Goal: Task Accomplishment & Management: Manage account settings

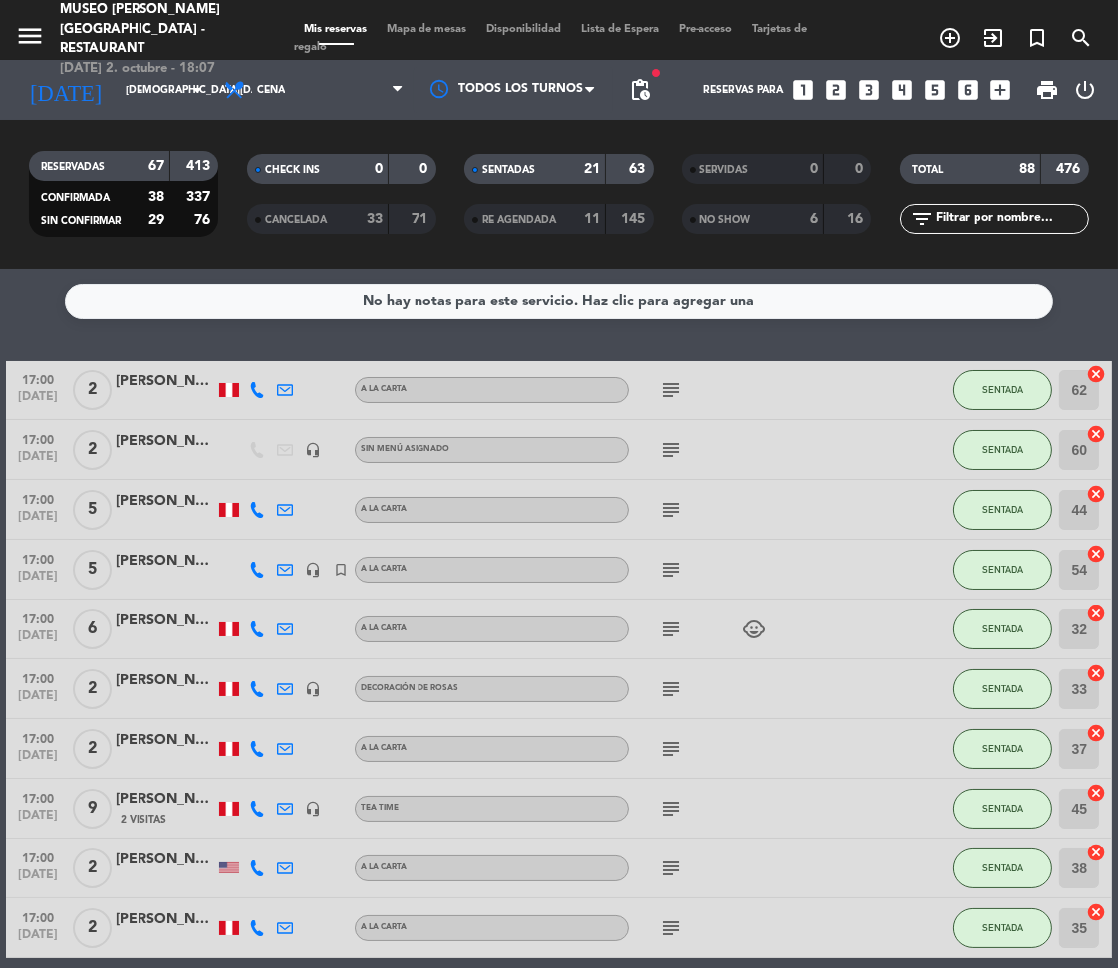
click at [442, 24] on span "Mapa de mesas" at bounding box center [428, 29] width 100 height 11
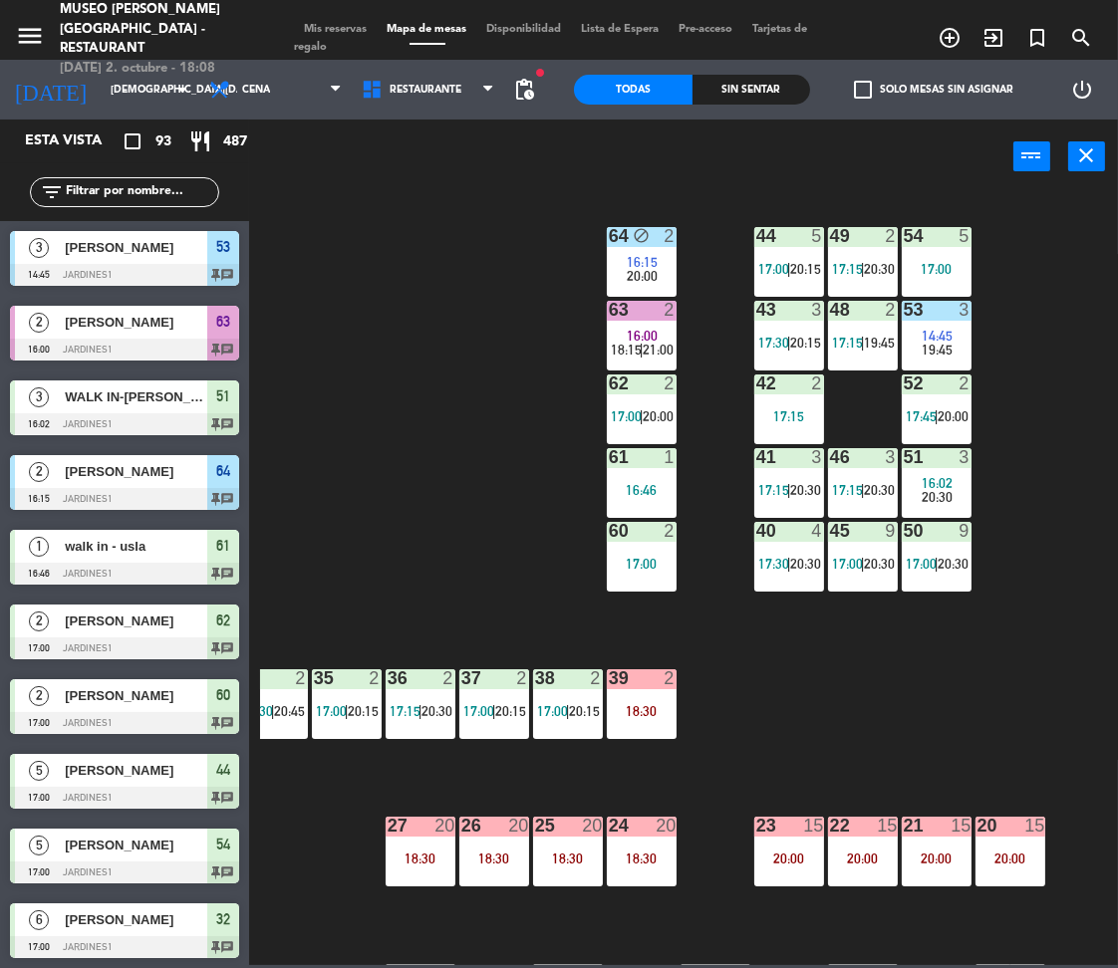
scroll to position [0, 175]
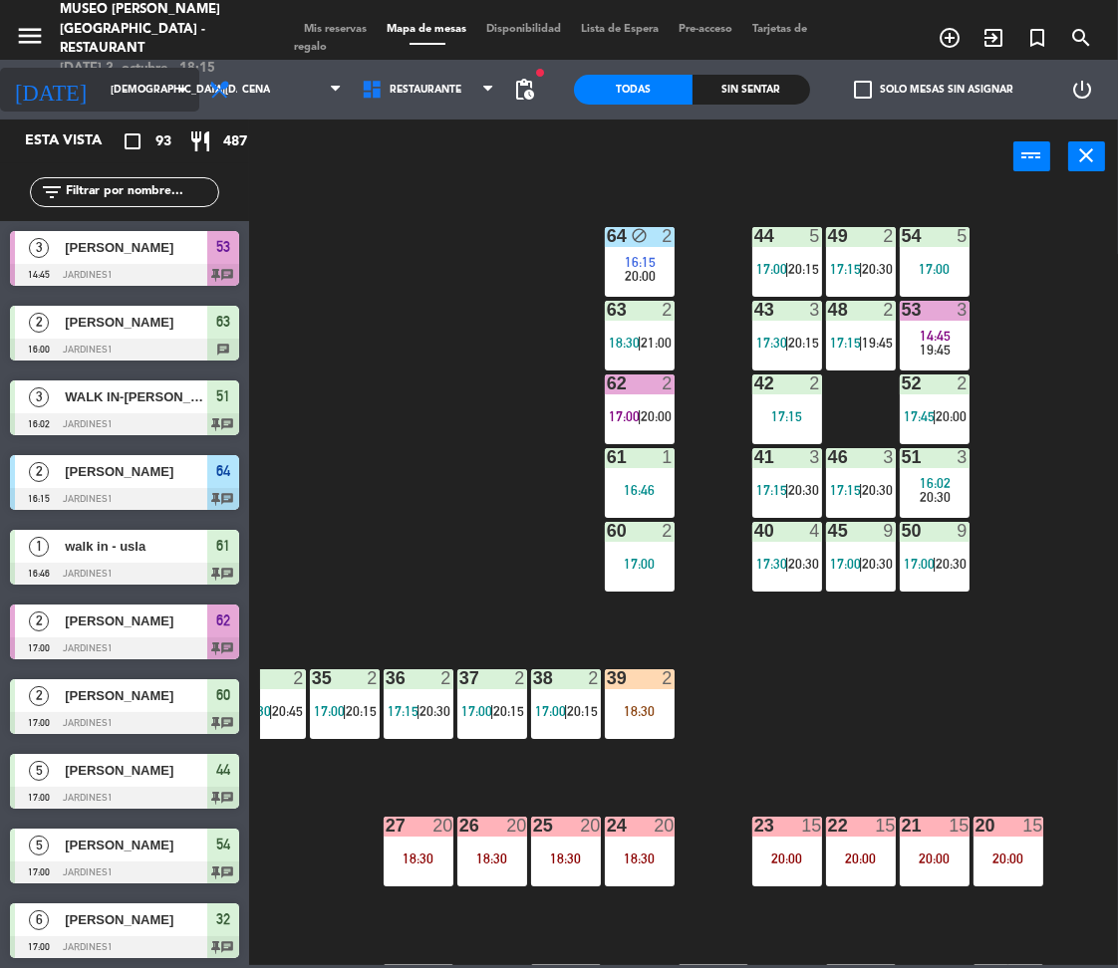
click at [143, 81] on input "jue. 2 oct." at bounding box center [174, 90] width 146 height 32
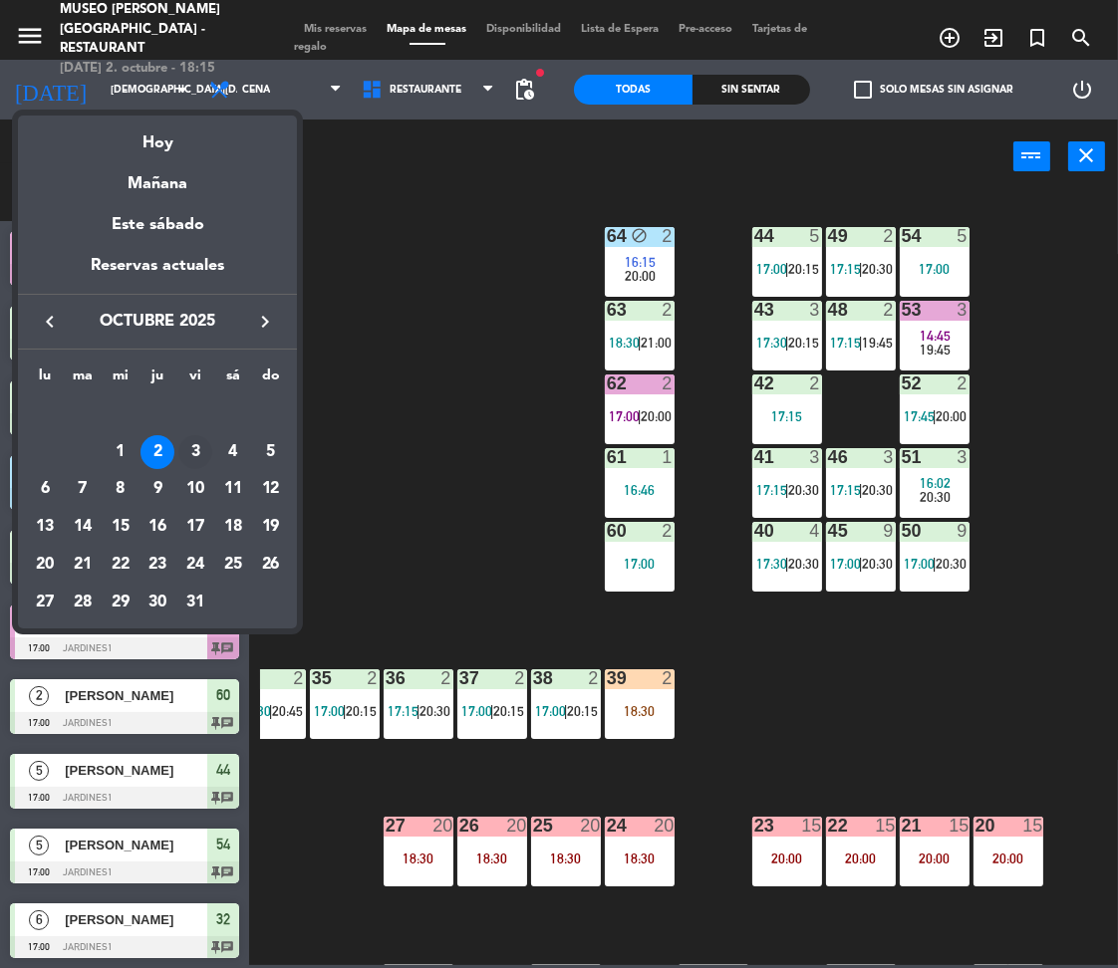
click at [187, 437] on div "3" at bounding box center [195, 452] width 34 height 34
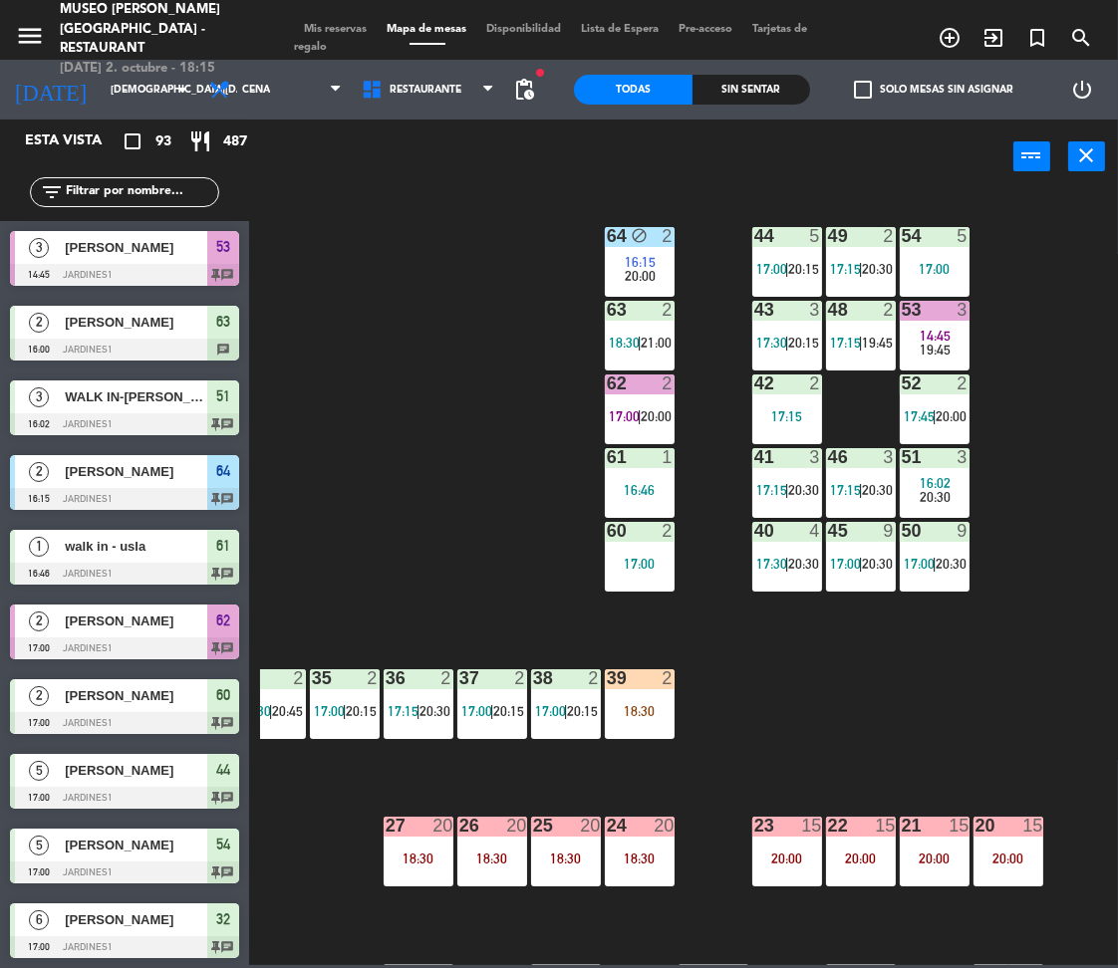
type input "[DATE]"
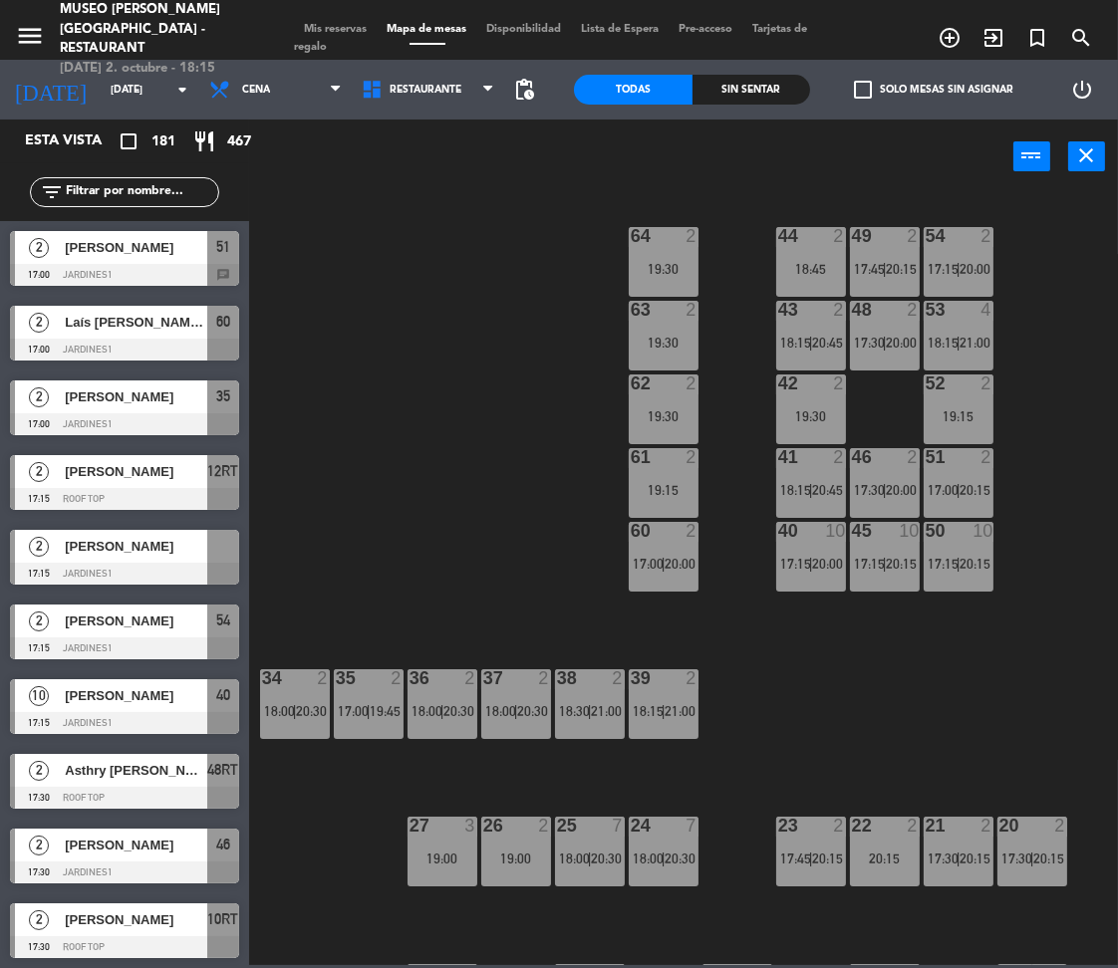
scroll to position [0, 173]
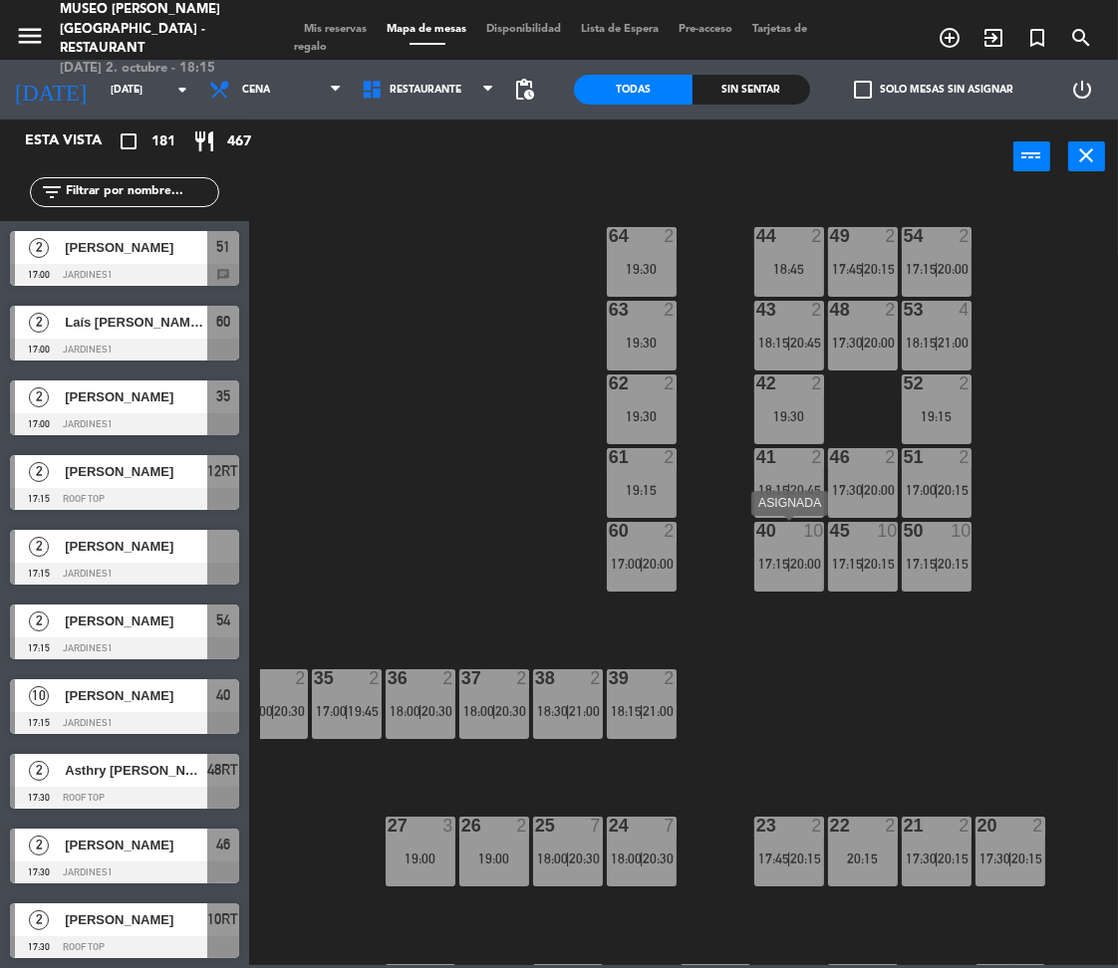
click at [822, 577] on div "40 10 17:15 | 20:00" at bounding box center [789, 557] width 70 height 70
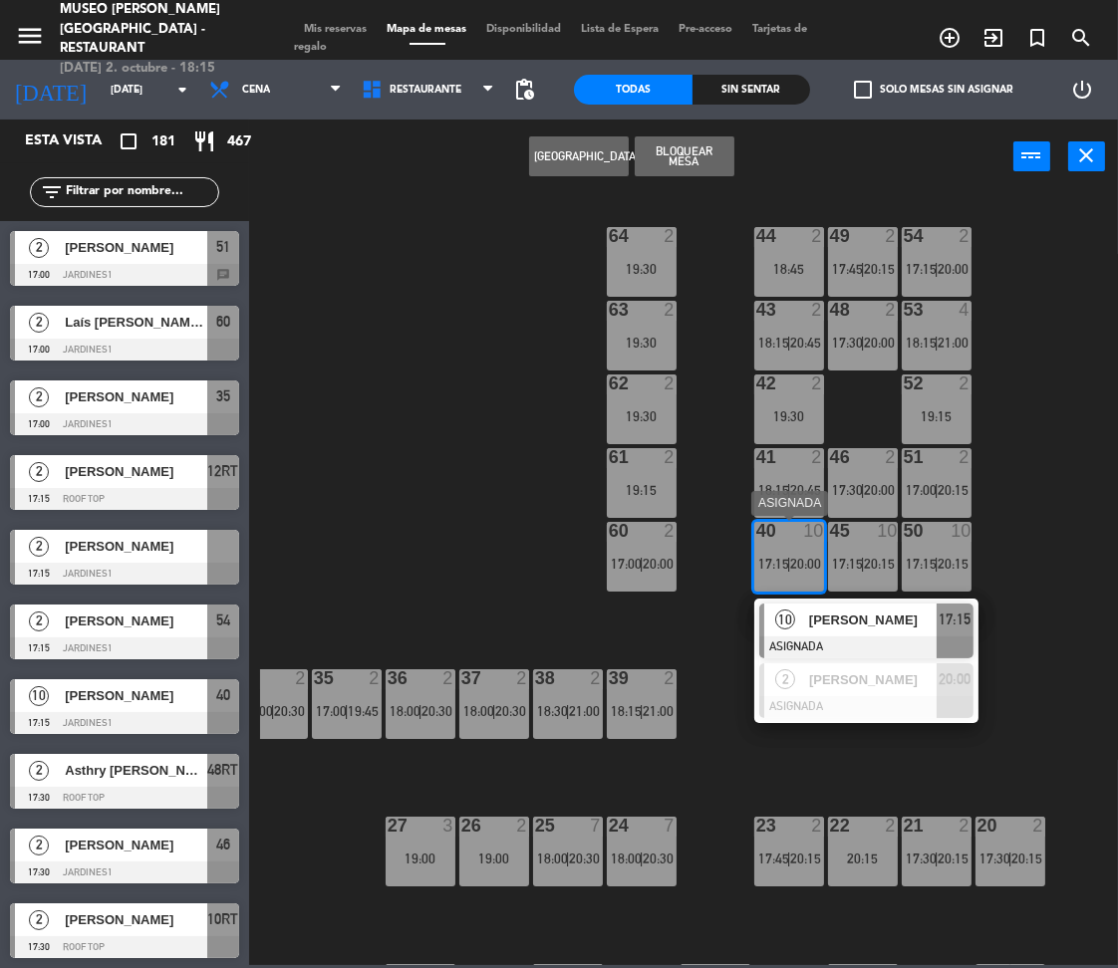
click at [887, 635] on div "[PERSON_NAME]" at bounding box center [872, 620] width 130 height 33
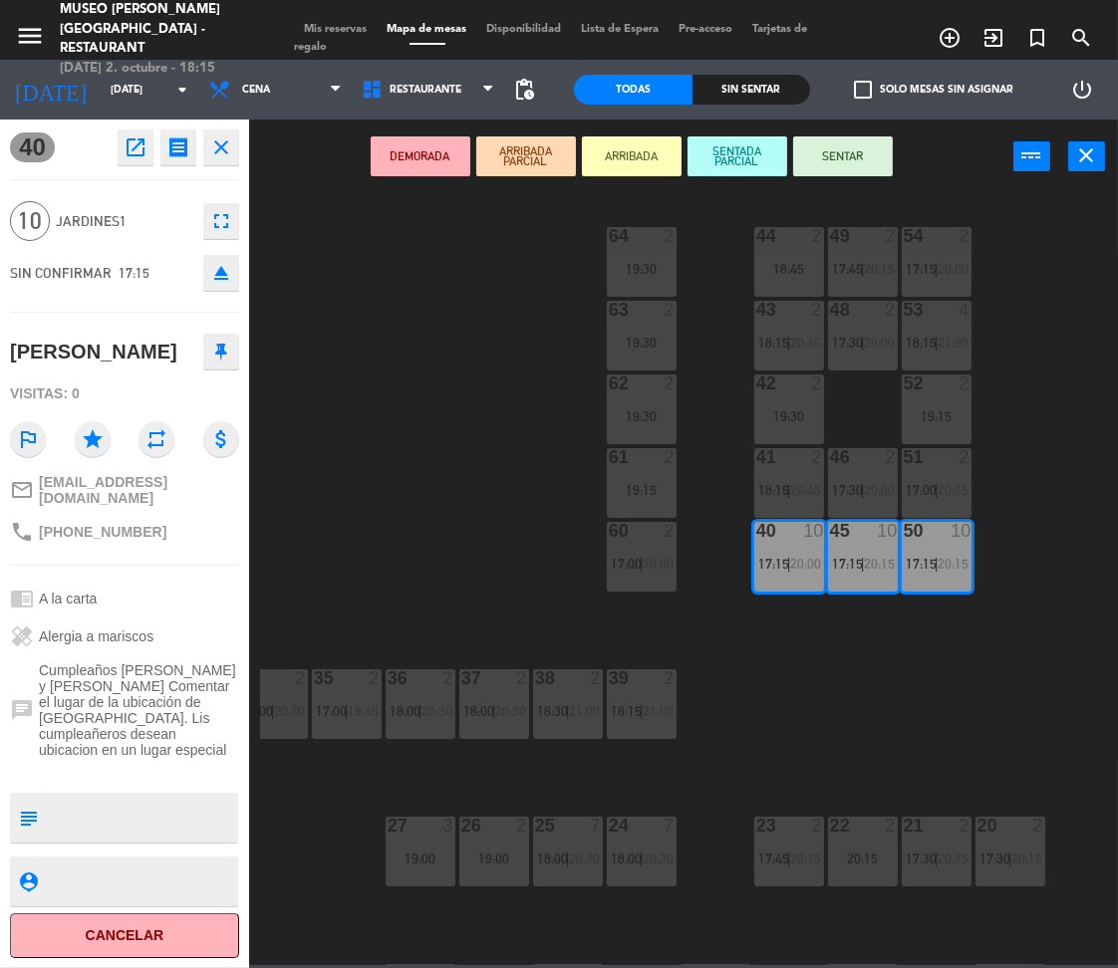
click at [421, 137] on button "DEMORADA" at bounding box center [421, 156] width 100 height 40
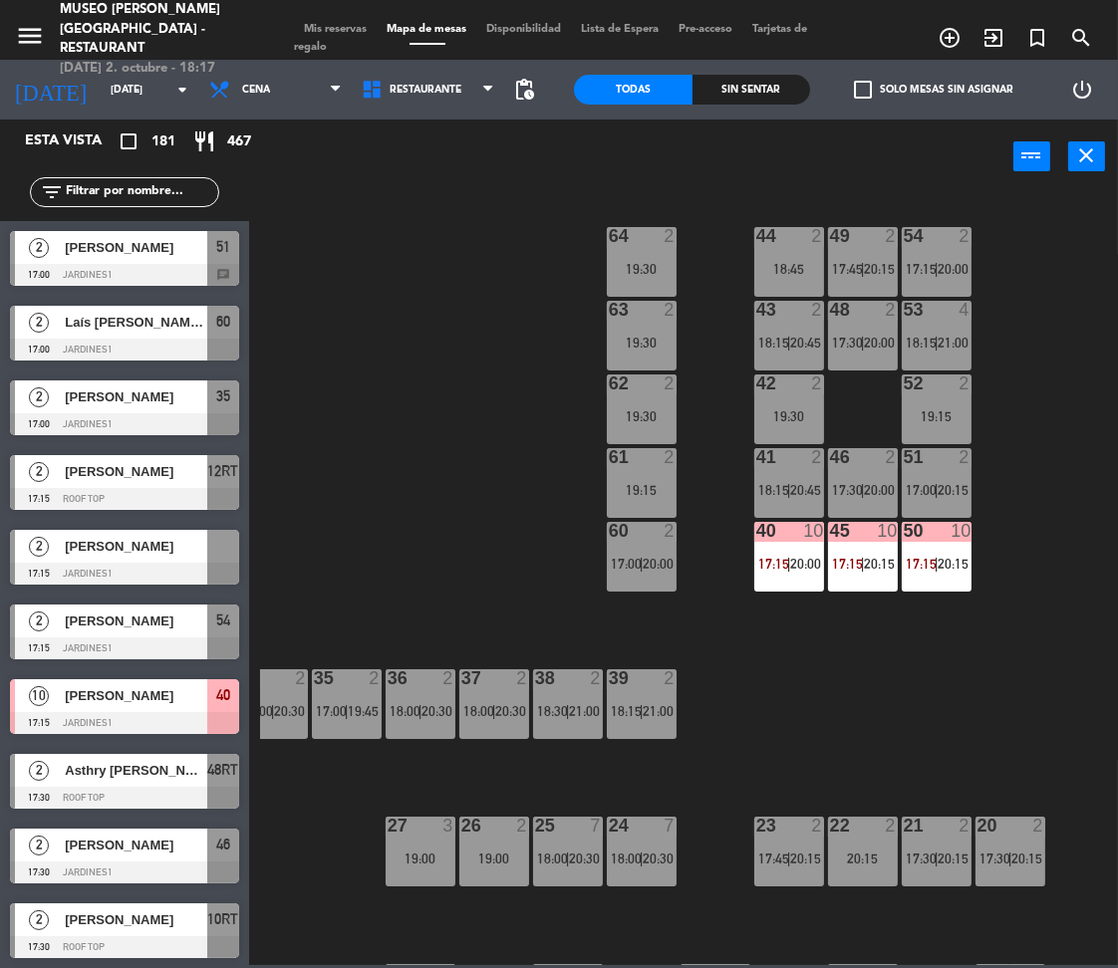
click at [166, 184] on input "text" at bounding box center [141, 192] width 154 height 22
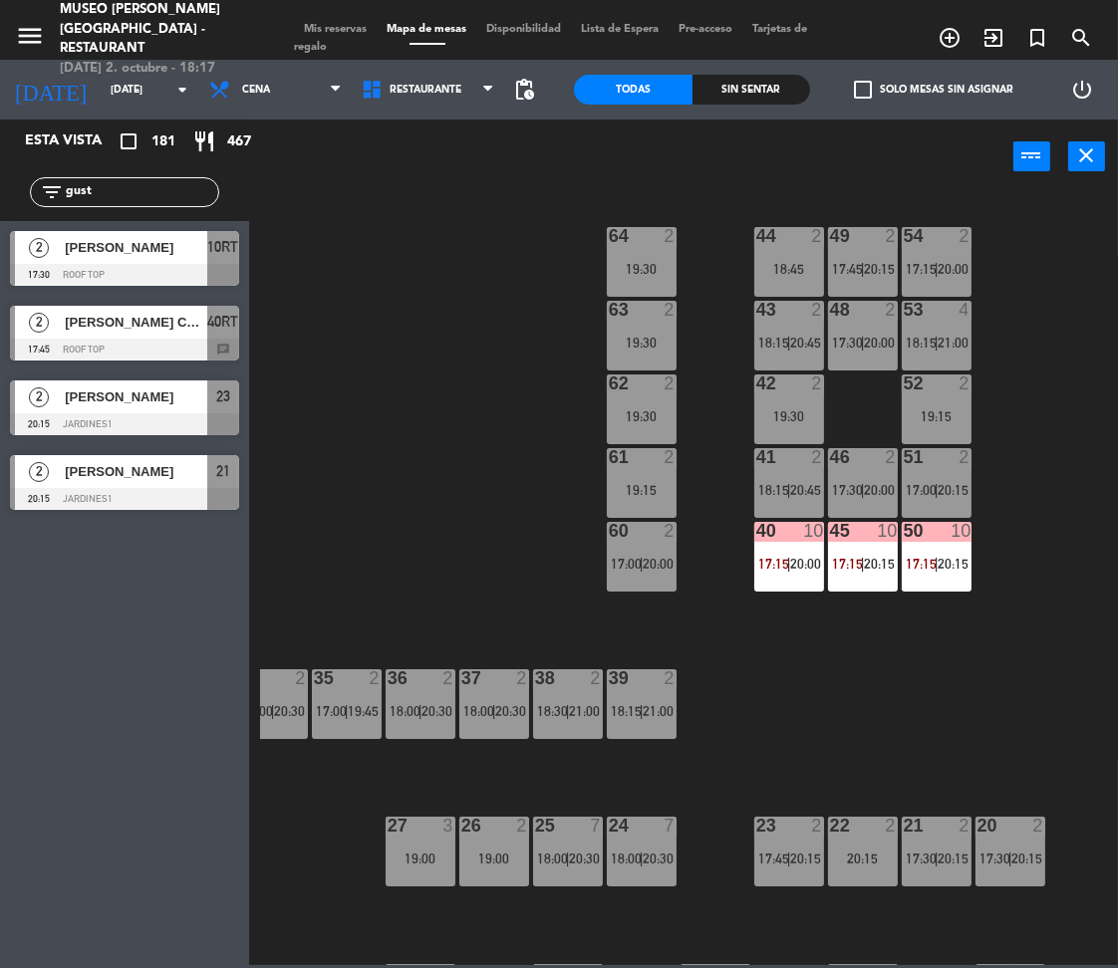
type input "gust"
click at [427, 514] on div "44 2 18:45 49 2 17:45 | 20:15 54 2 17:15 | 20:00 64 2 19:30 48 2 17:30 | 20:00 …" at bounding box center [689, 578] width 858 height 774
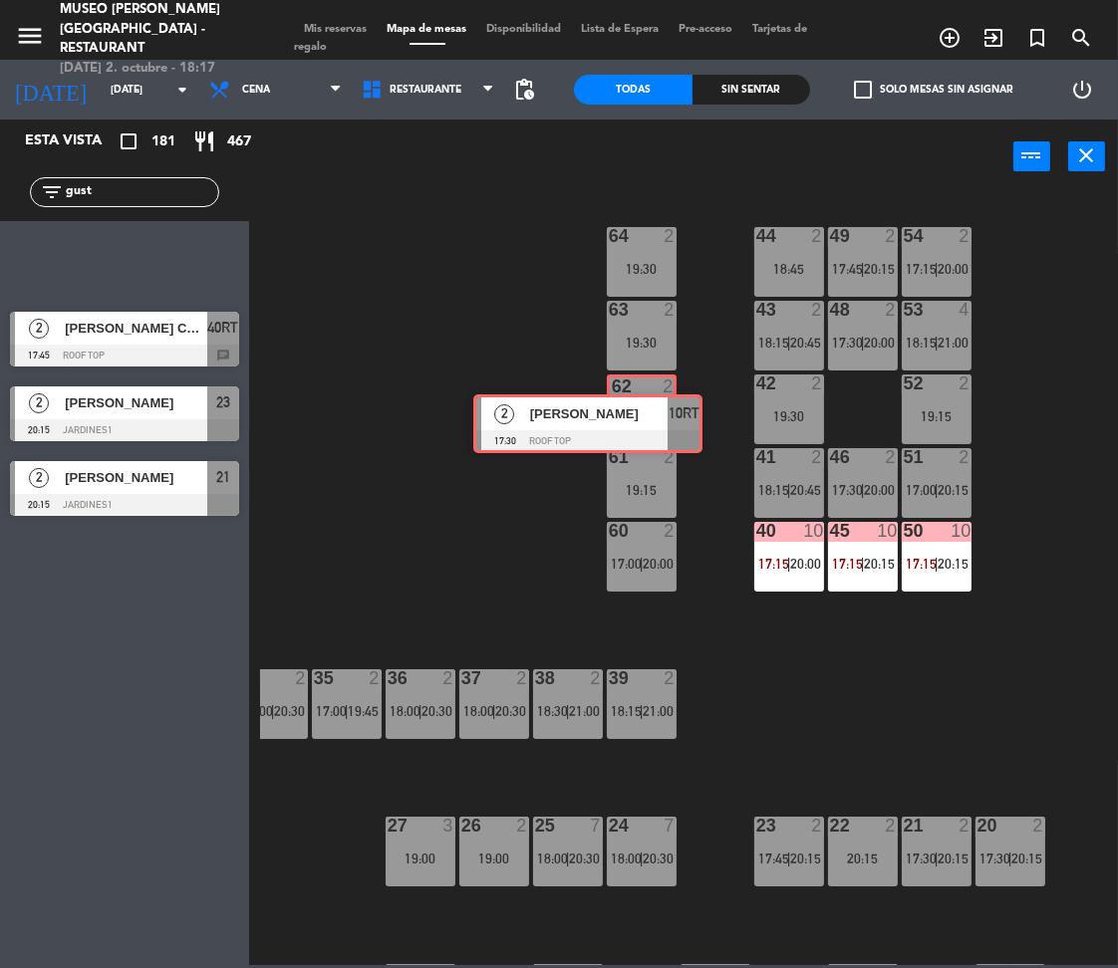
drag, startPoint x: 197, startPoint y: 271, endPoint x: 656, endPoint y: 428, distance: 484.6
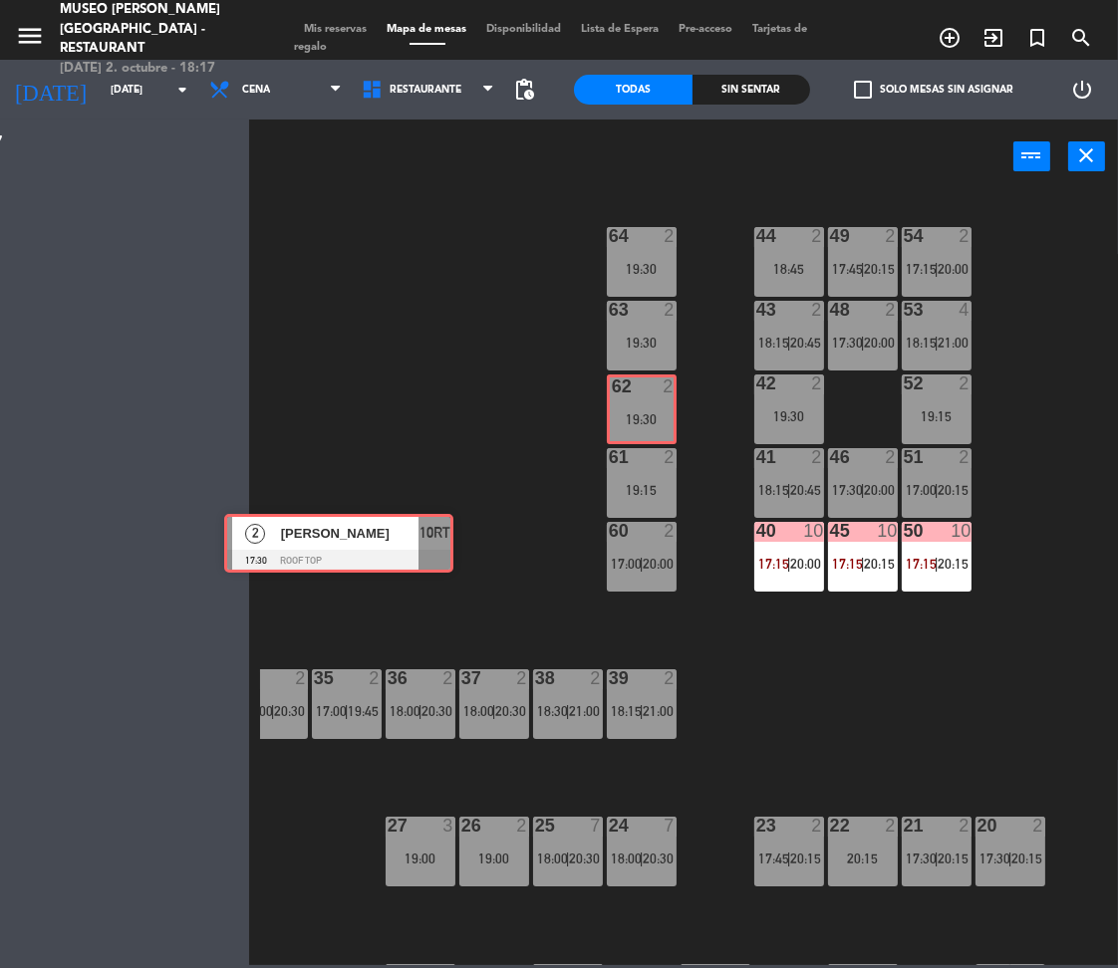
click at [656, 428] on div "Esta vista crop_square 181 restaurant 467 filter_list gust 2 Gustavo Pérez Gran…" at bounding box center [559, 543] width 1118 height 846
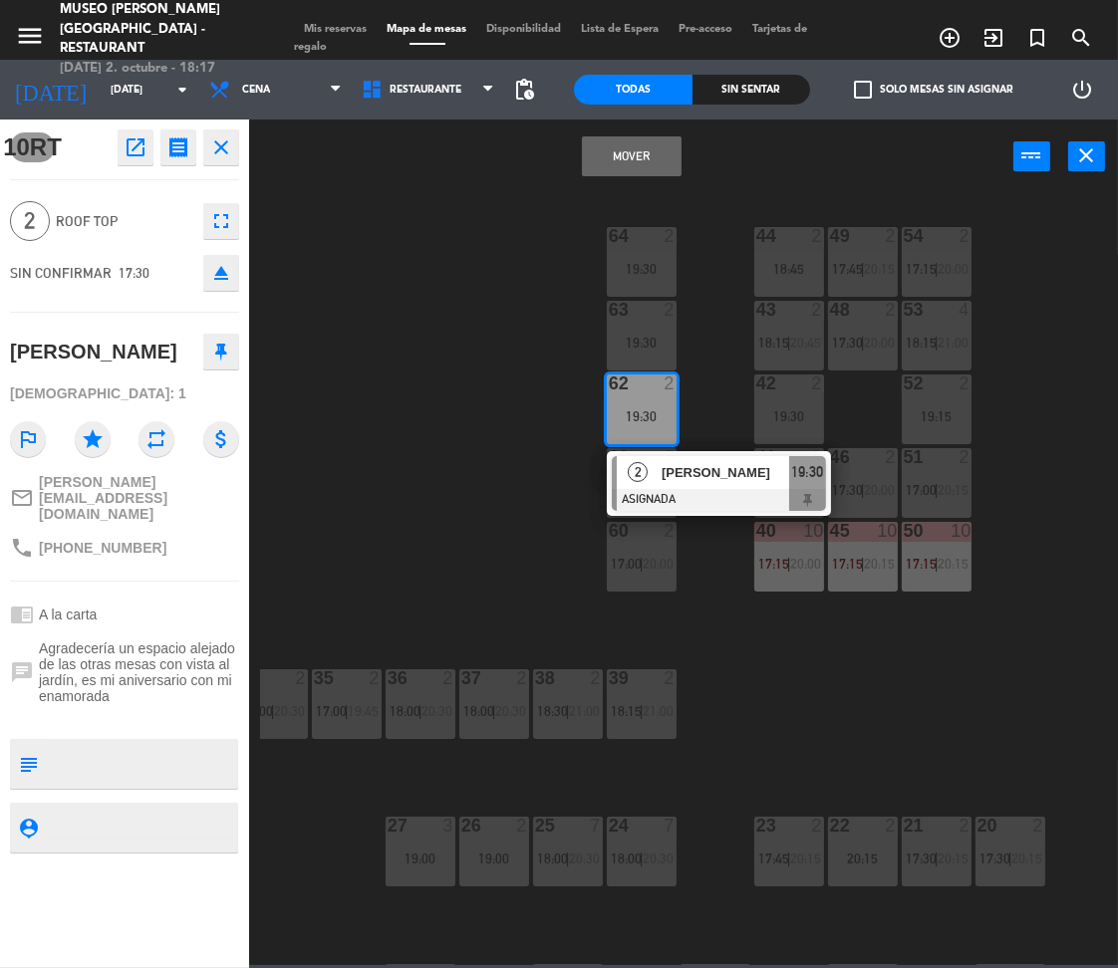
click at [629, 166] on button "Mover" at bounding box center [632, 156] width 100 height 40
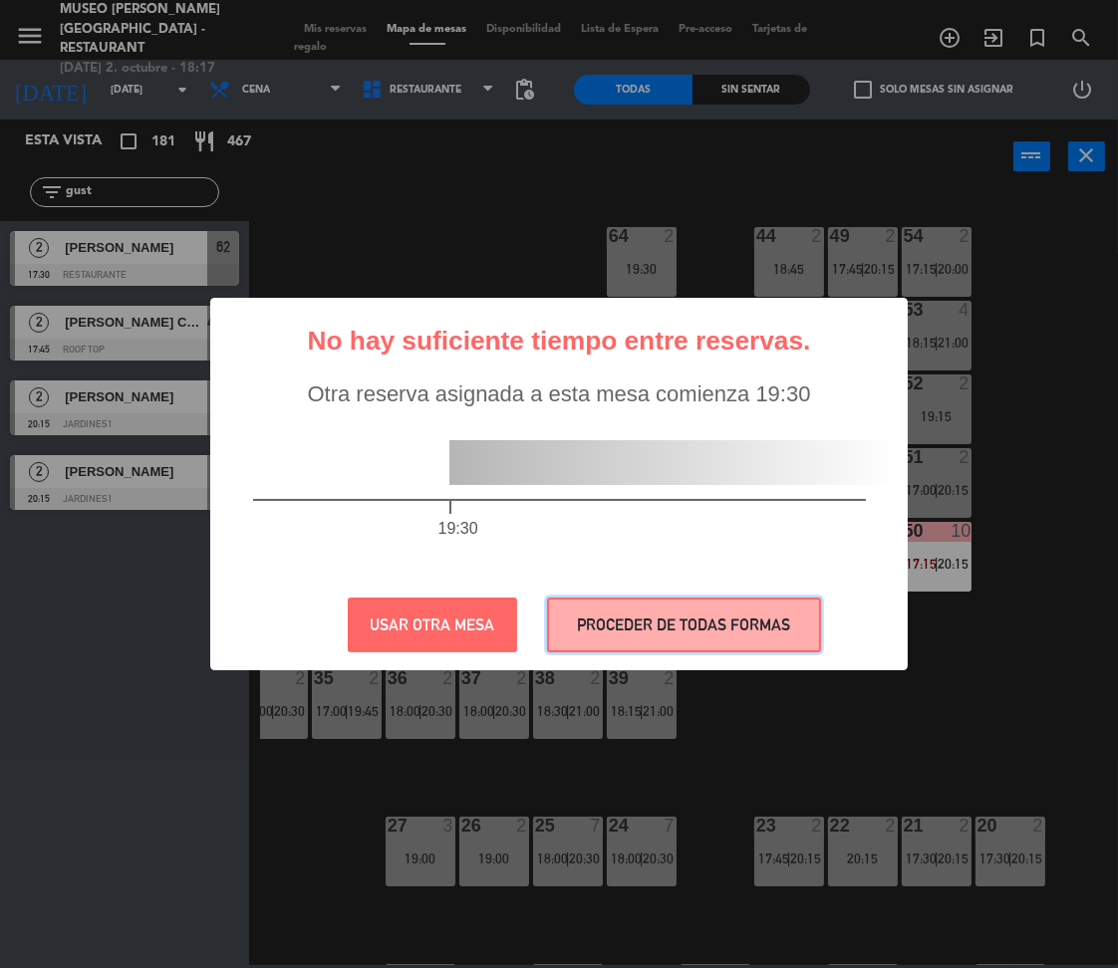
click at [806, 610] on button "PROCEDER DE TODAS FORMAS" at bounding box center [684, 625] width 274 height 55
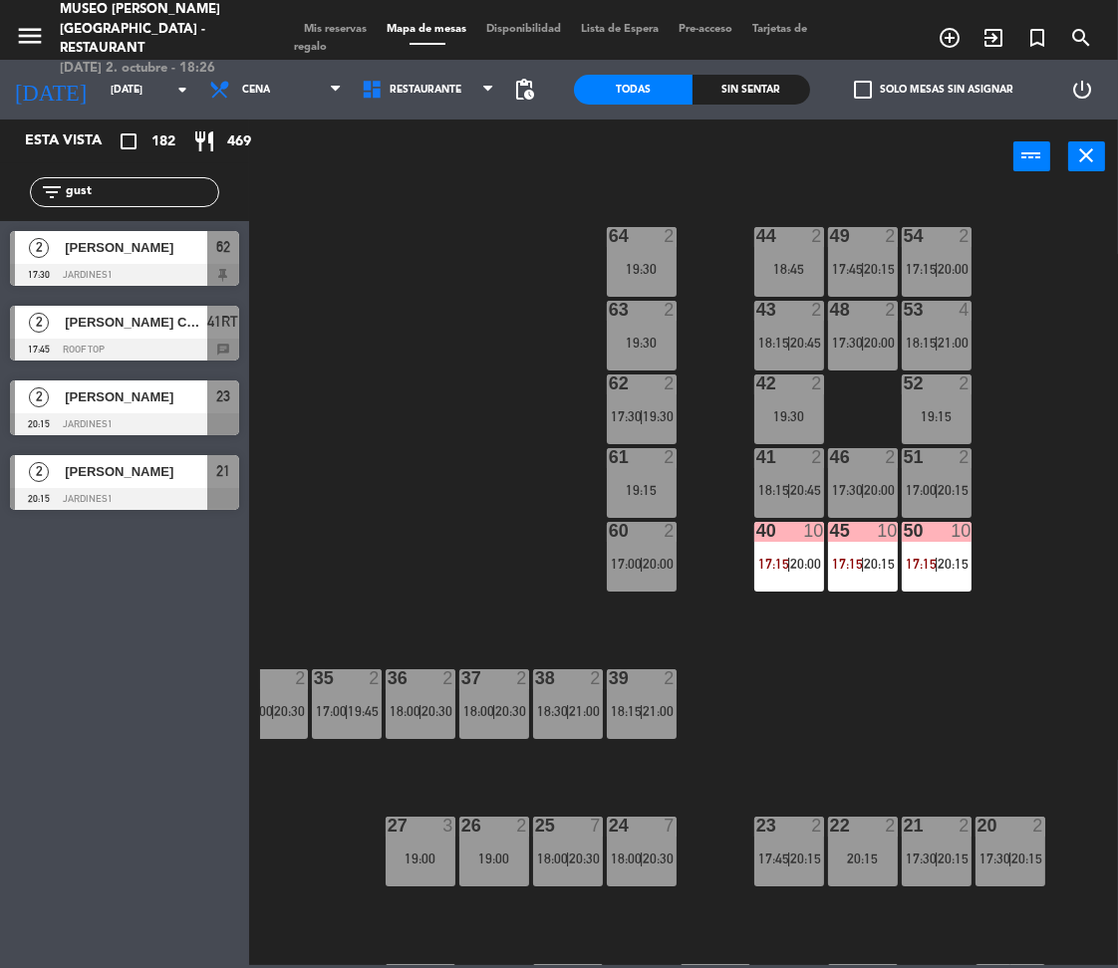
scroll to position [0, 0]
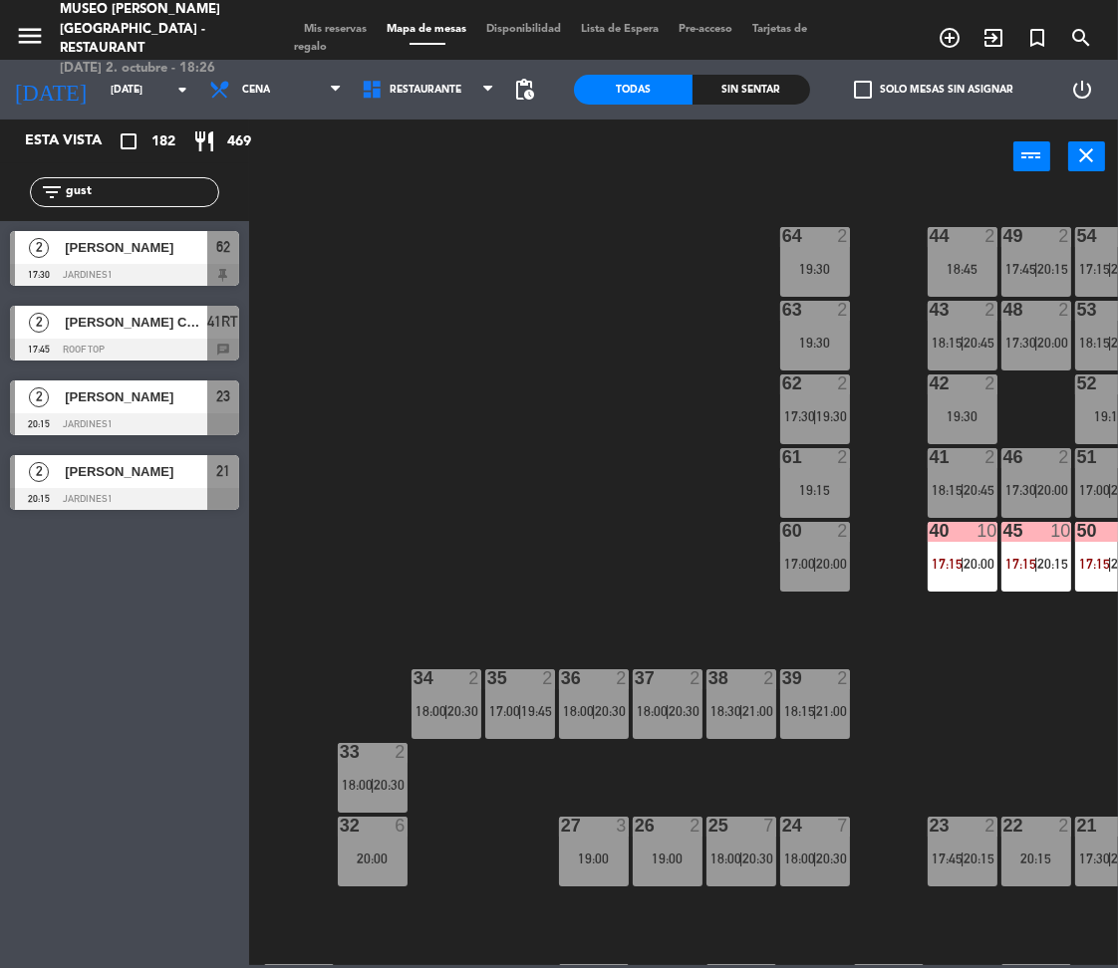
click at [105, 192] on input "gust" at bounding box center [141, 192] width 154 height 22
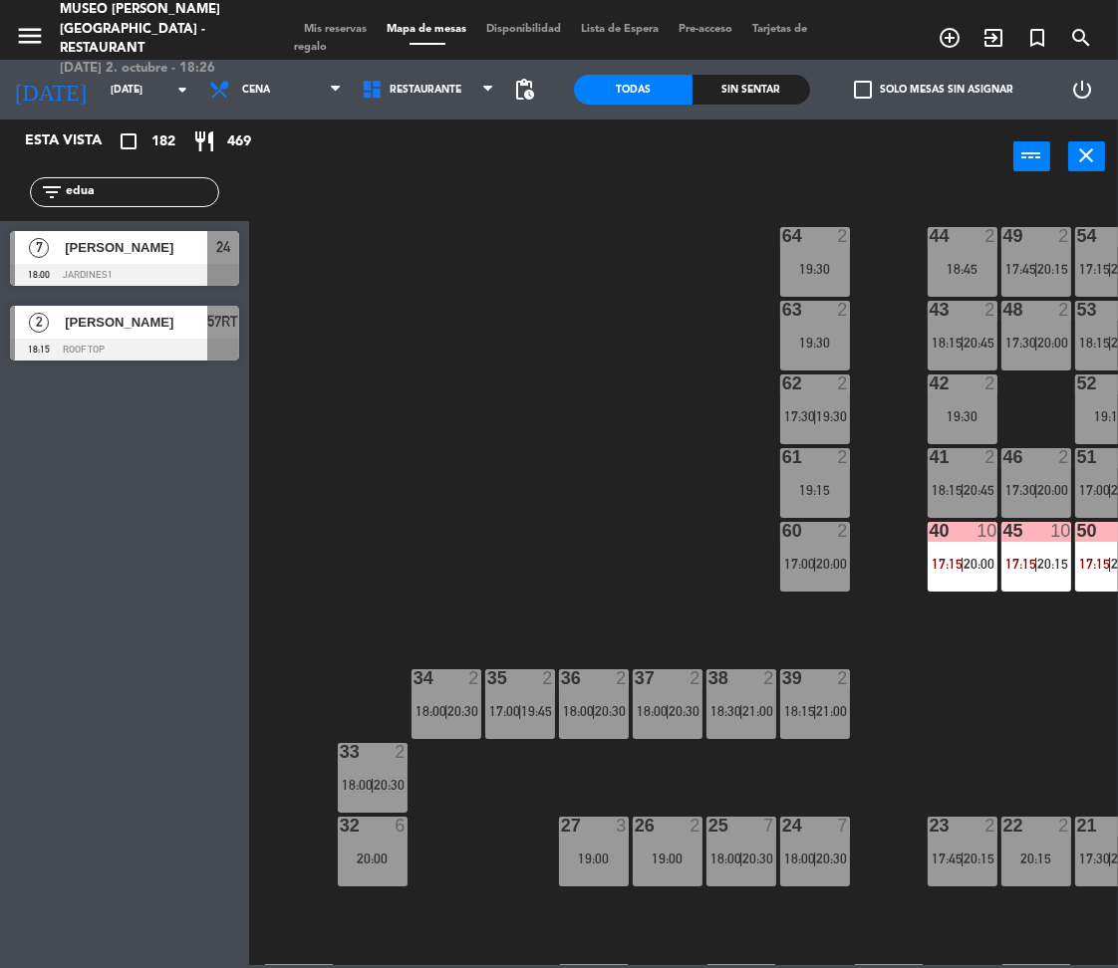
type input "edua"
click at [434, 388] on div "44 2 18:45 49 2 17:45 | 20:15 54 2 17:15 | 20:00 64 2 19:30 48 2 17:30 | 20:00 …" at bounding box center [689, 578] width 858 height 774
click at [141, 244] on span "[PERSON_NAME]" at bounding box center [136, 247] width 142 height 21
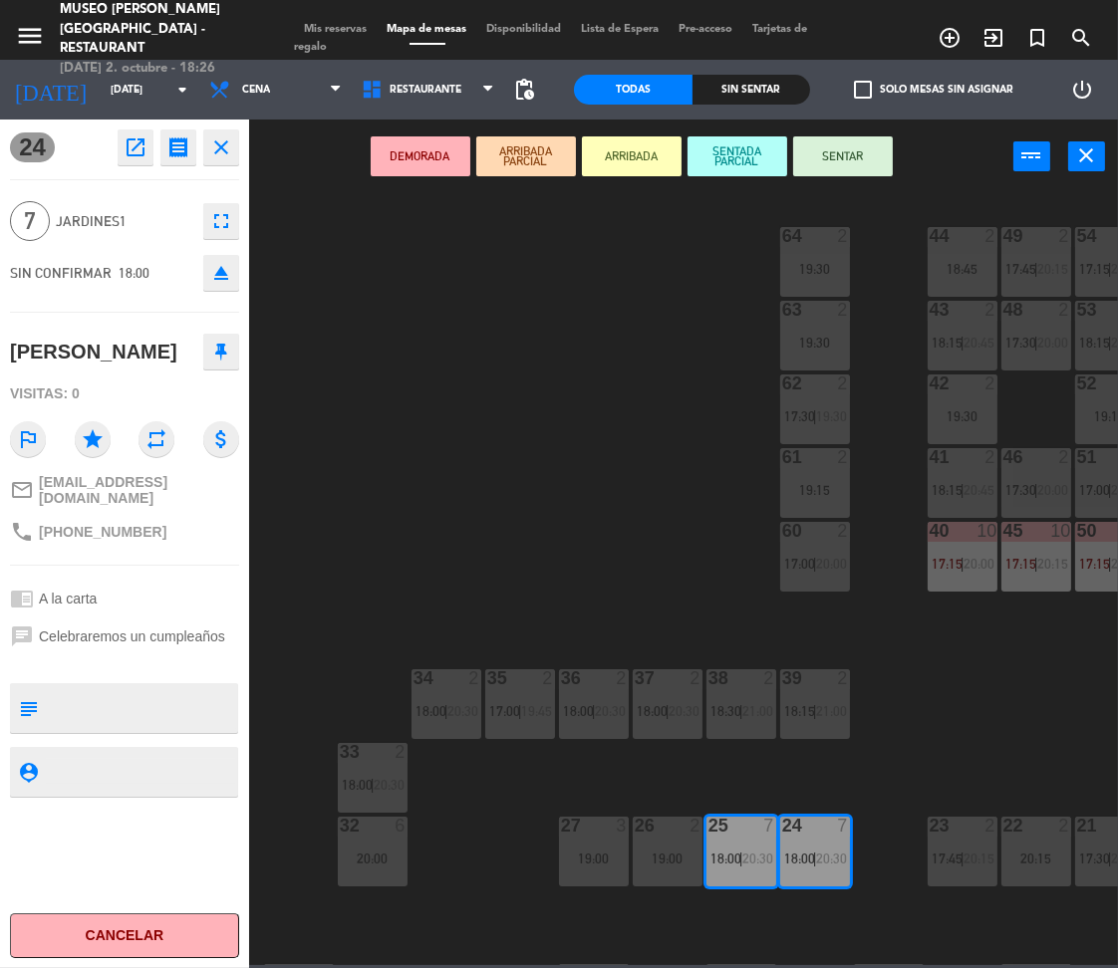
click at [396, 865] on div "20:00" at bounding box center [373, 859] width 70 height 14
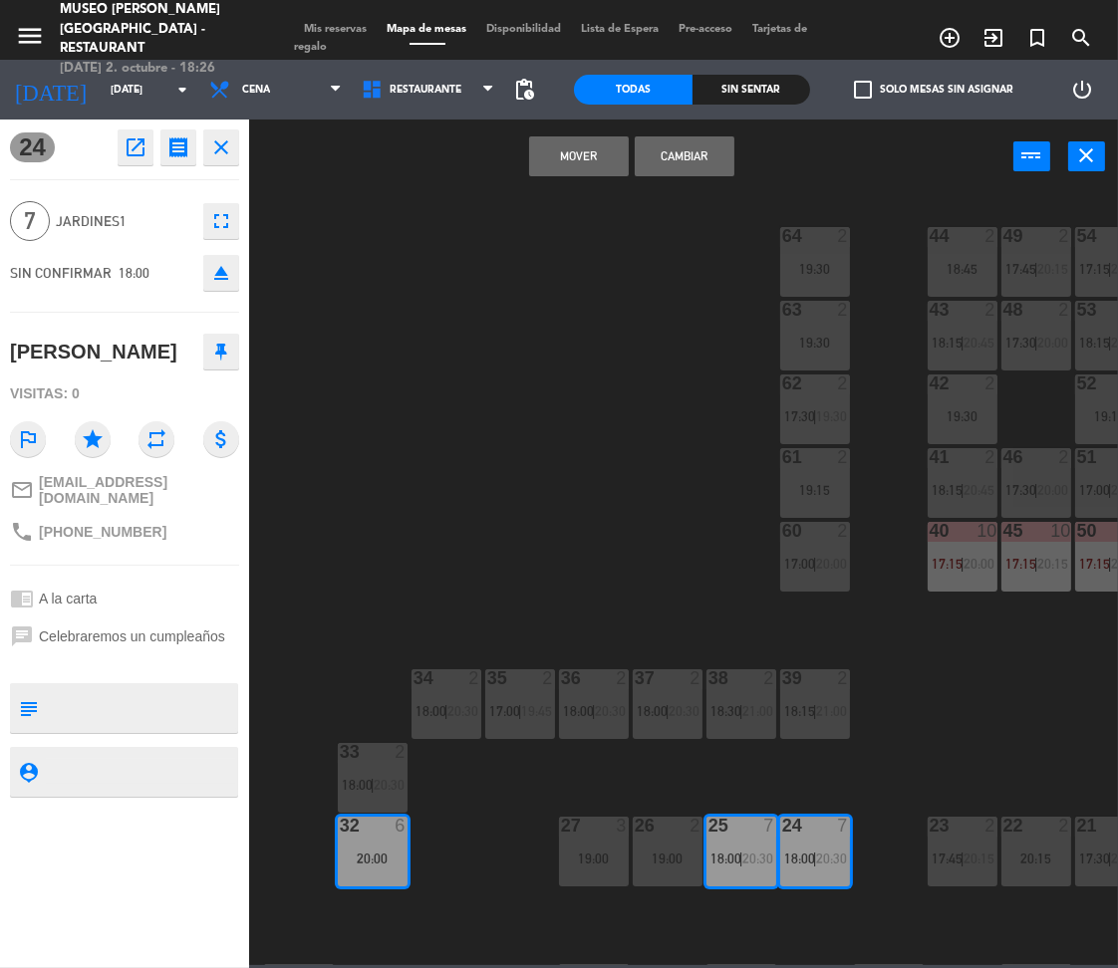
click at [591, 137] on button "Mover" at bounding box center [579, 156] width 100 height 40
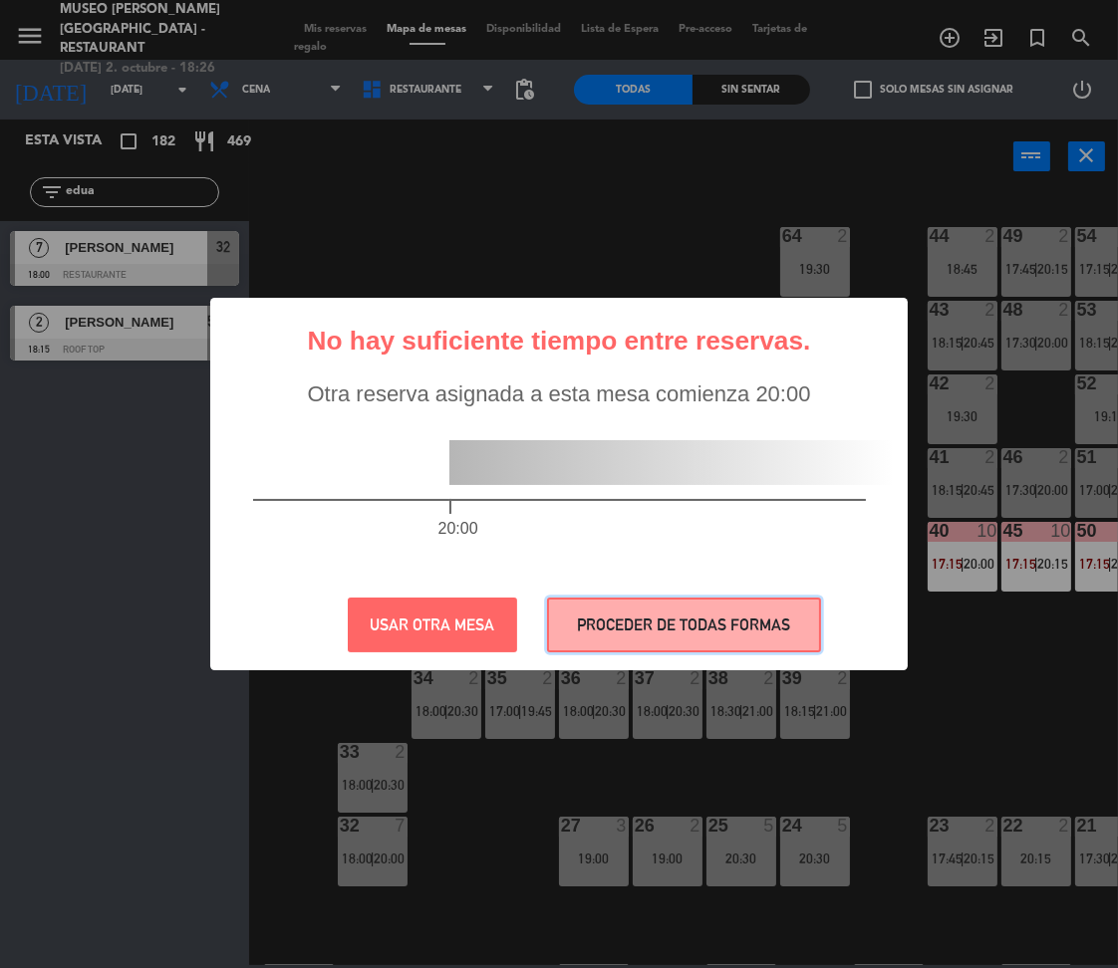
click at [594, 610] on button "PROCEDER DE TODAS FORMAS" at bounding box center [684, 625] width 274 height 55
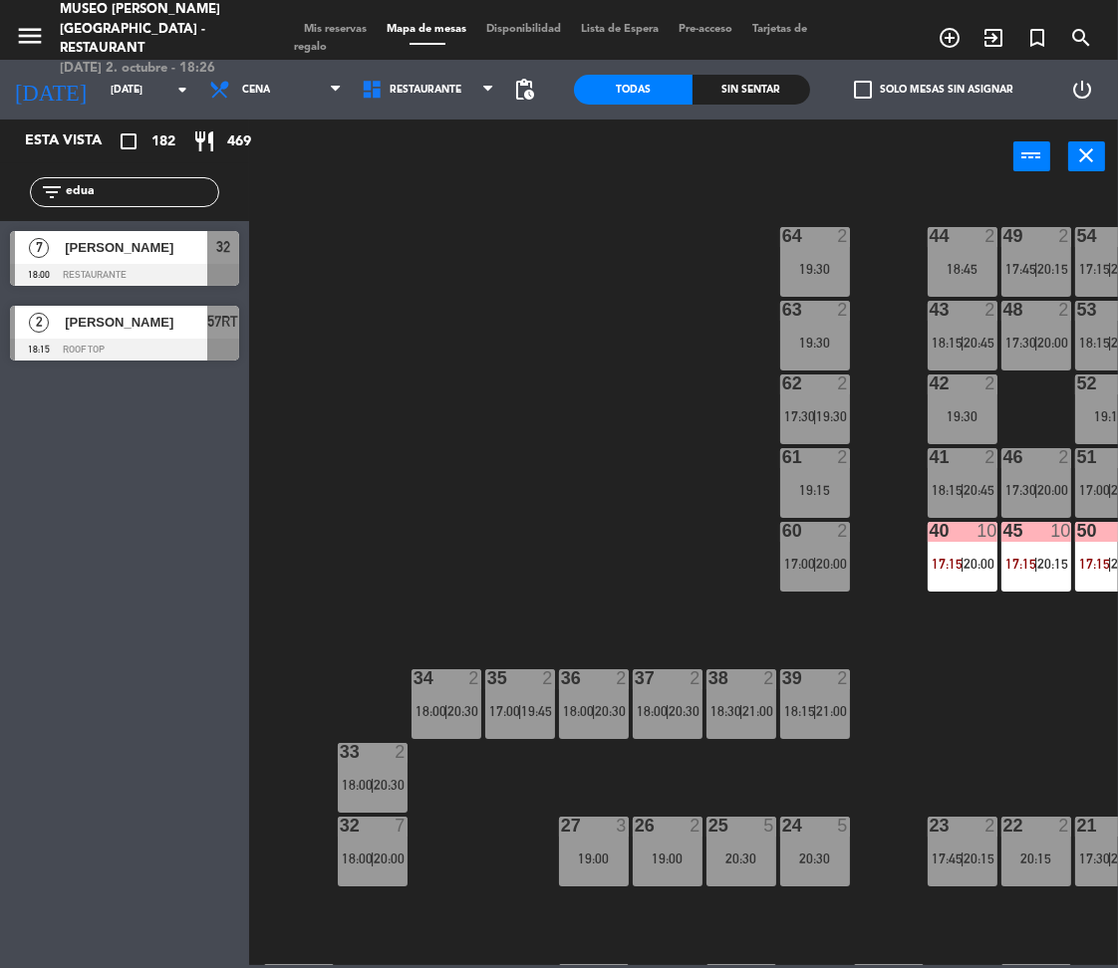
click at [186, 265] on div at bounding box center [124, 275] width 229 height 22
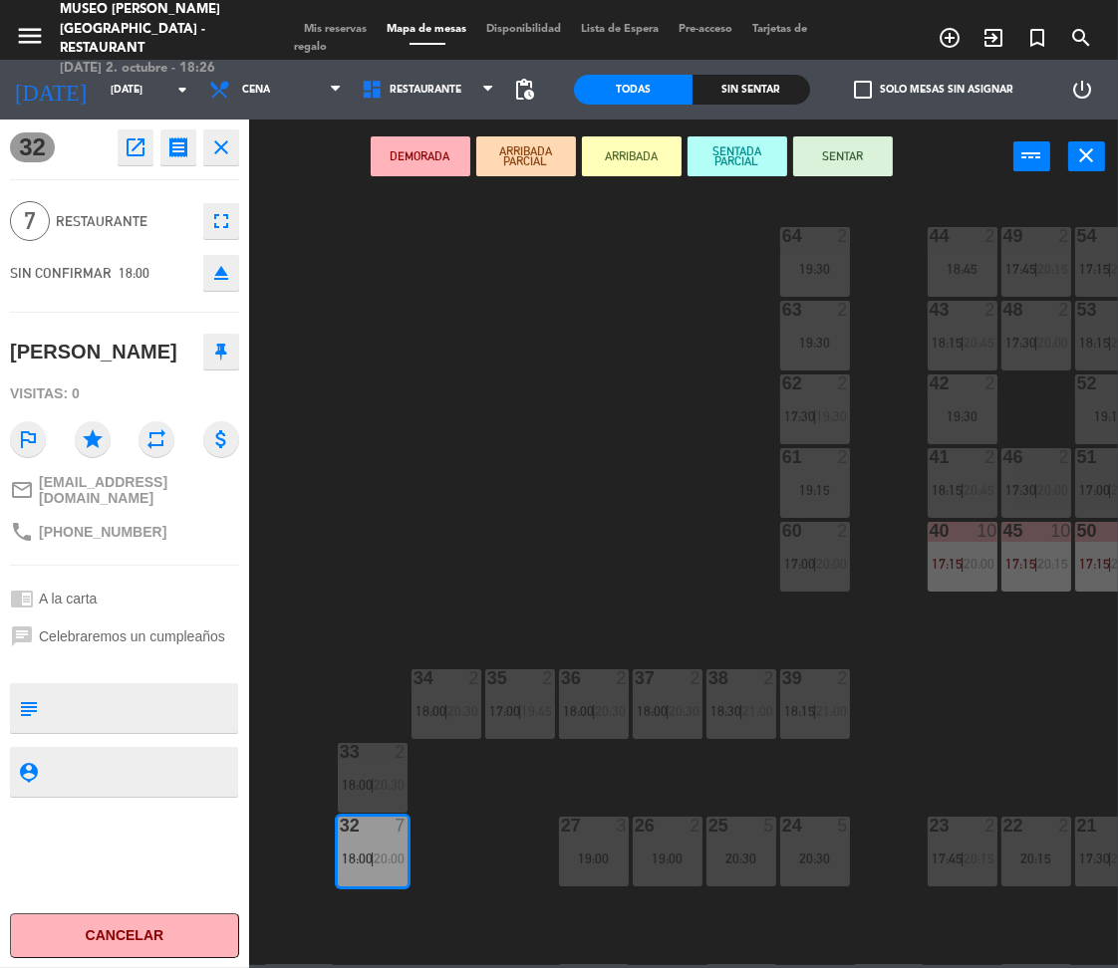
click at [400, 167] on button "DEMORADA" at bounding box center [421, 156] width 100 height 40
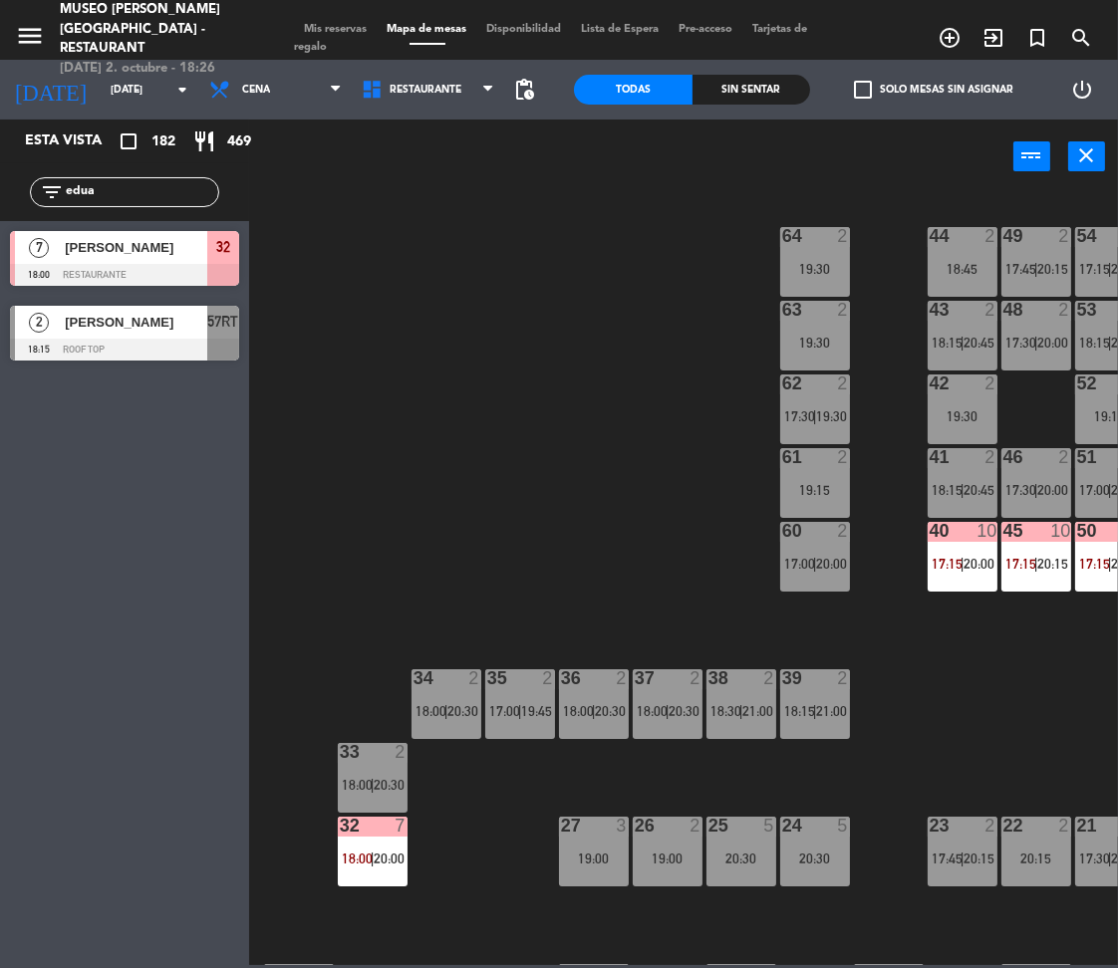
click at [168, 262] on div "[PERSON_NAME]" at bounding box center [135, 247] width 144 height 33
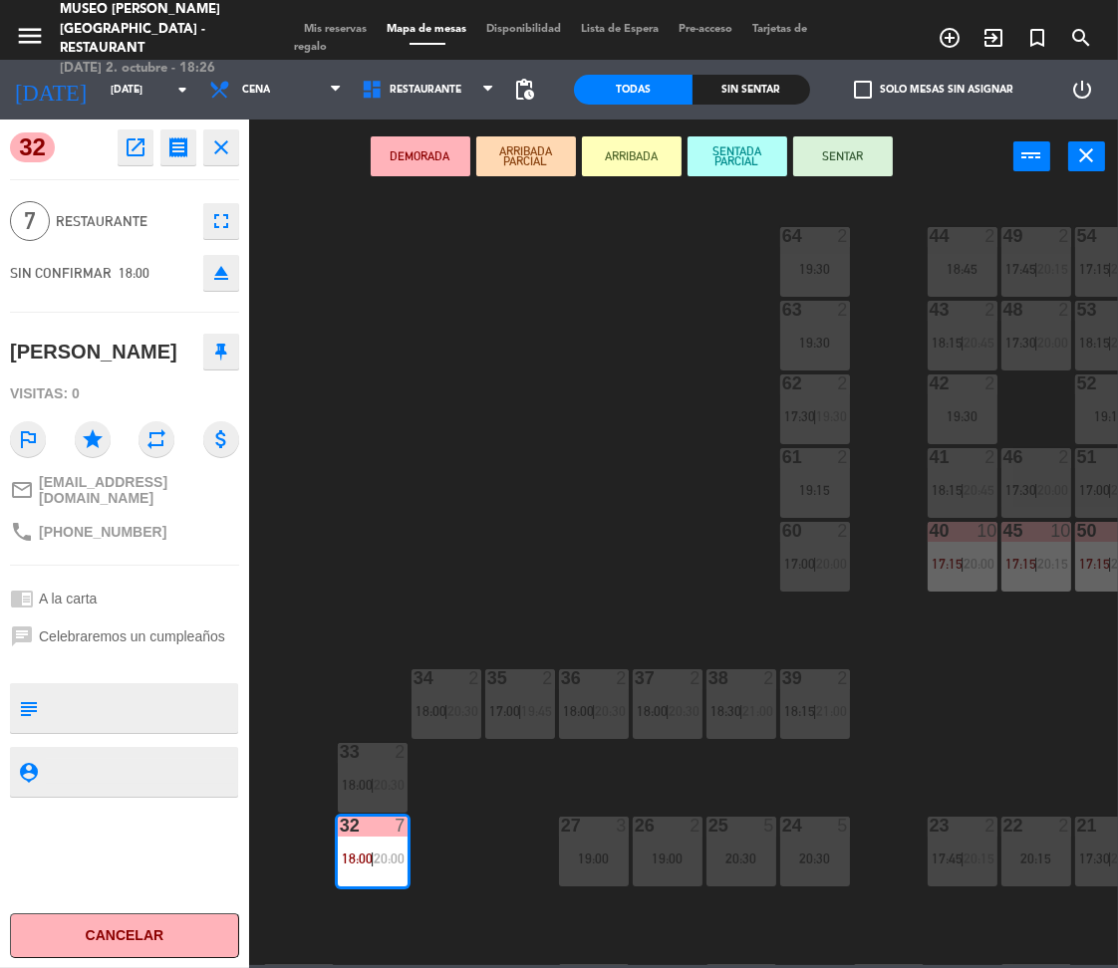
drag, startPoint x: 175, startPoint y: 347, endPoint x: 6, endPoint y: 363, distance: 170.1
click at [6, 363] on div "32 open_in_new receipt 6:00 PM vie., 3 oct. 7 personas Eduardo Bregante Mesa 32…" at bounding box center [124, 544] width 249 height 849
copy div "Eduardo Bregant"
click at [689, 538] on div "44 2 18:45 49 2 17:45 | 20:15 54 2 17:15 | 20:00 64 2 19:30 48 2 17:30 | 20:00 …" at bounding box center [689, 578] width 858 height 774
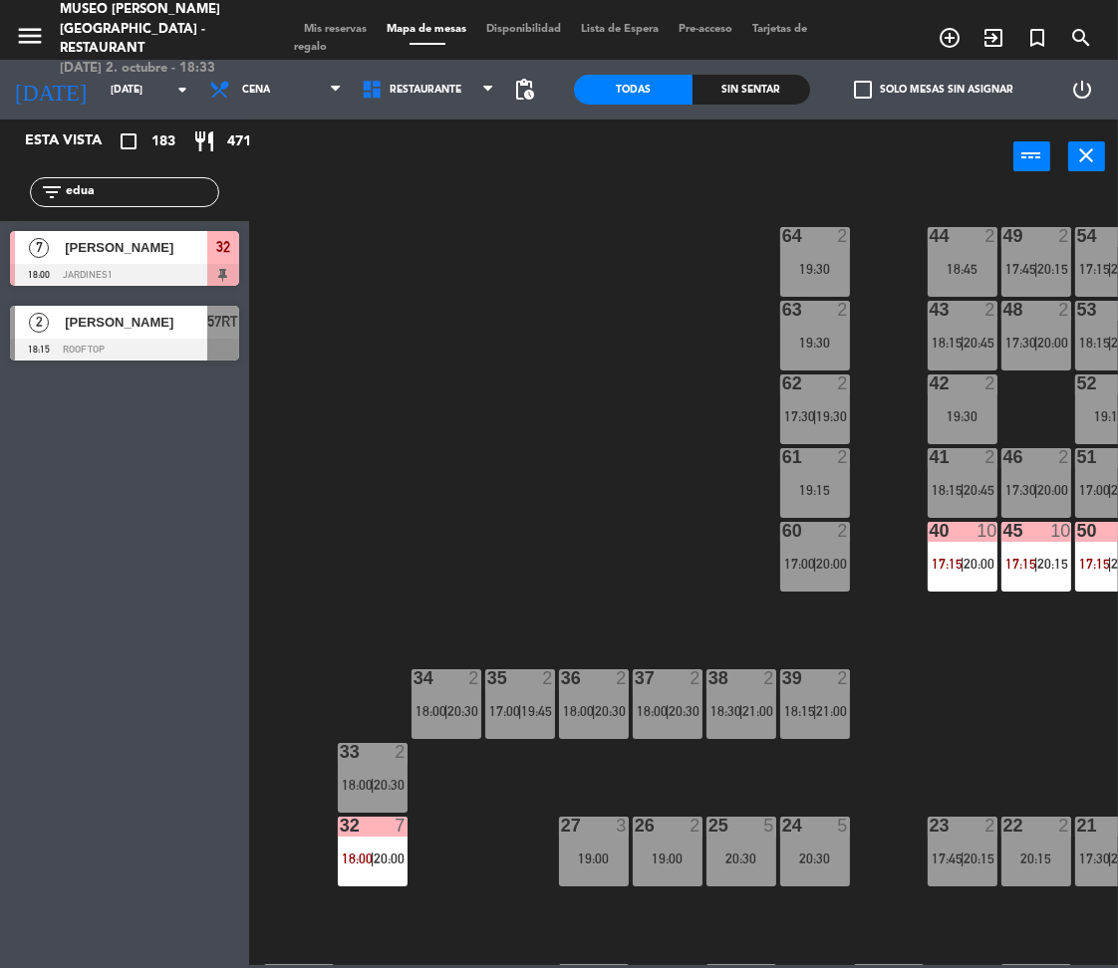
click at [130, 188] on input "edua" at bounding box center [141, 192] width 154 height 22
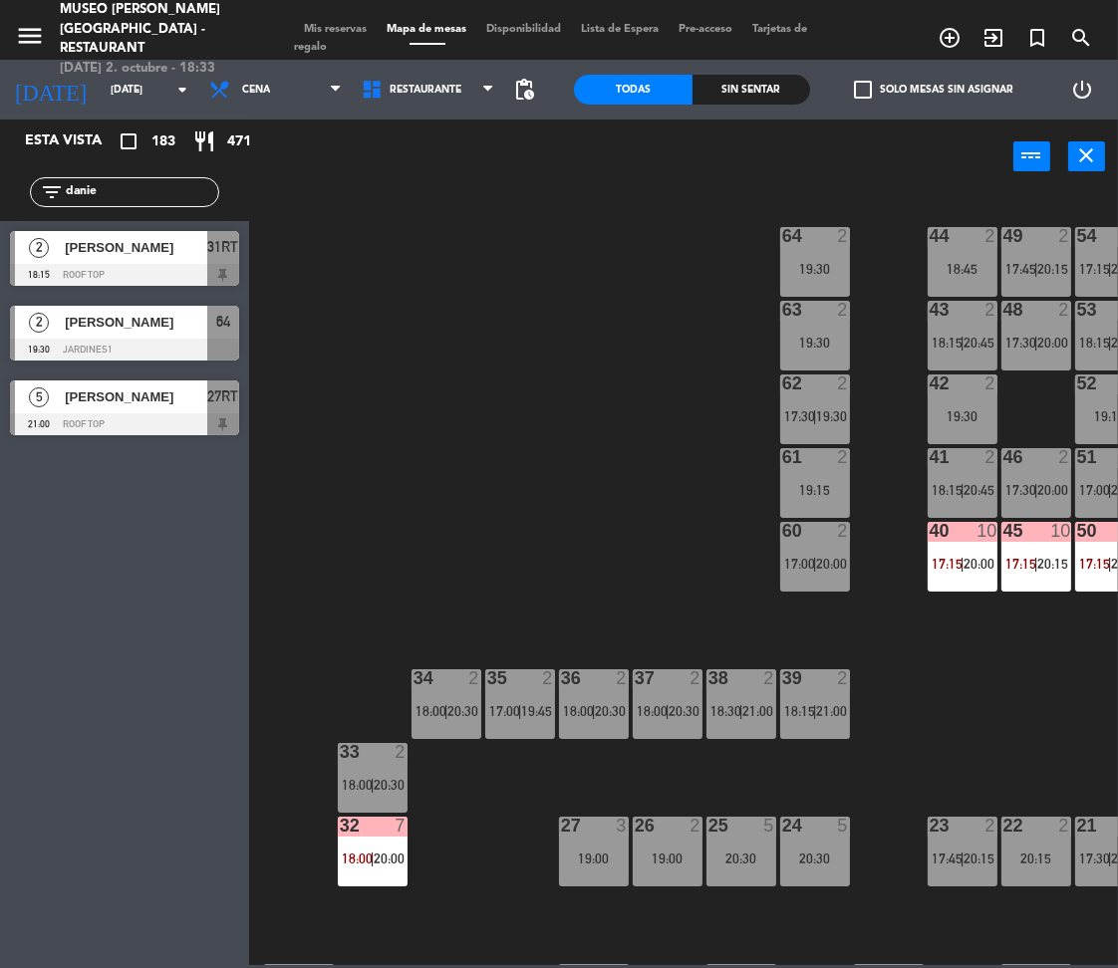
type input "danie"
click at [537, 477] on div "44 2 18:45 49 2 17:45 | 20:15 54 2 17:15 | 20:00 64 2 19:30 48 2 17:30 | 20:00 …" at bounding box center [689, 578] width 858 height 774
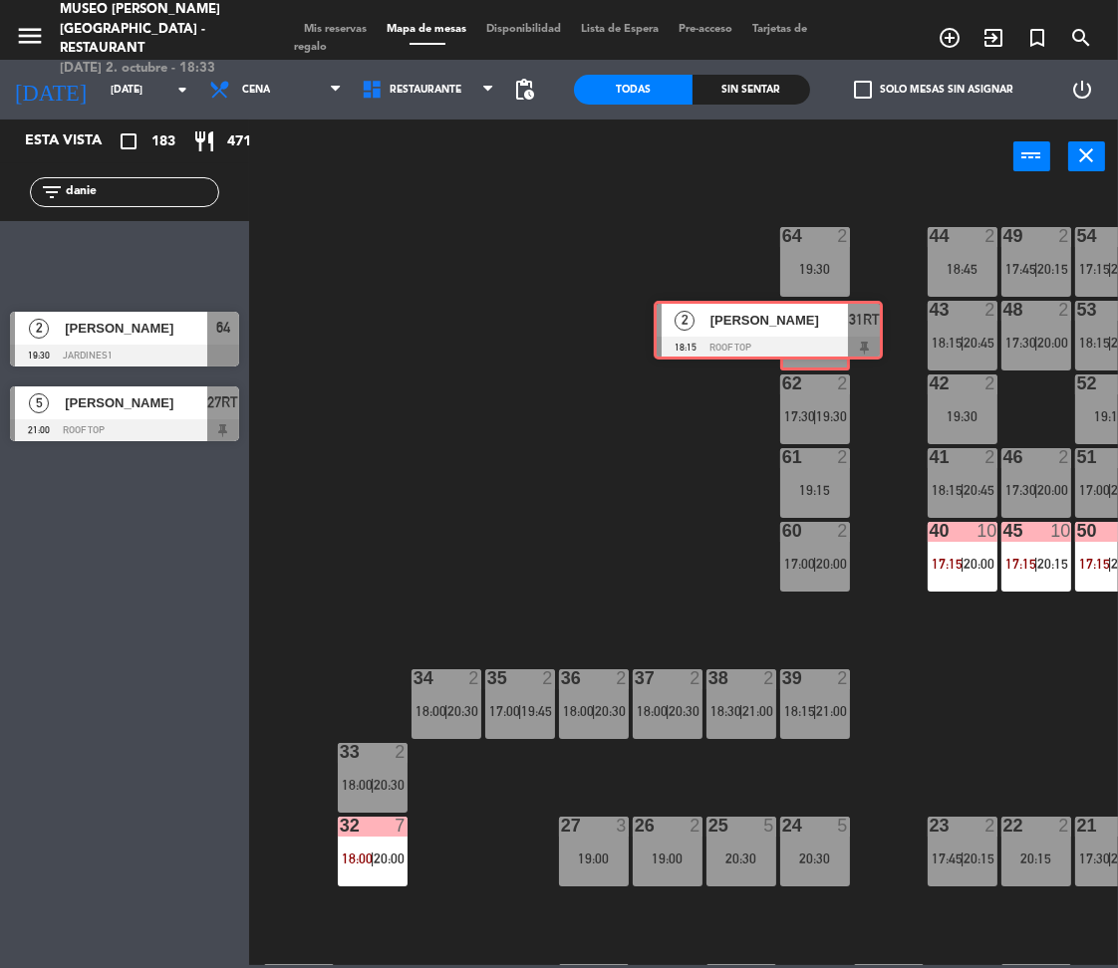
drag, startPoint x: 164, startPoint y: 275, endPoint x: 807, endPoint y: 345, distance: 646.4
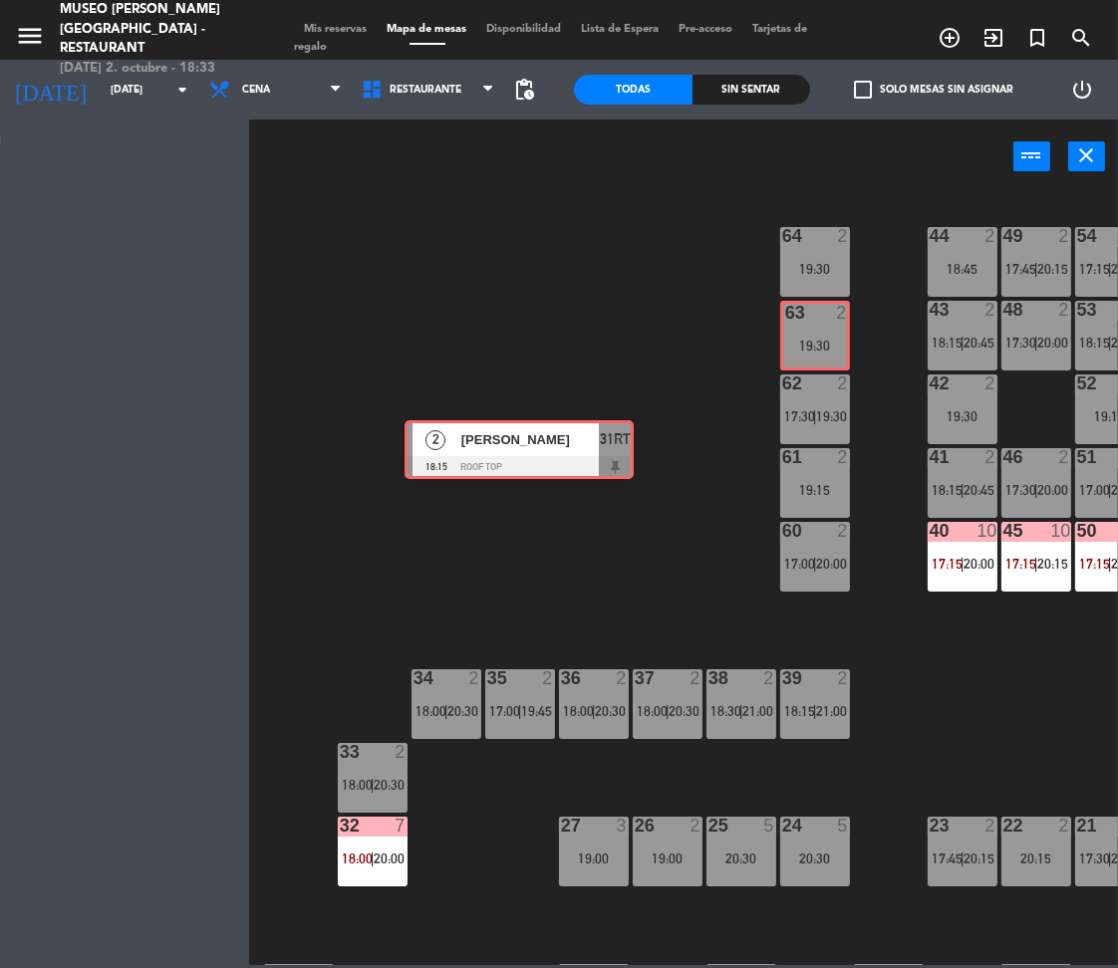
click at [807, 345] on div "Esta vista crop_square 183 restaurant 471 filter_list danie 2 Daniel Adalberto …" at bounding box center [559, 543] width 1118 height 846
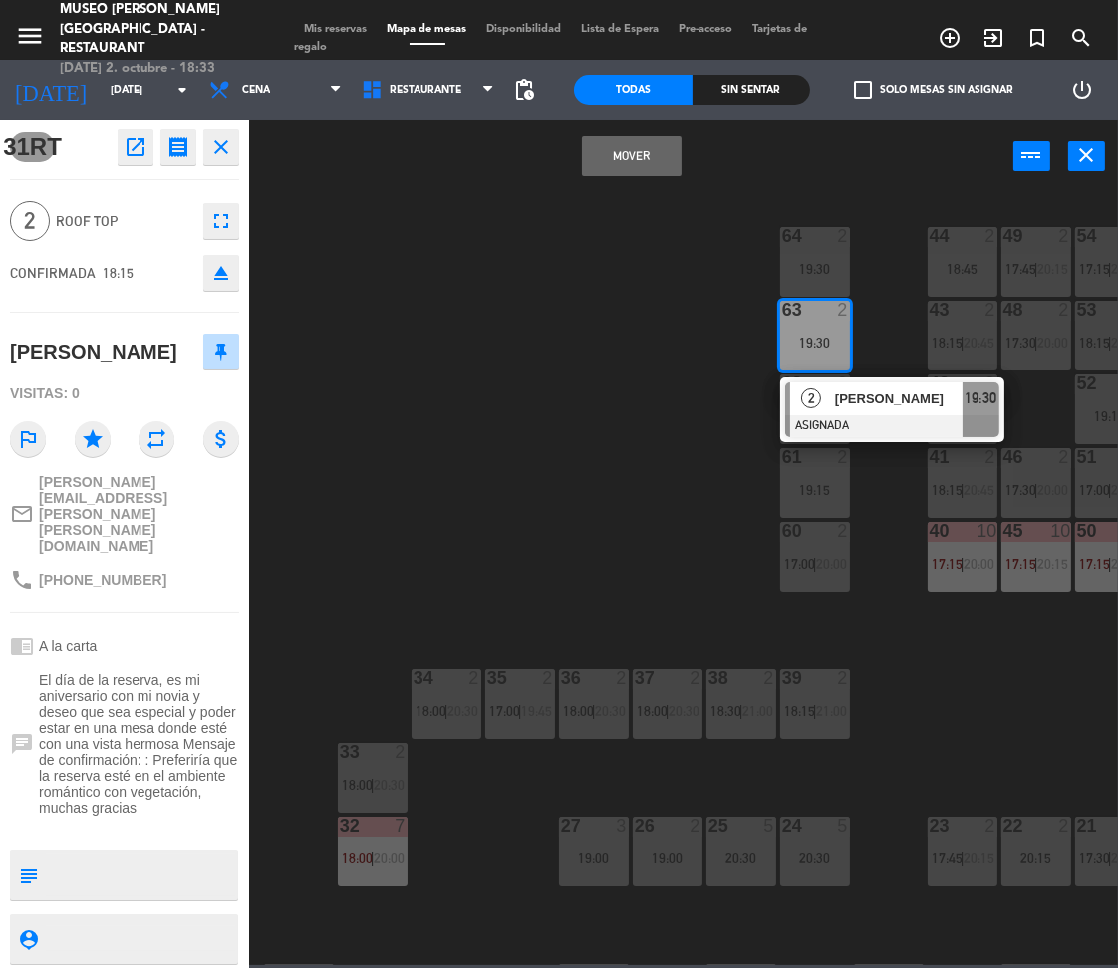
click at [607, 168] on button "Mover" at bounding box center [632, 156] width 100 height 40
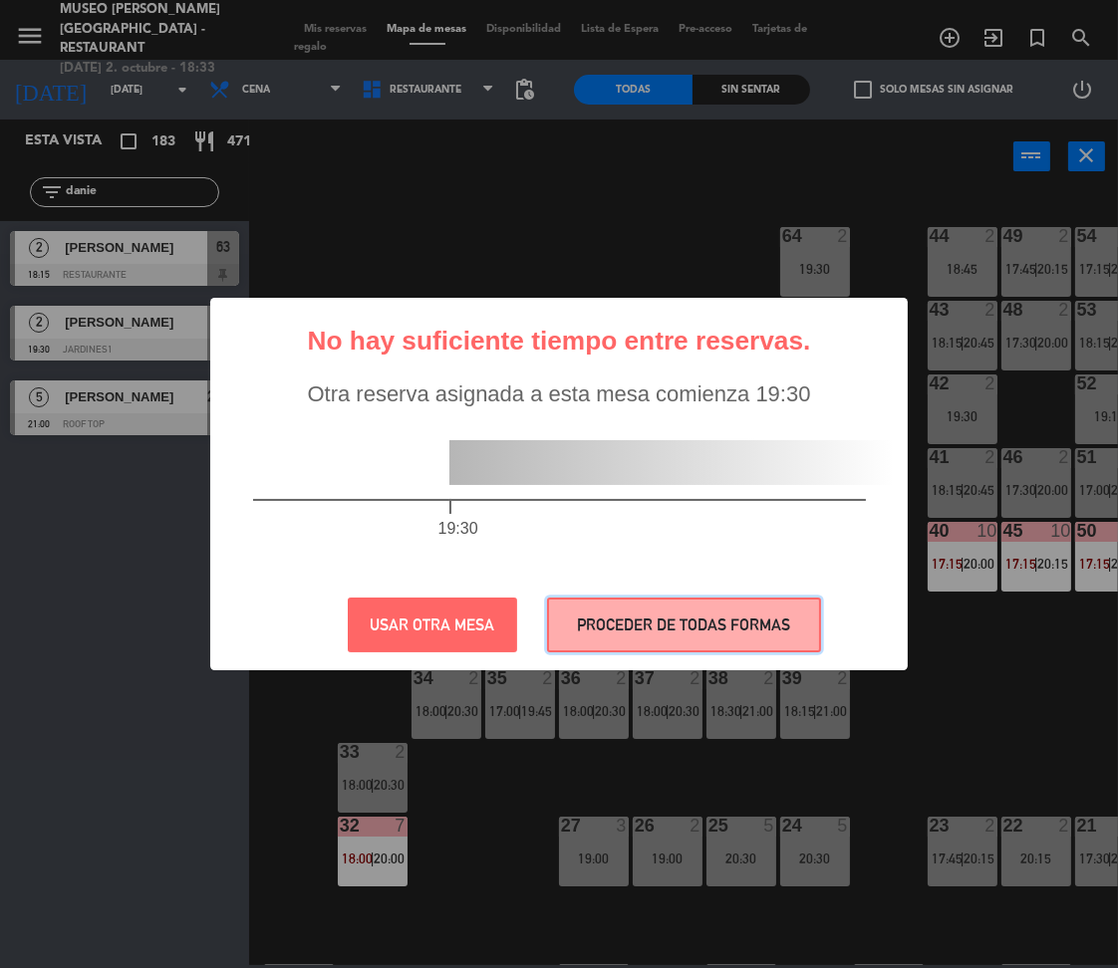
click at [769, 646] on button "PROCEDER DE TODAS FORMAS" at bounding box center [684, 625] width 274 height 55
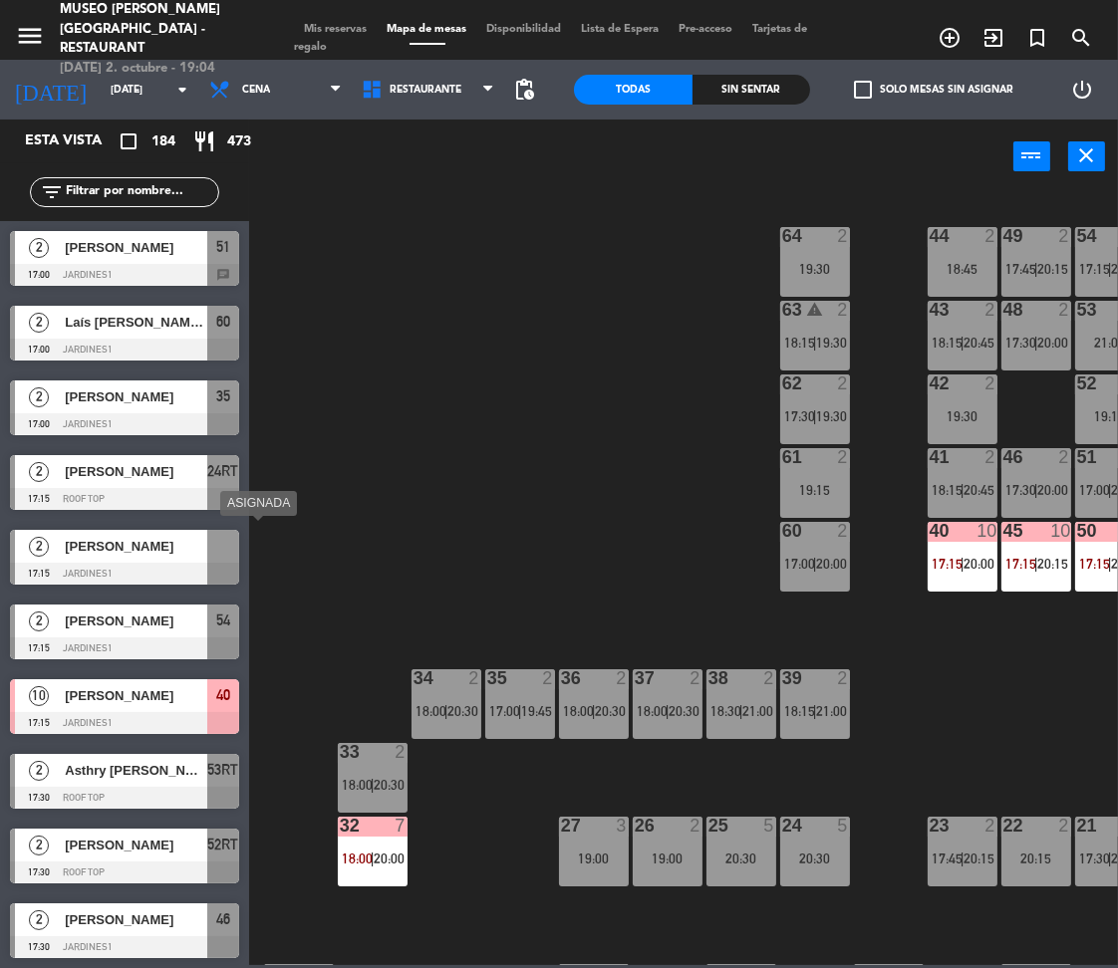
scroll to position [0, 558]
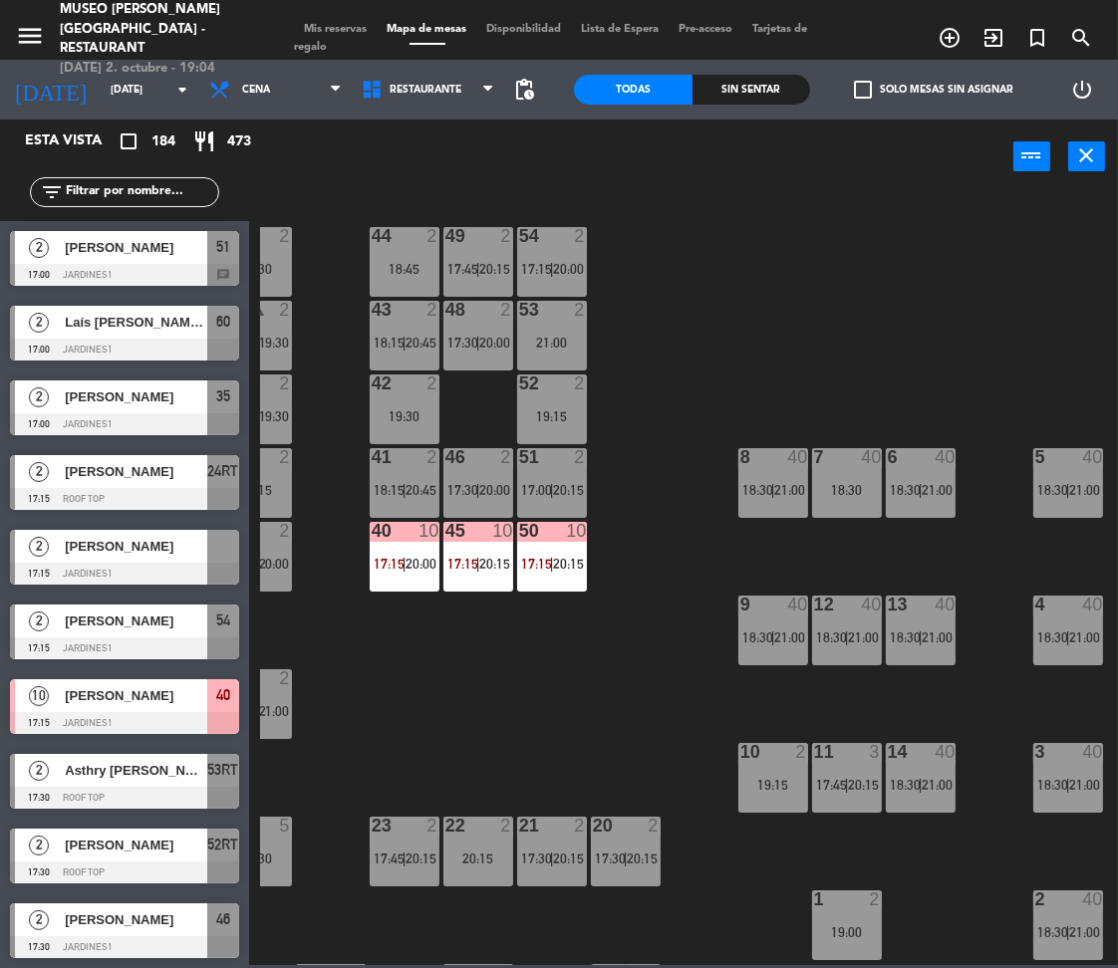
click at [884, 488] on div "44 2 18:45 49 2 17:45 | 20:15 54 2 17:15 | 20:00 64 2 19:30 48 2 17:30 | 20:00 …" at bounding box center [689, 578] width 858 height 774
click at [914, 484] on span "18:30" at bounding box center [905, 490] width 31 height 16
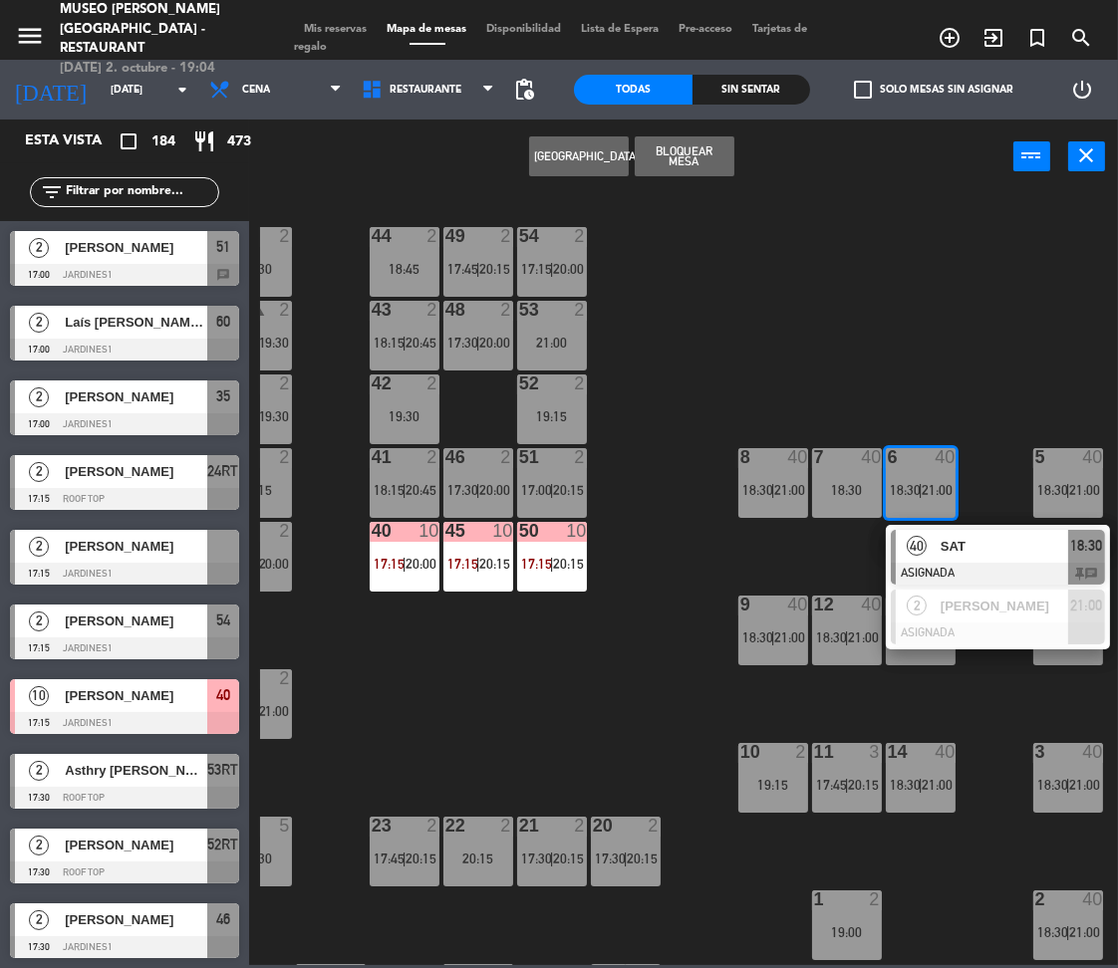
click at [941, 539] on span "SAT" at bounding box center [1005, 546] width 128 height 21
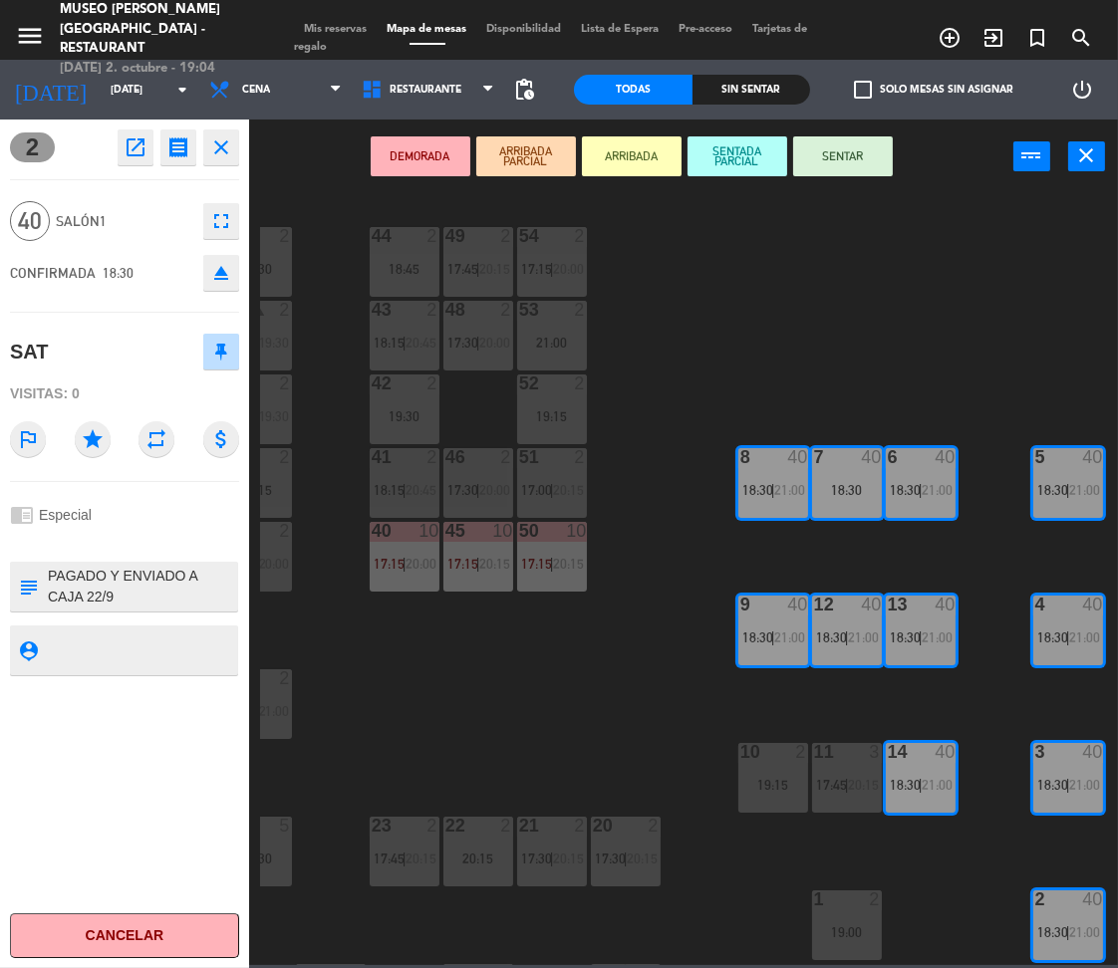
click at [394, 150] on button "DEMORADA" at bounding box center [421, 156] width 100 height 40
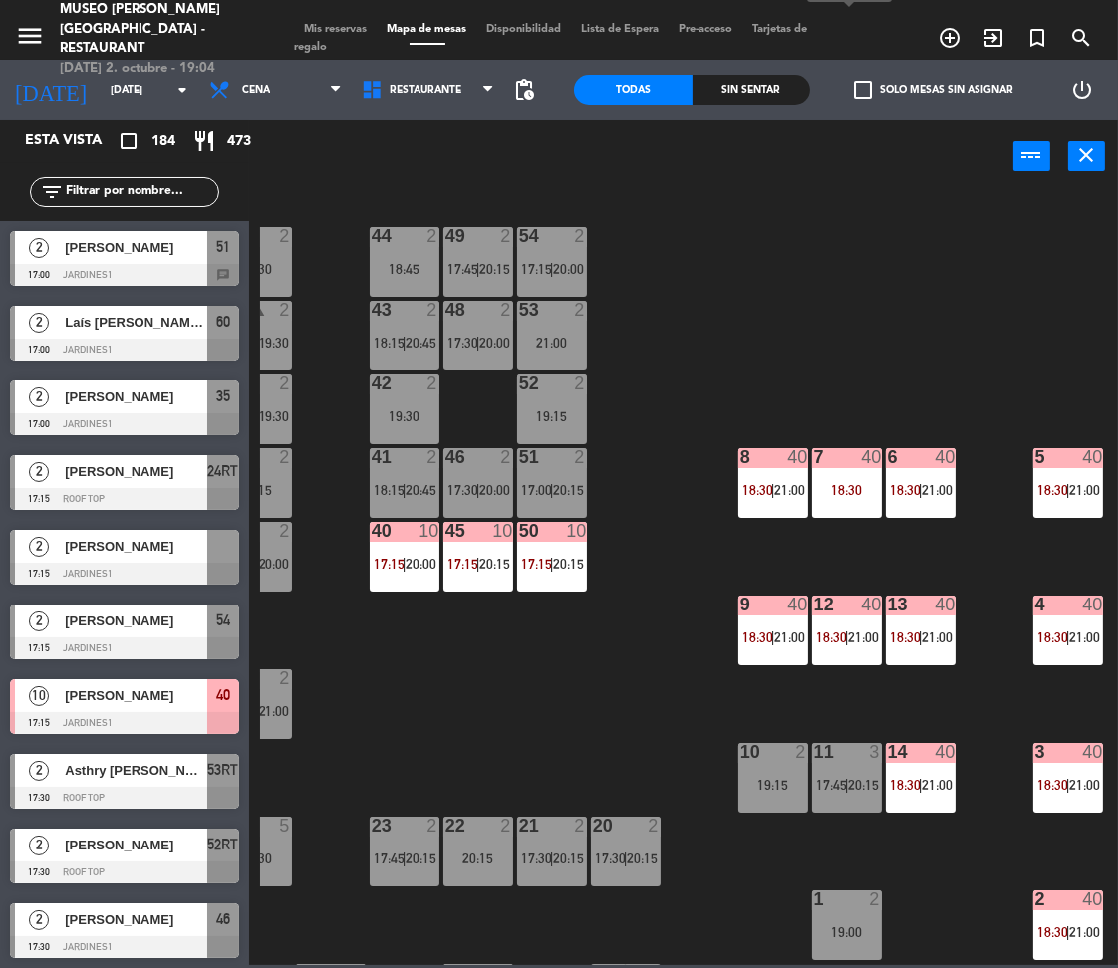
scroll to position [440, 558]
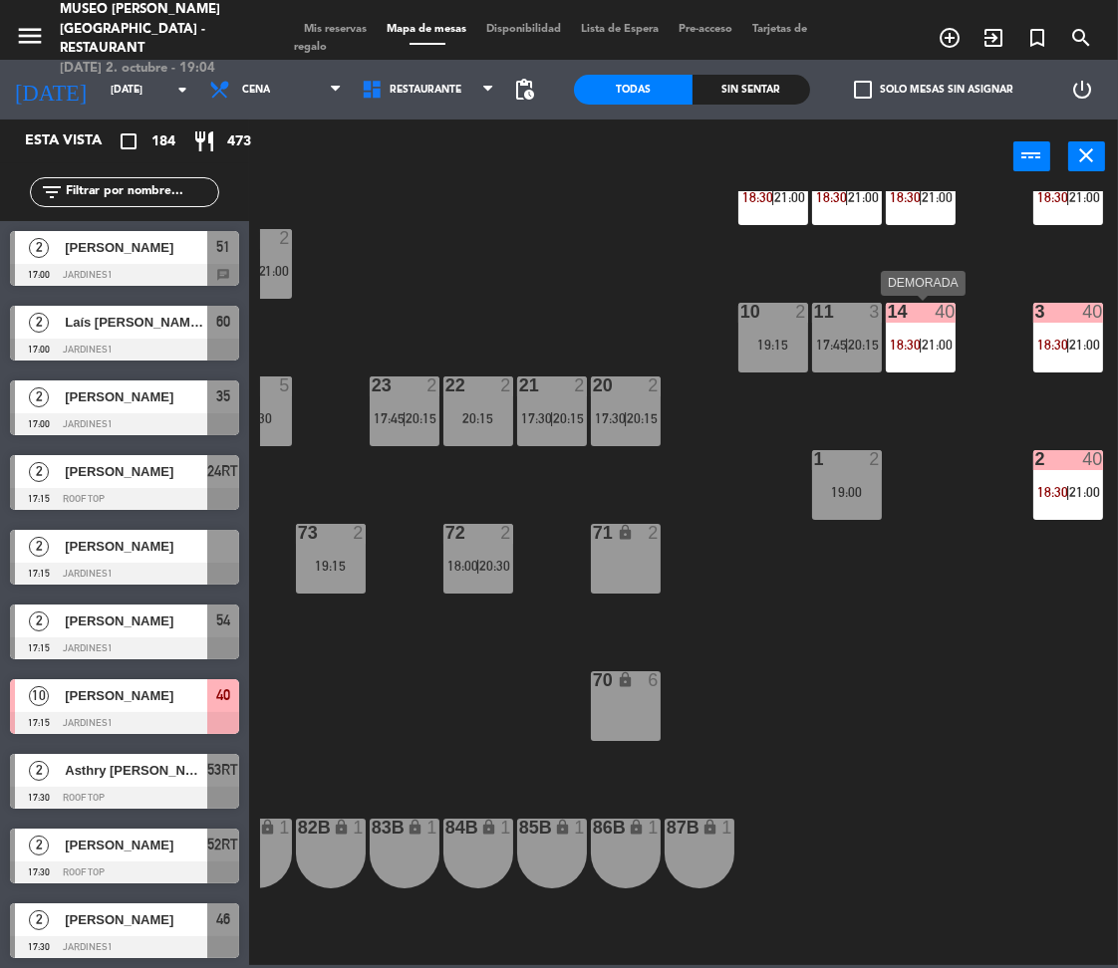
click at [900, 363] on div "14 40 18:30 | 21:00" at bounding box center [921, 338] width 70 height 70
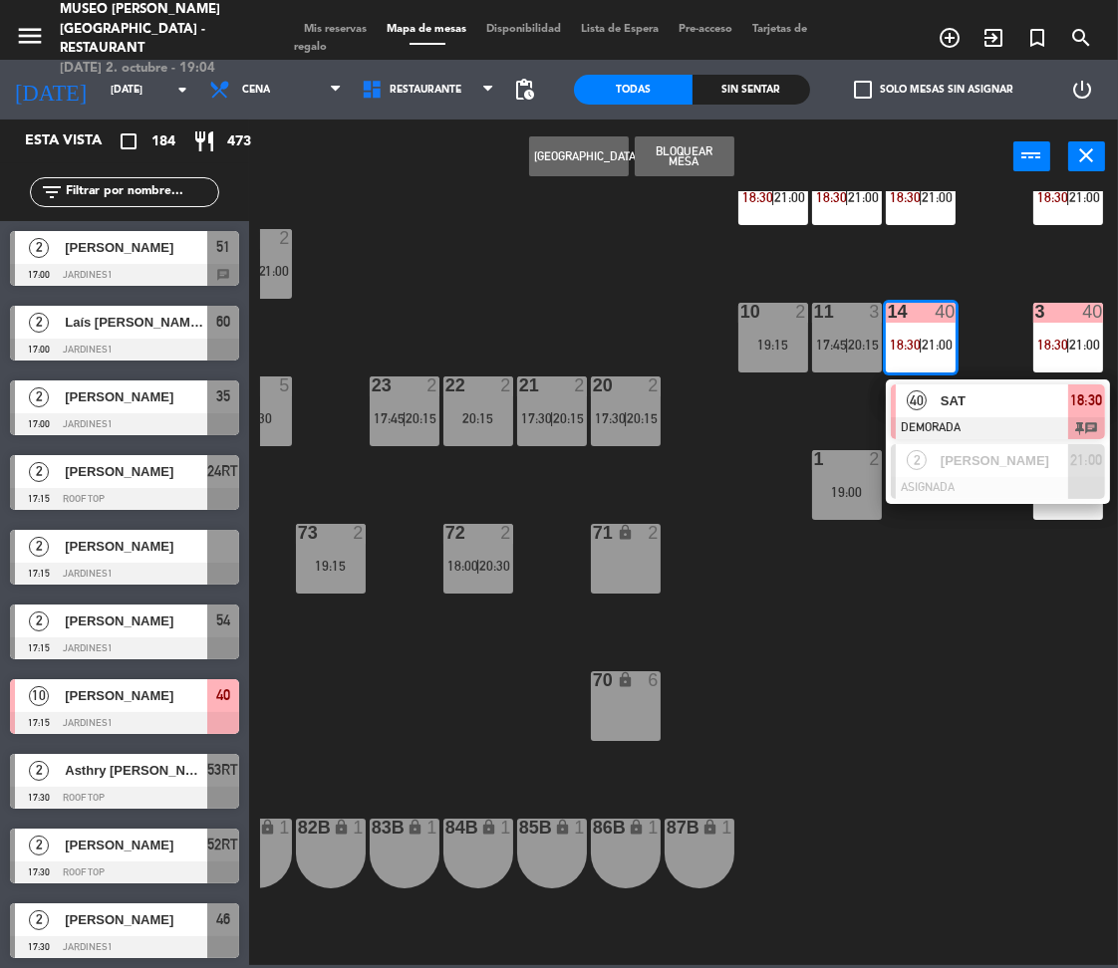
click at [929, 391] on div "40" at bounding box center [917, 401] width 43 height 33
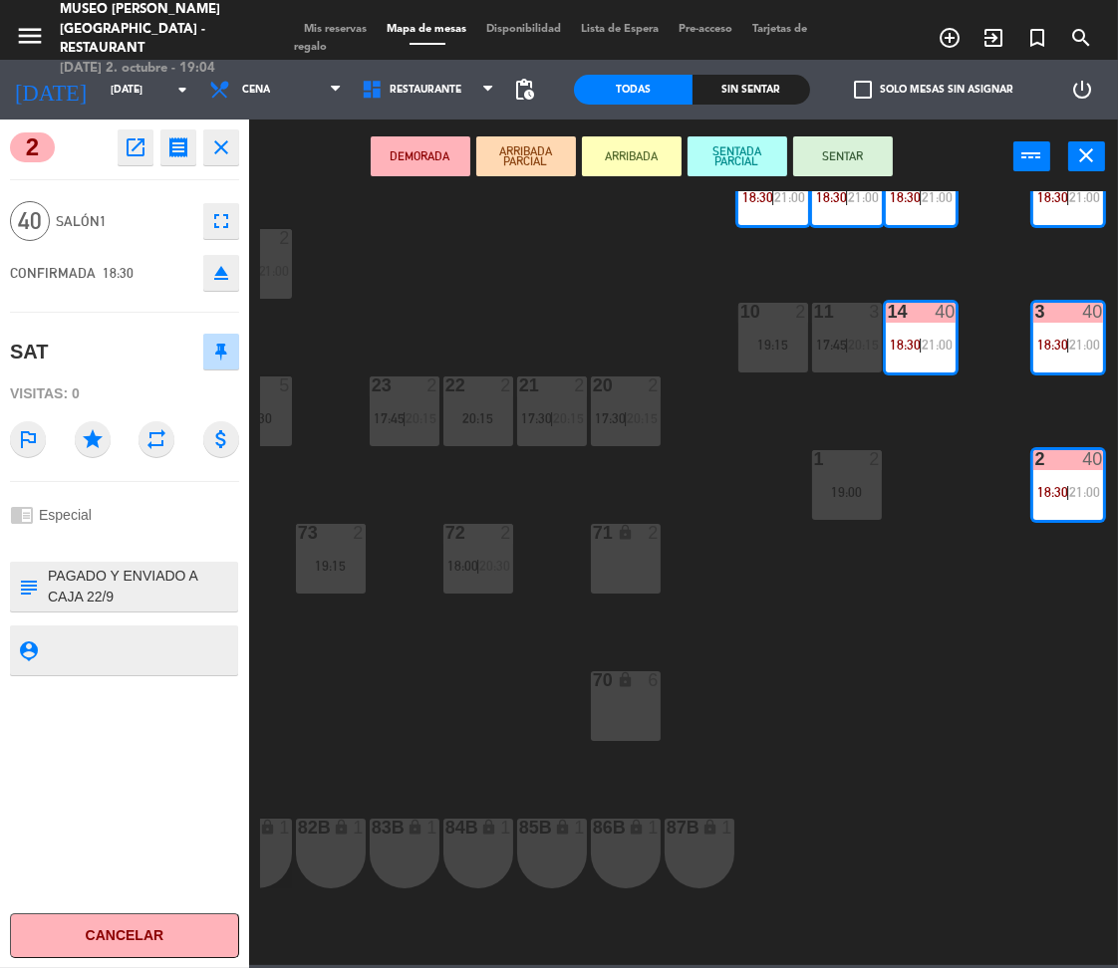
click at [219, 280] on icon "eject" at bounding box center [221, 273] width 24 height 24
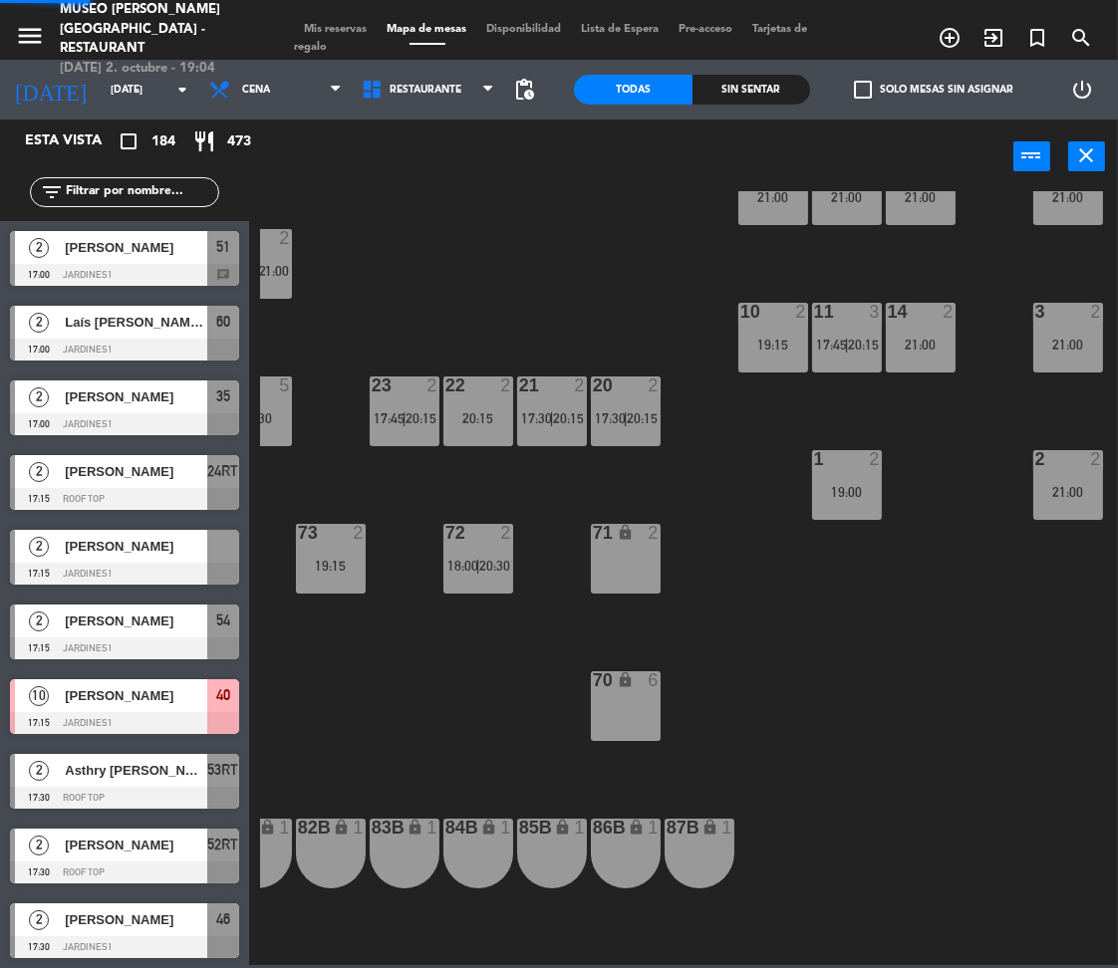
scroll to position [0, 0]
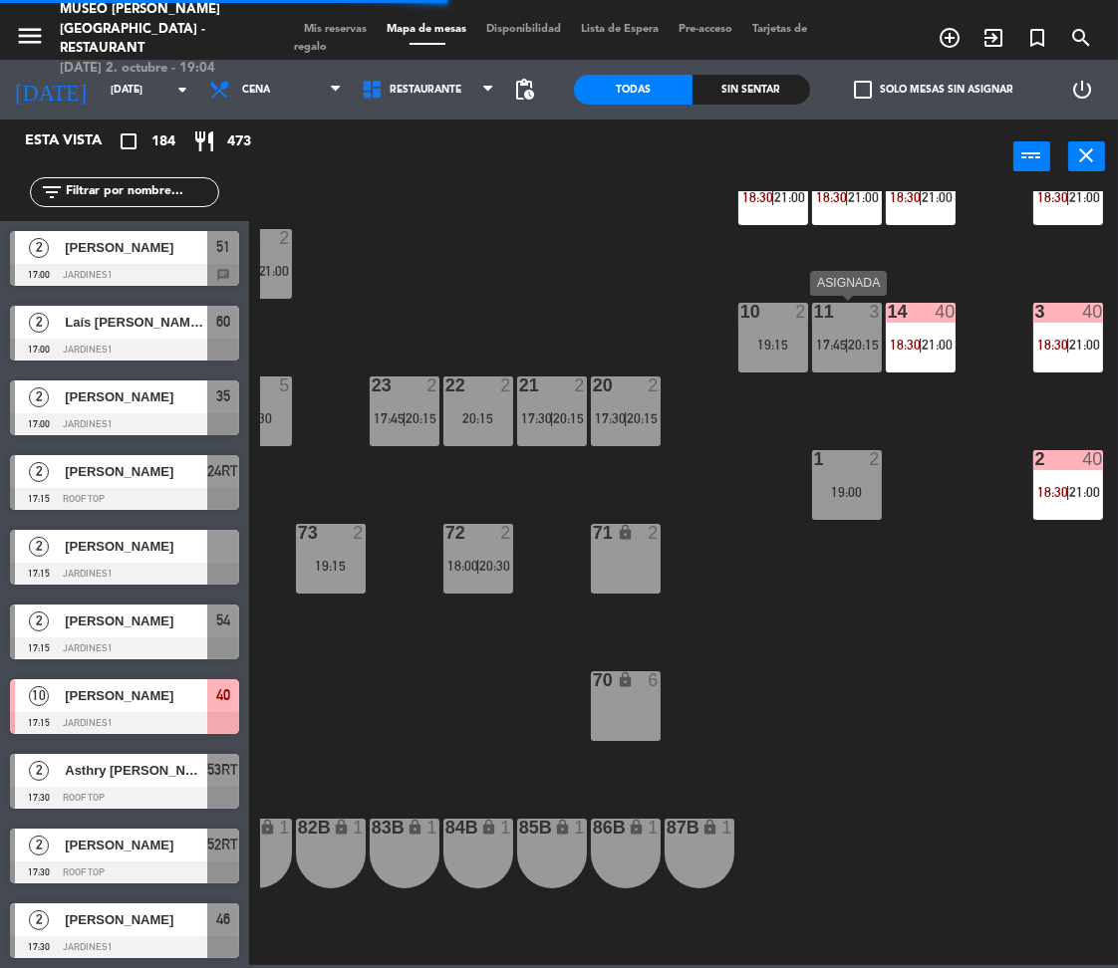
click at [852, 343] on span "20:15" at bounding box center [864, 345] width 31 height 16
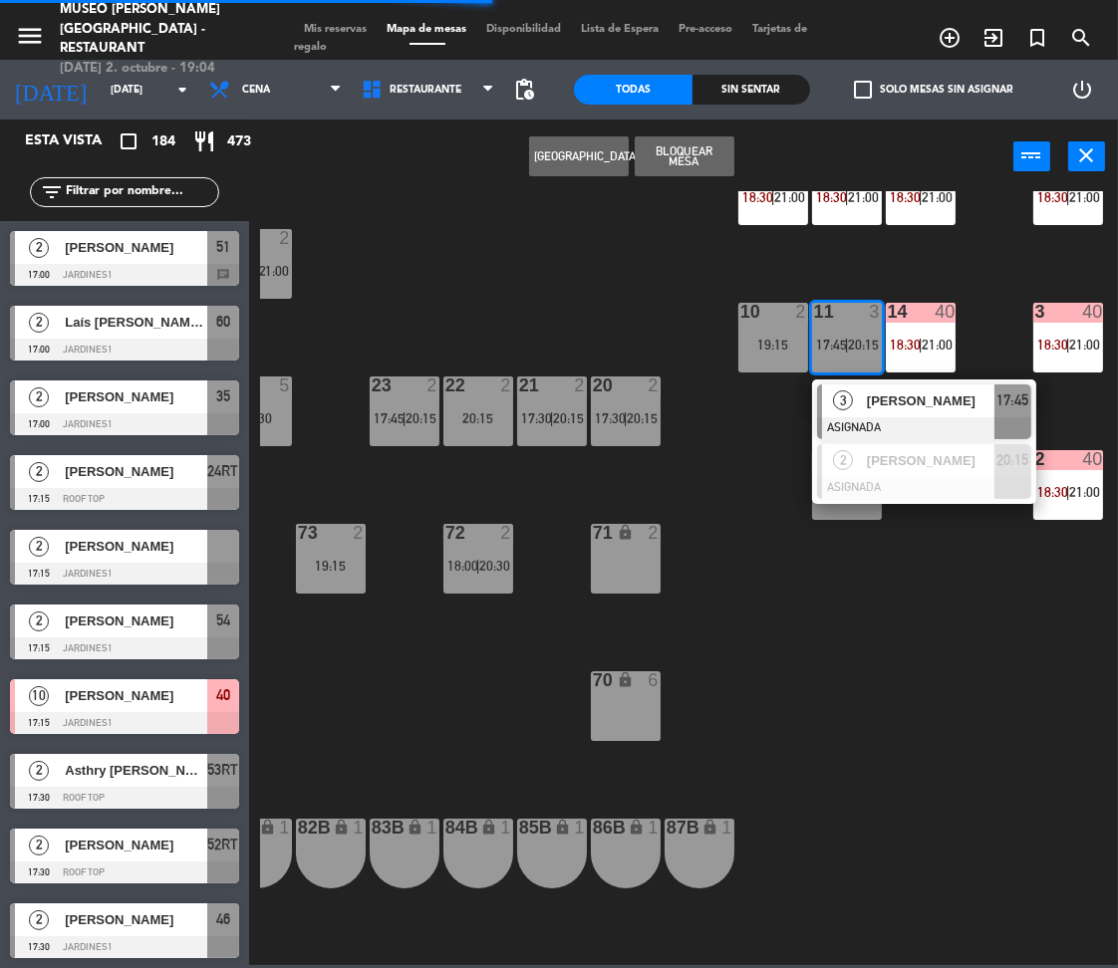
click at [885, 403] on span "[PERSON_NAME]" at bounding box center [931, 401] width 128 height 21
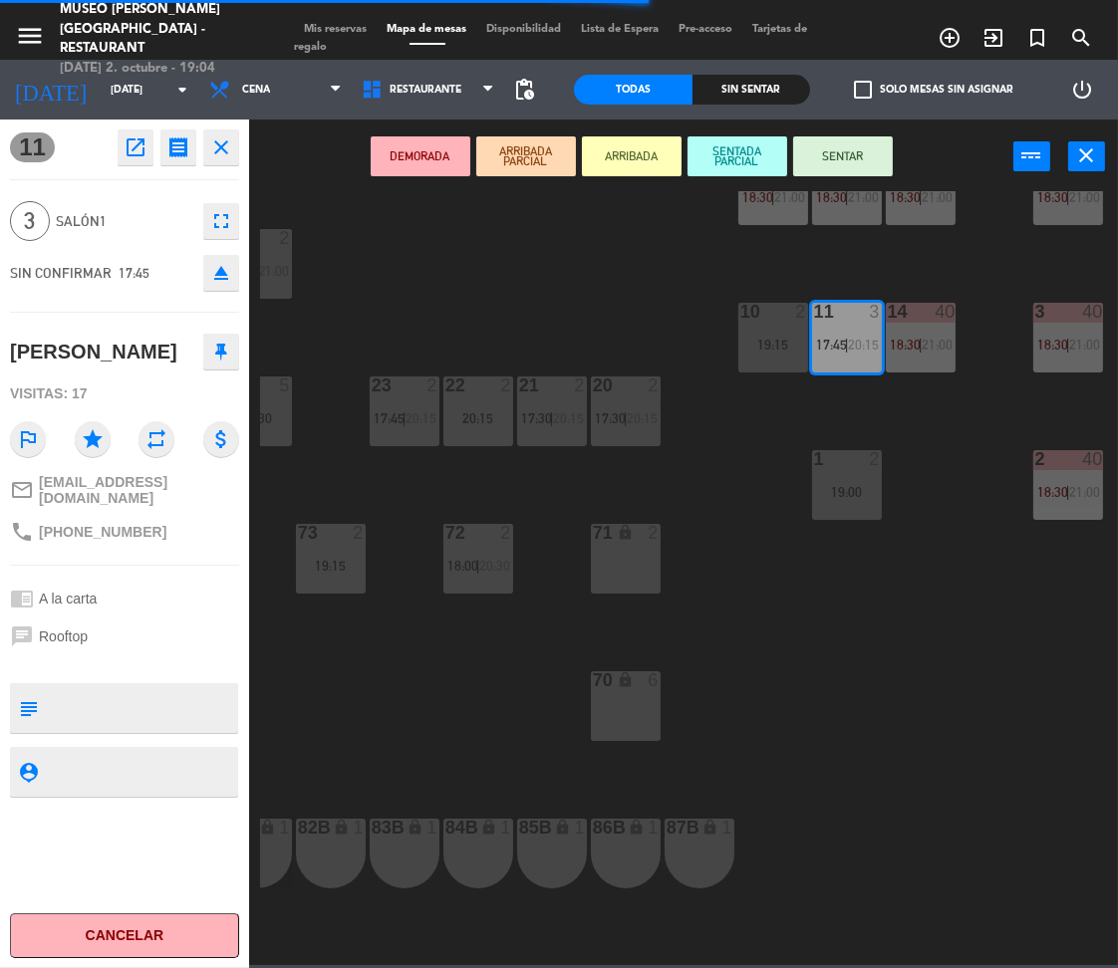
click at [627, 708] on div "70 lock 6" at bounding box center [626, 707] width 70 height 70
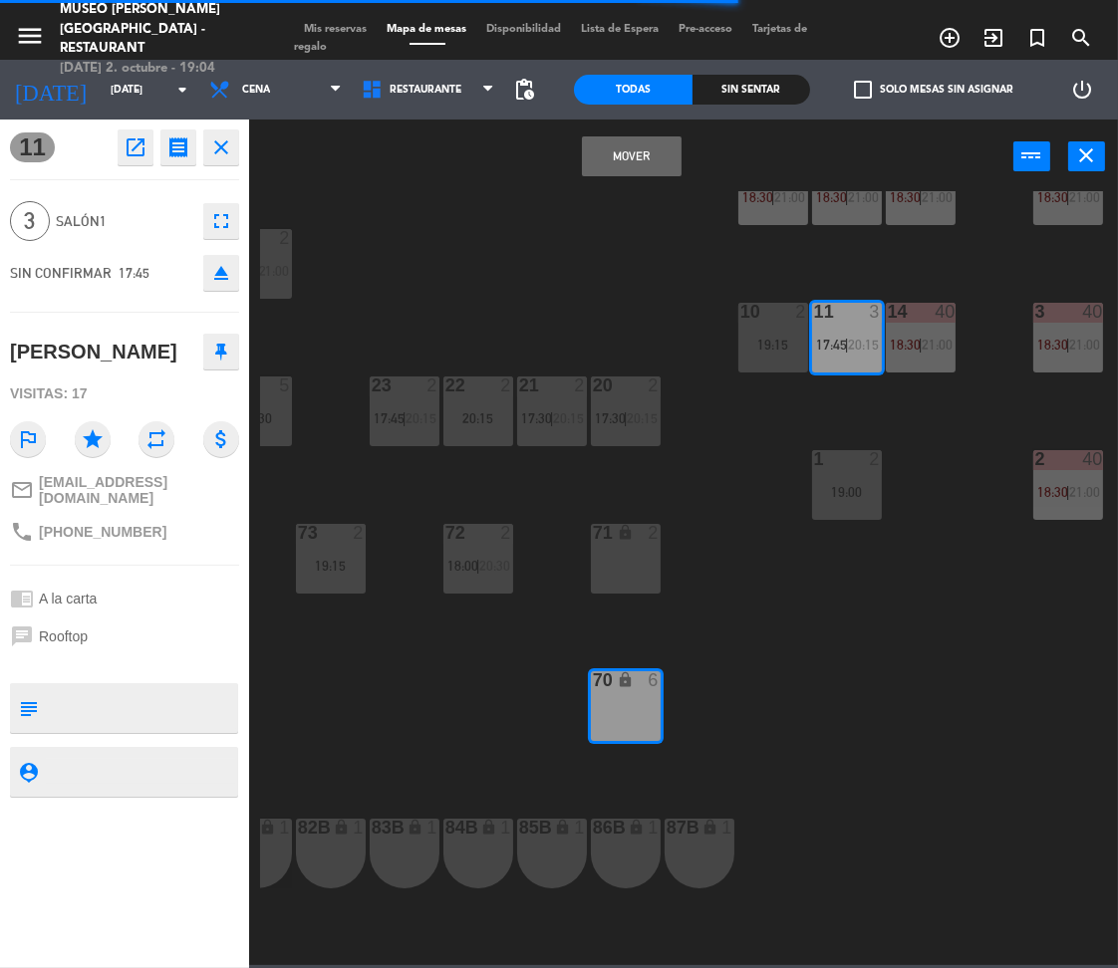
click at [619, 157] on button "Mover" at bounding box center [632, 156] width 100 height 40
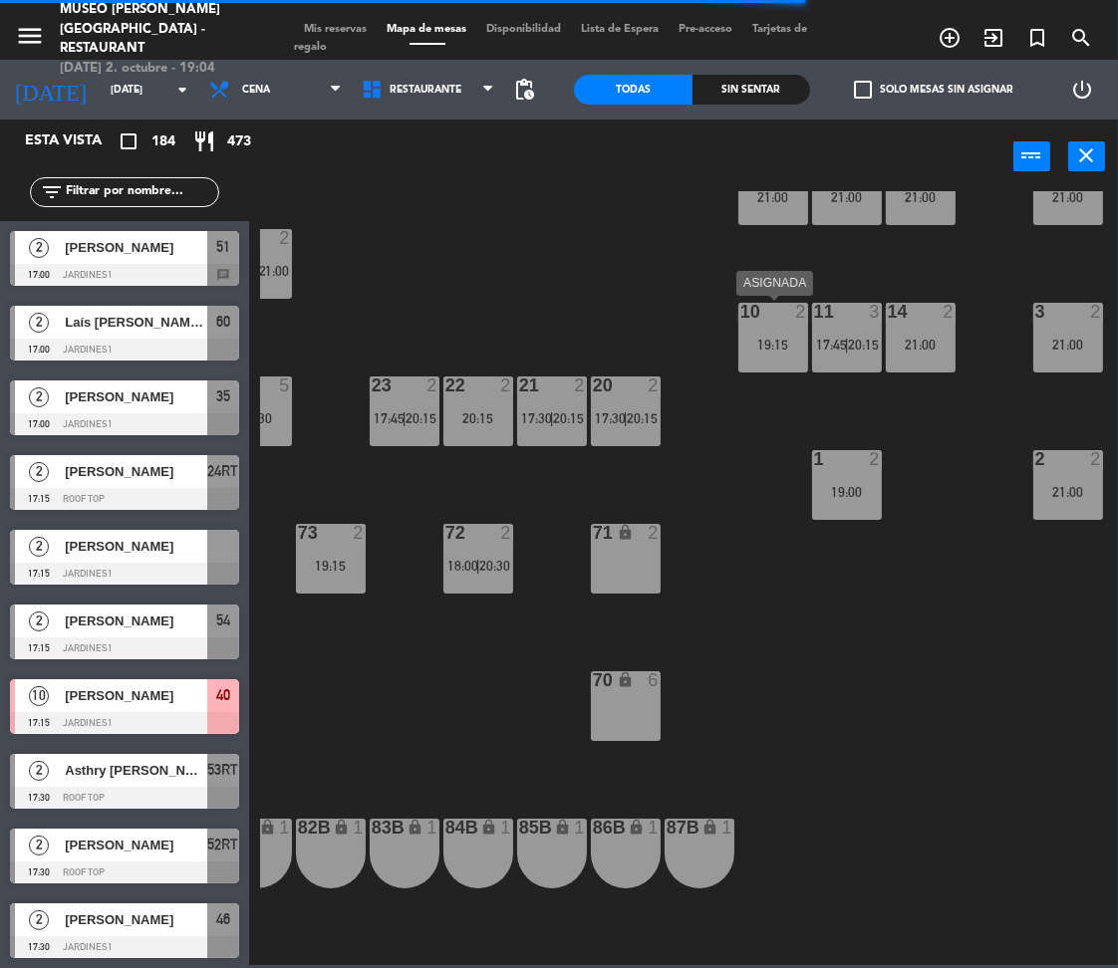
click at [766, 340] on div "19:15" at bounding box center [773, 345] width 70 height 14
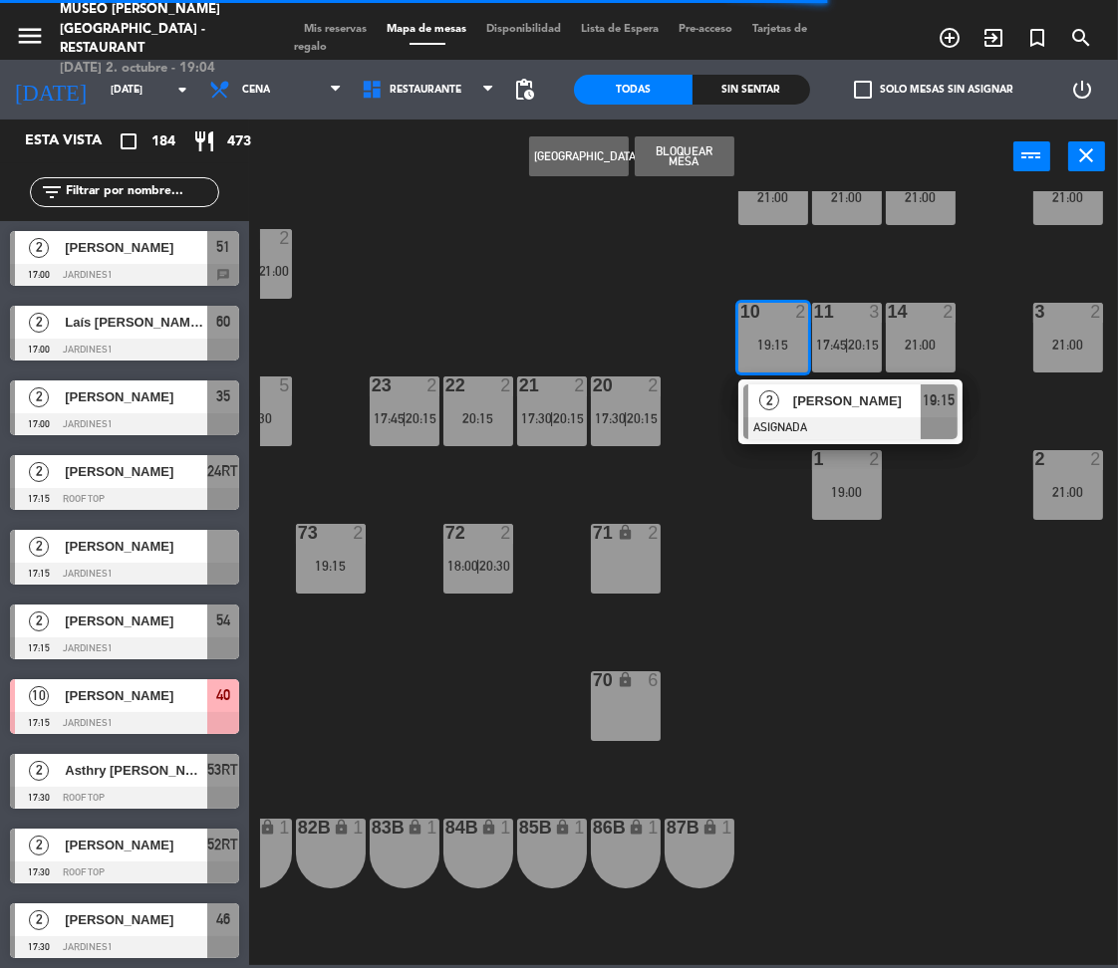
click at [793, 388] on div "[PERSON_NAME]" at bounding box center [856, 401] width 130 height 33
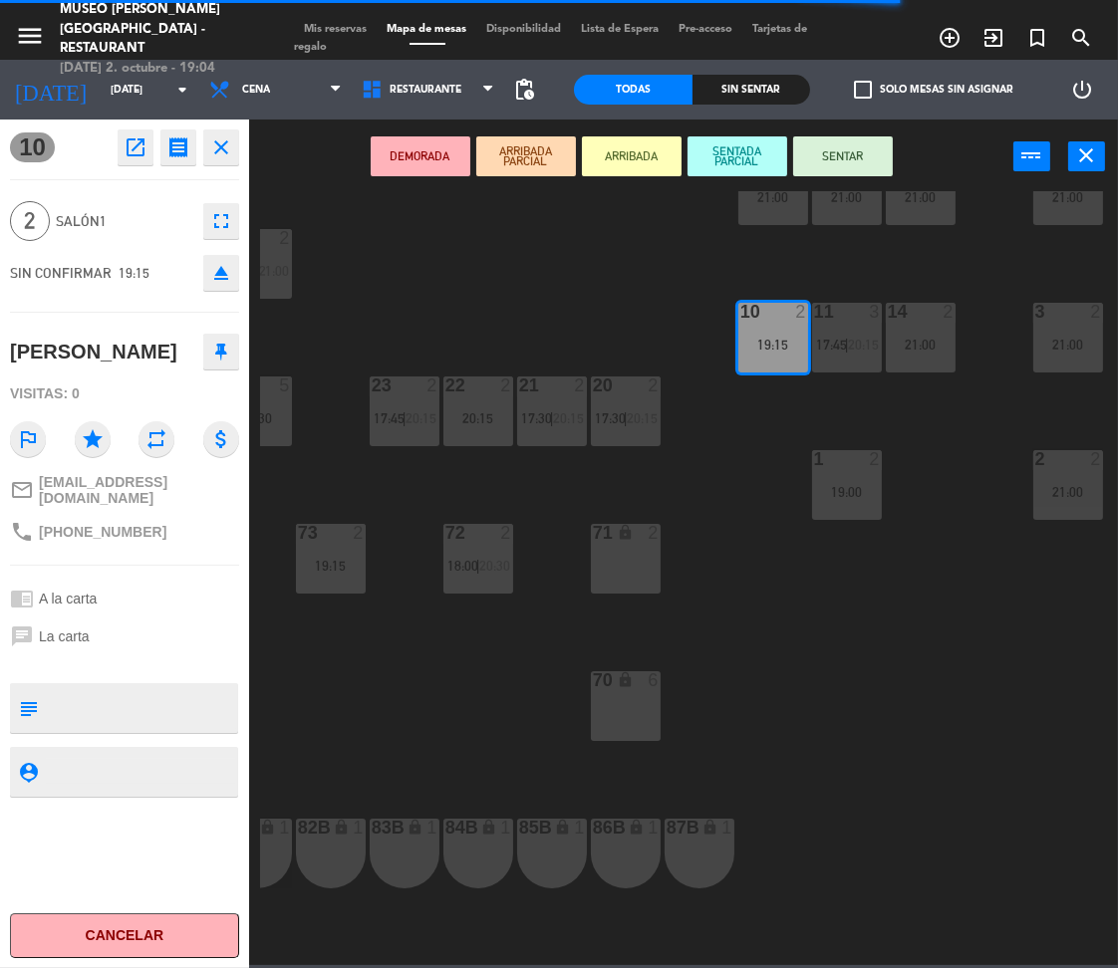
click at [630, 556] on div "71 lock 2" at bounding box center [626, 559] width 70 height 70
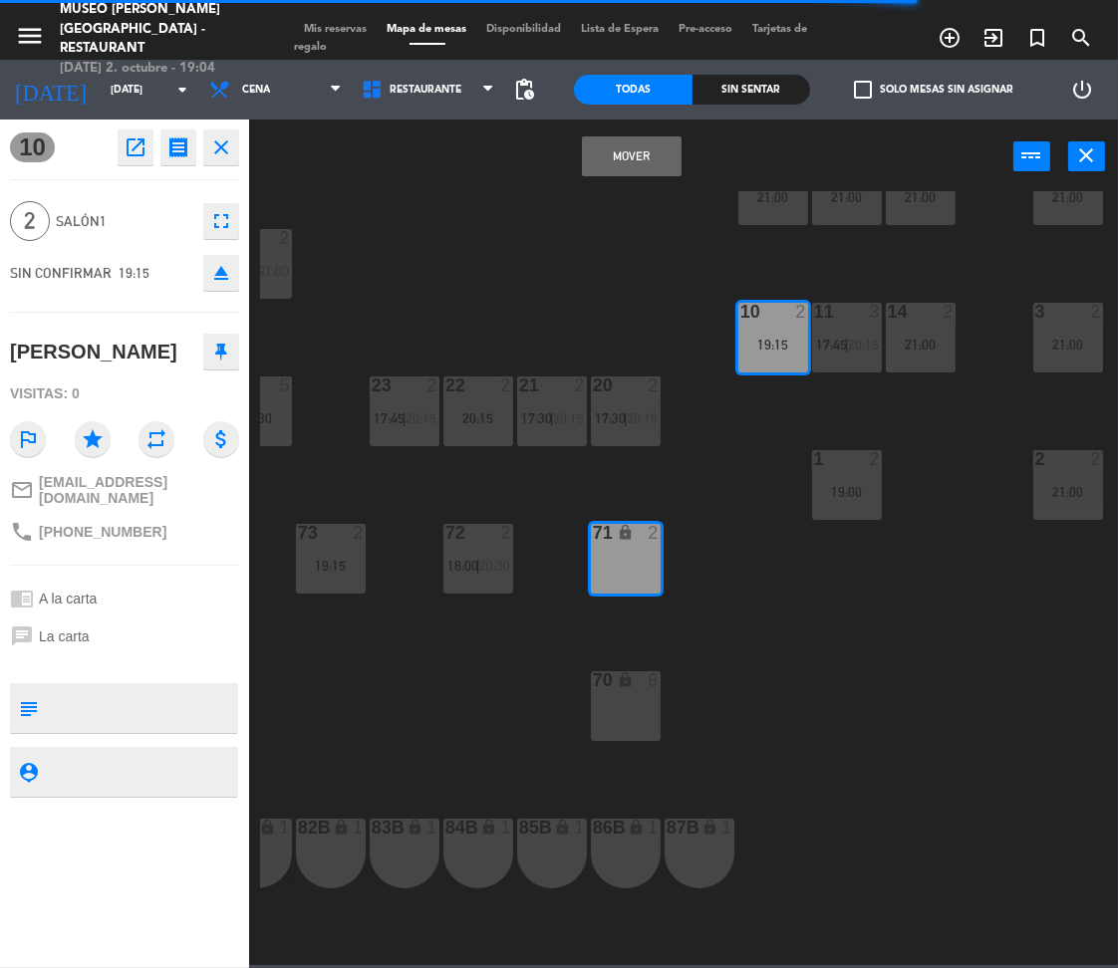
click at [629, 152] on button "Mover" at bounding box center [632, 156] width 100 height 40
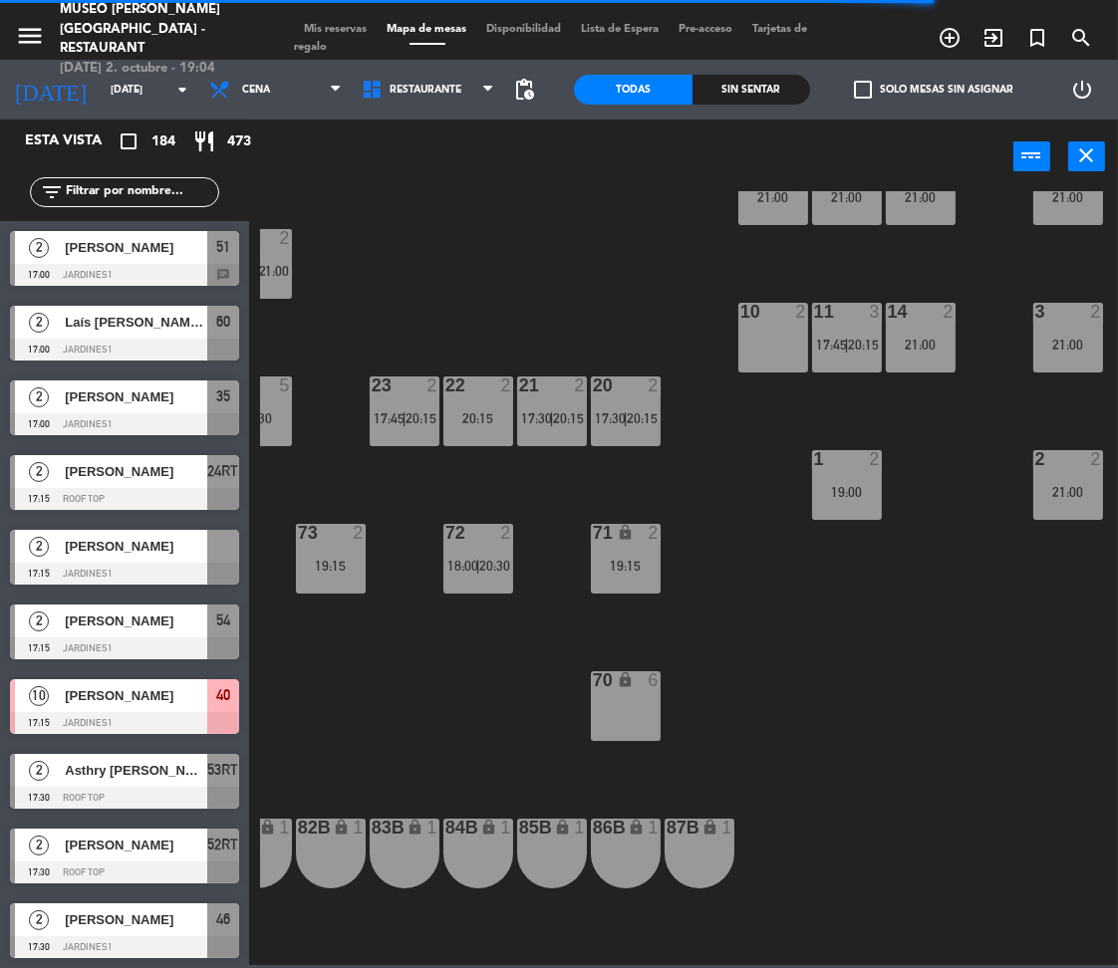
click at [176, 192] on input "text" at bounding box center [141, 192] width 154 height 22
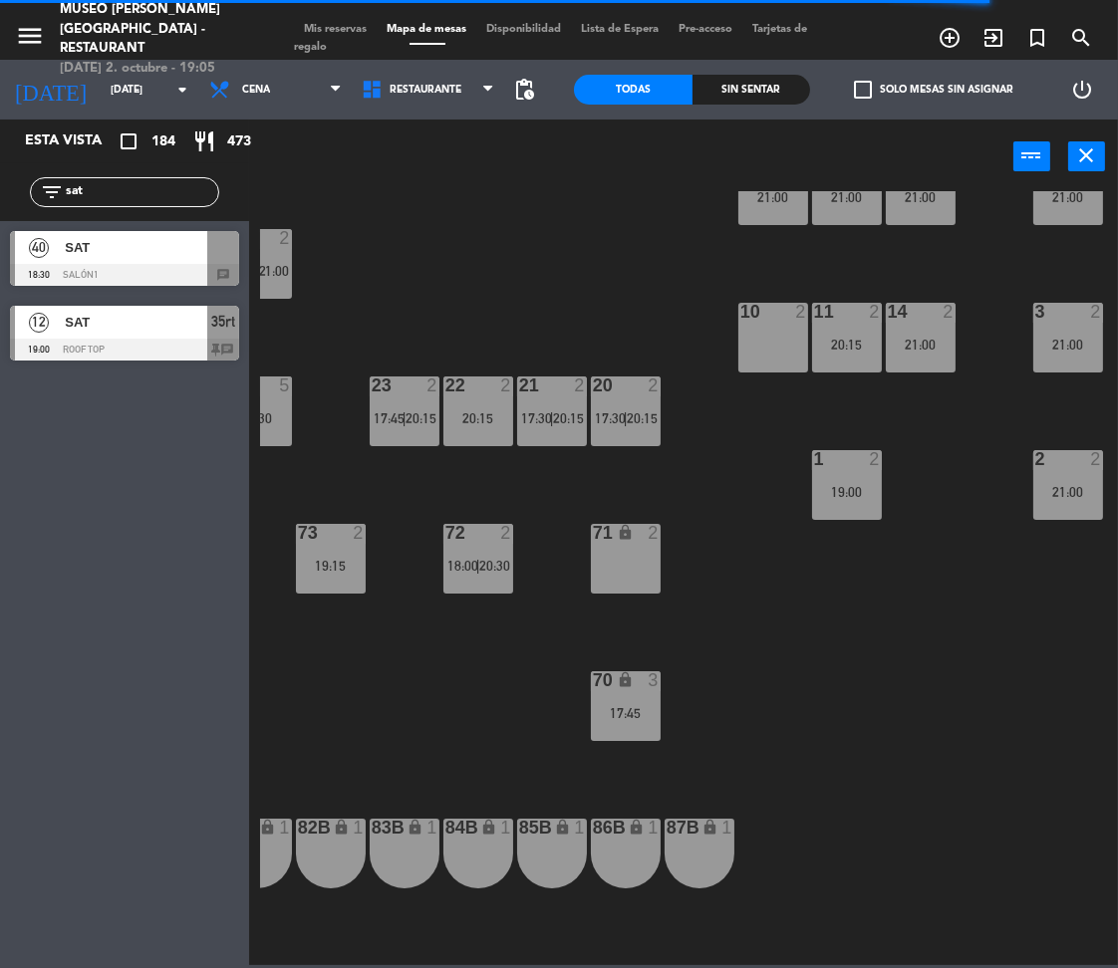
type input "sat"
click at [543, 325] on div "44 2 18:45 49 2 17:45 | 20:15 54 2 17:15 | 20:00 64 2 19:30 48 2 17:30 | 20:00 …" at bounding box center [689, 578] width 858 height 774
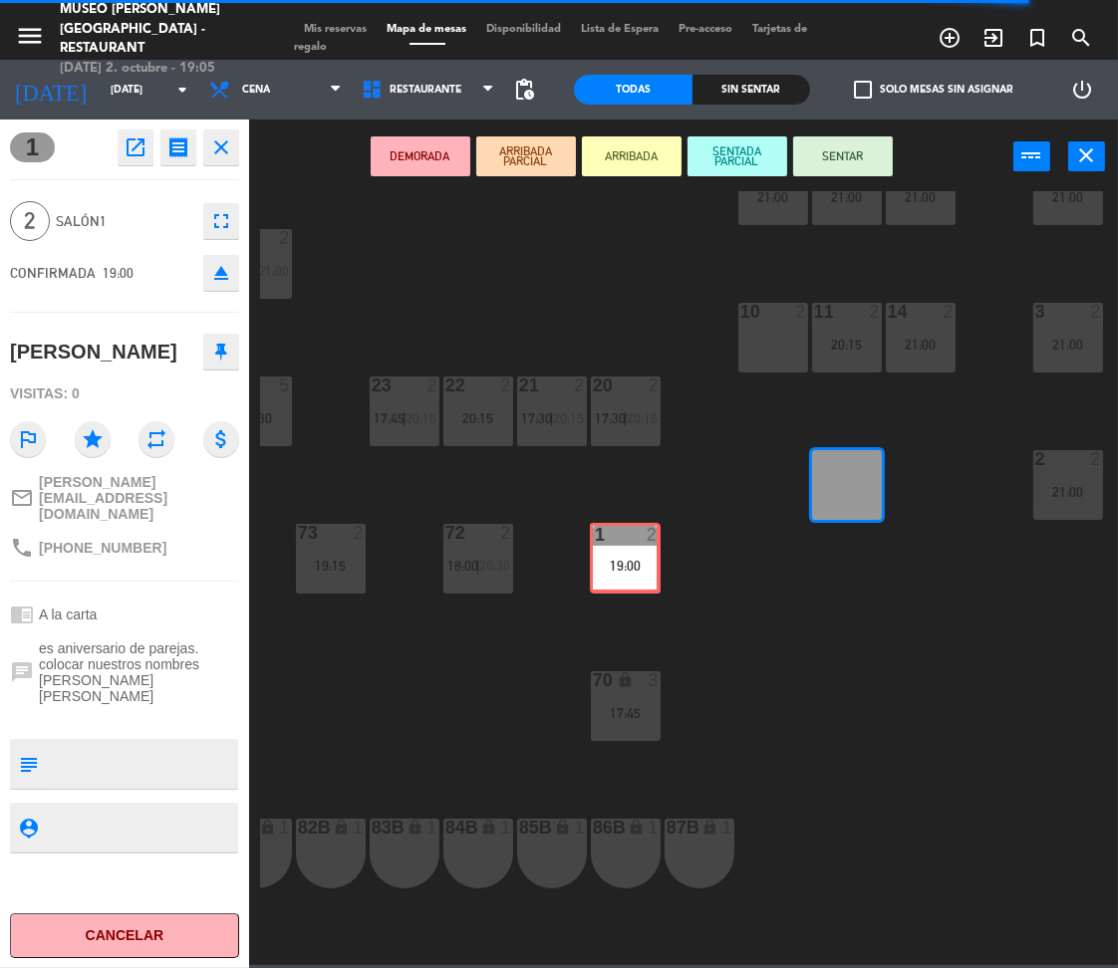
drag, startPoint x: 834, startPoint y: 487, endPoint x: 614, endPoint y: 560, distance: 231.9
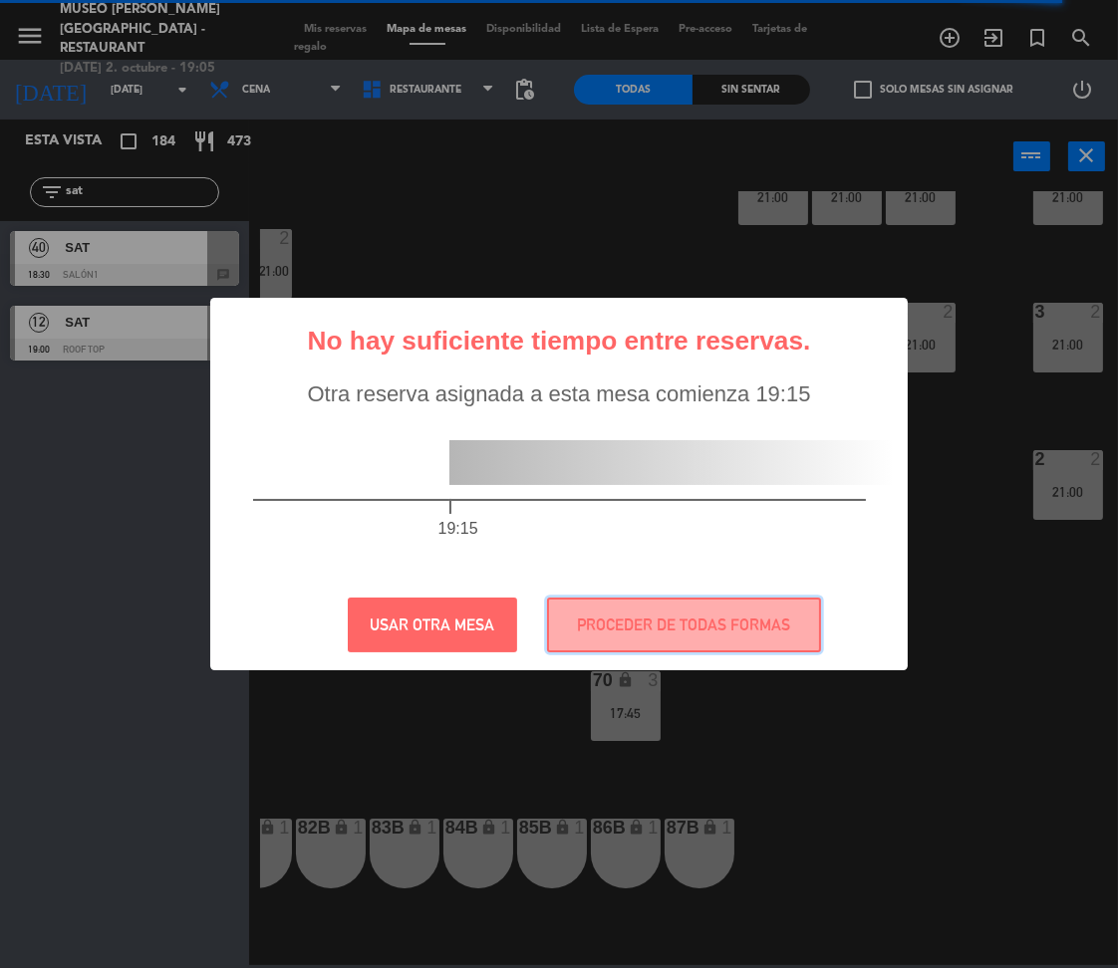
click at [624, 598] on button "PROCEDER DE TODAS FORMAS" at bounding box center [684, 625] width 274 height 55
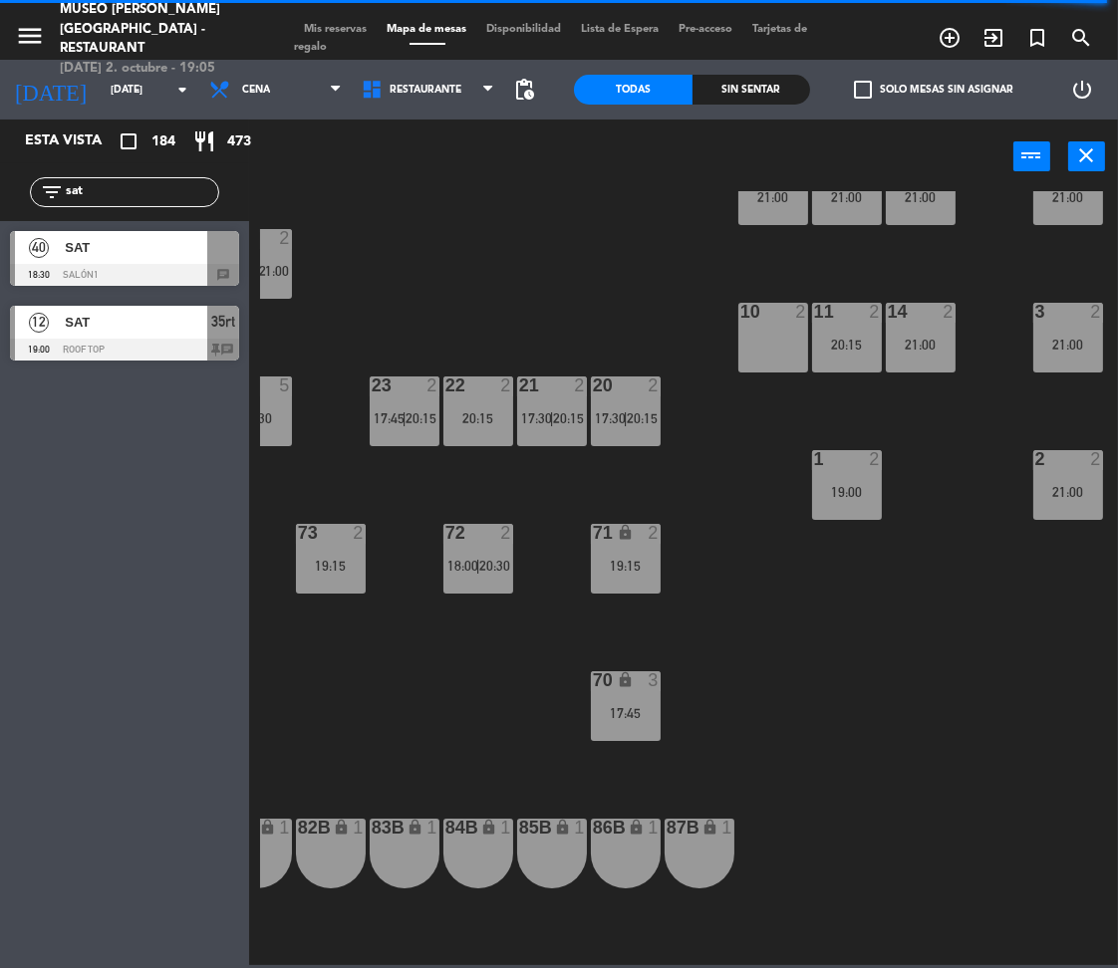
click at [93, 252] on span "SAT" at bounding box center [136, 247] width 142 height 21
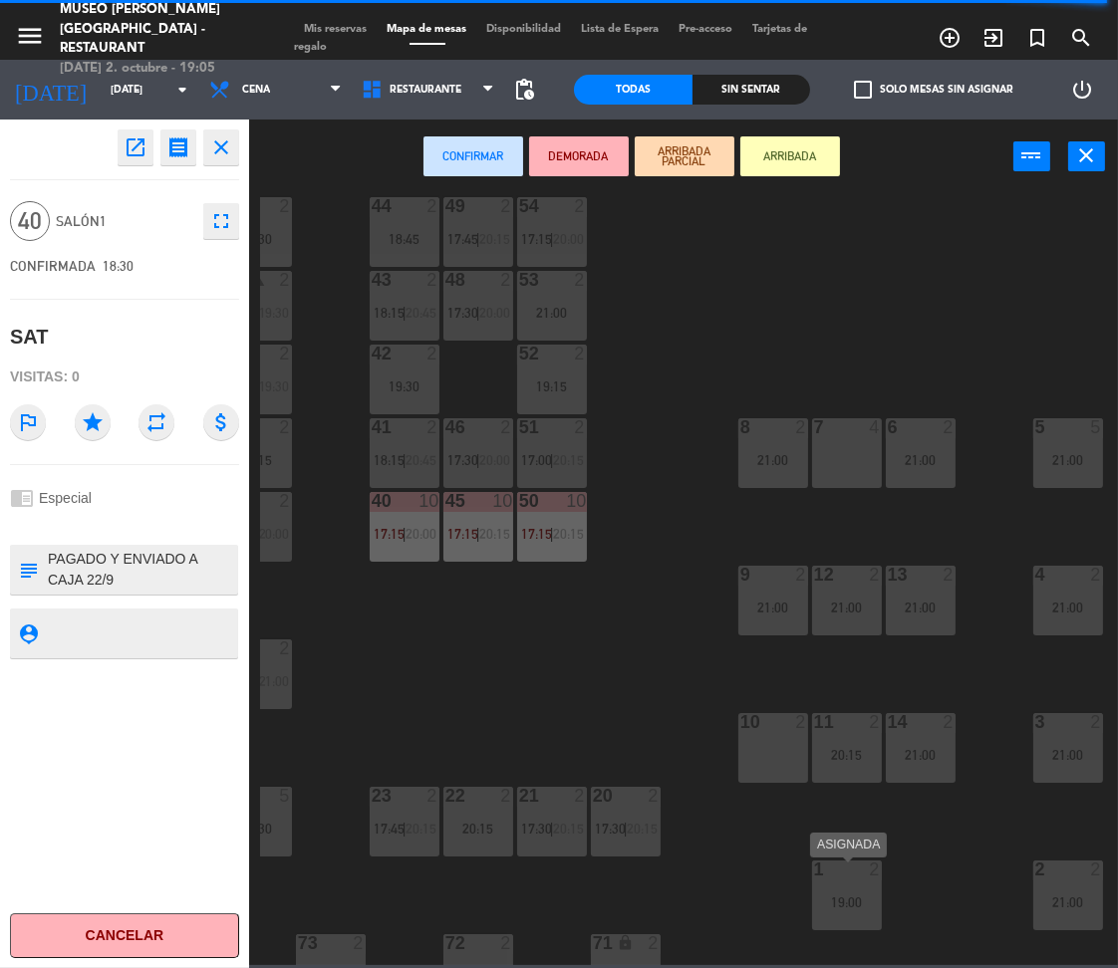
scroll to position [26, 558]
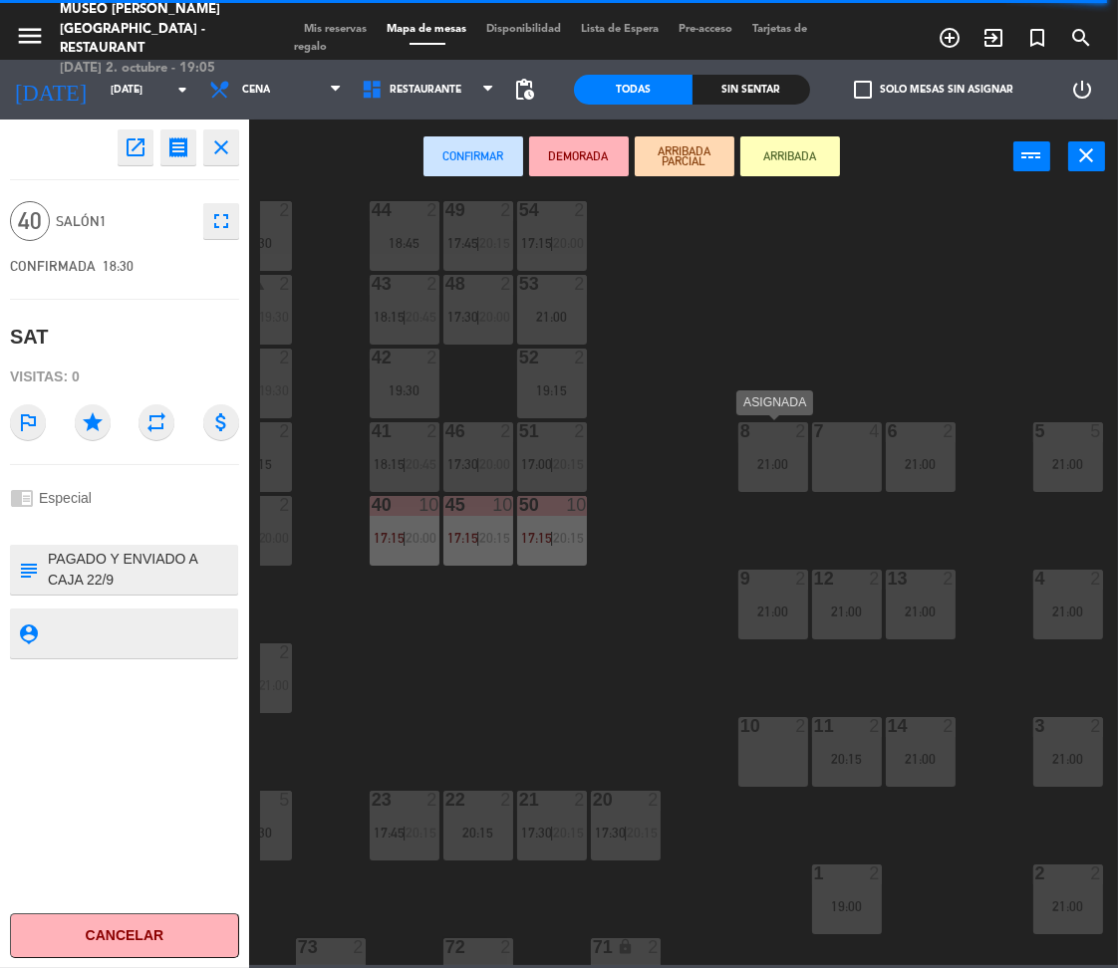
click at [772, 478] on div "8 2 21:00" at bounding box center [773, 457] width 70 height 70
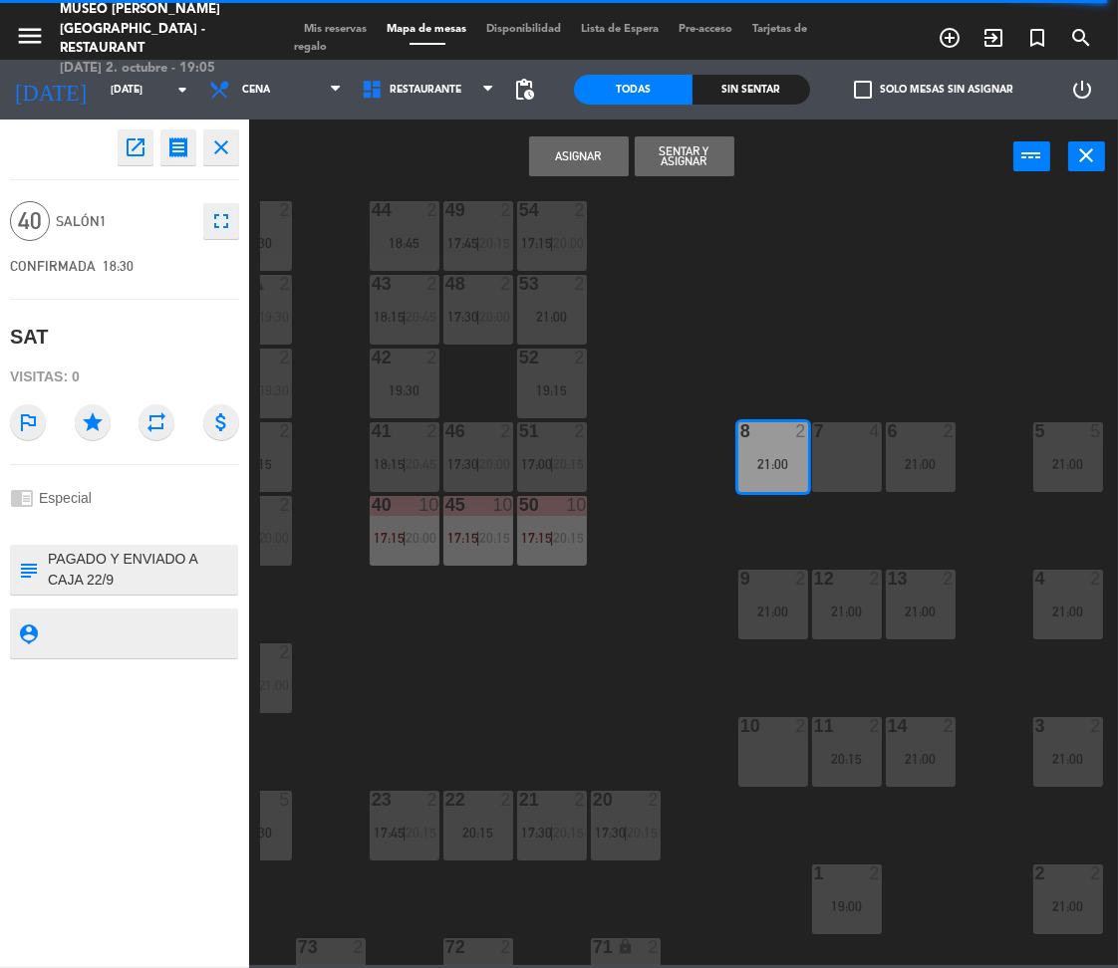
click at [871, 477] on div "7 4" at bounding box center [847, 457] width 70 height 70
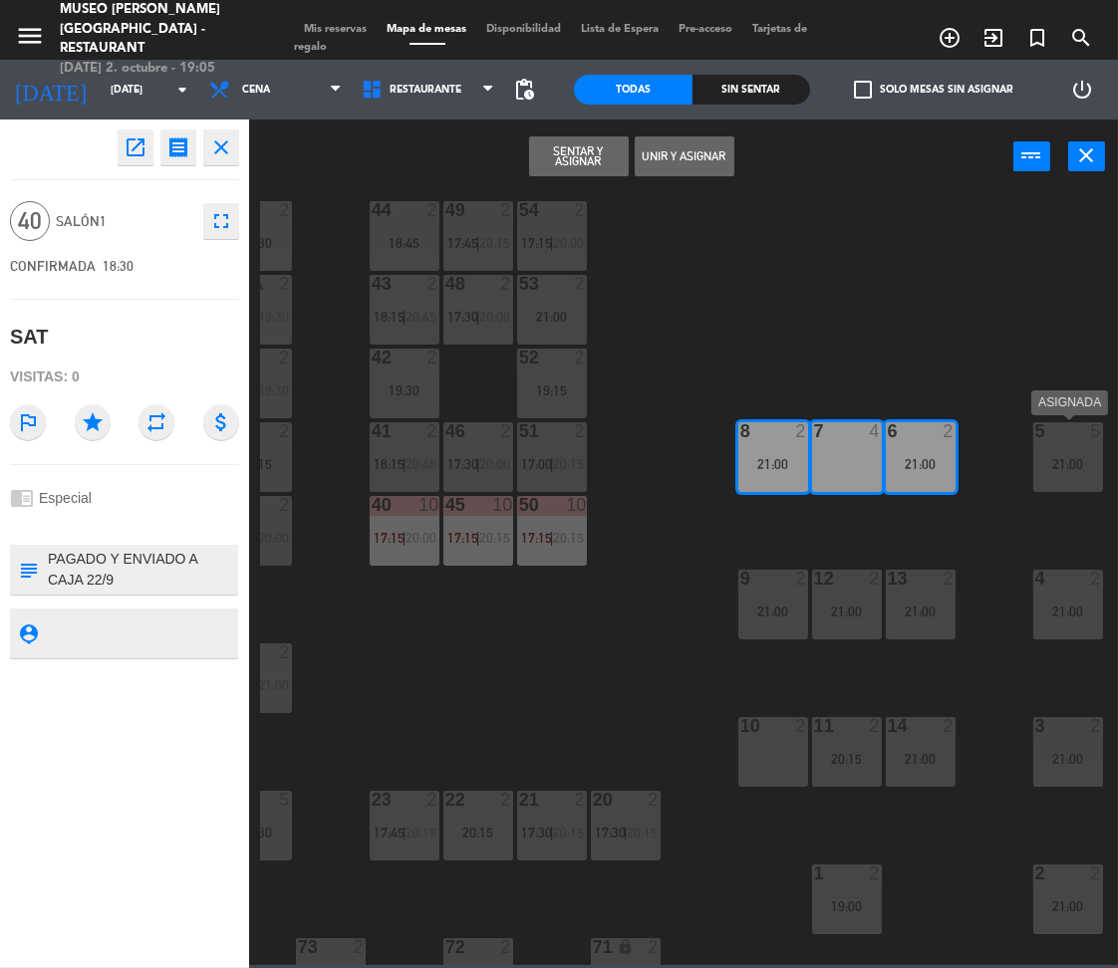
click at [1050, 468] on div "21:00" at bounding box center [1068, 464] width 70 height 14
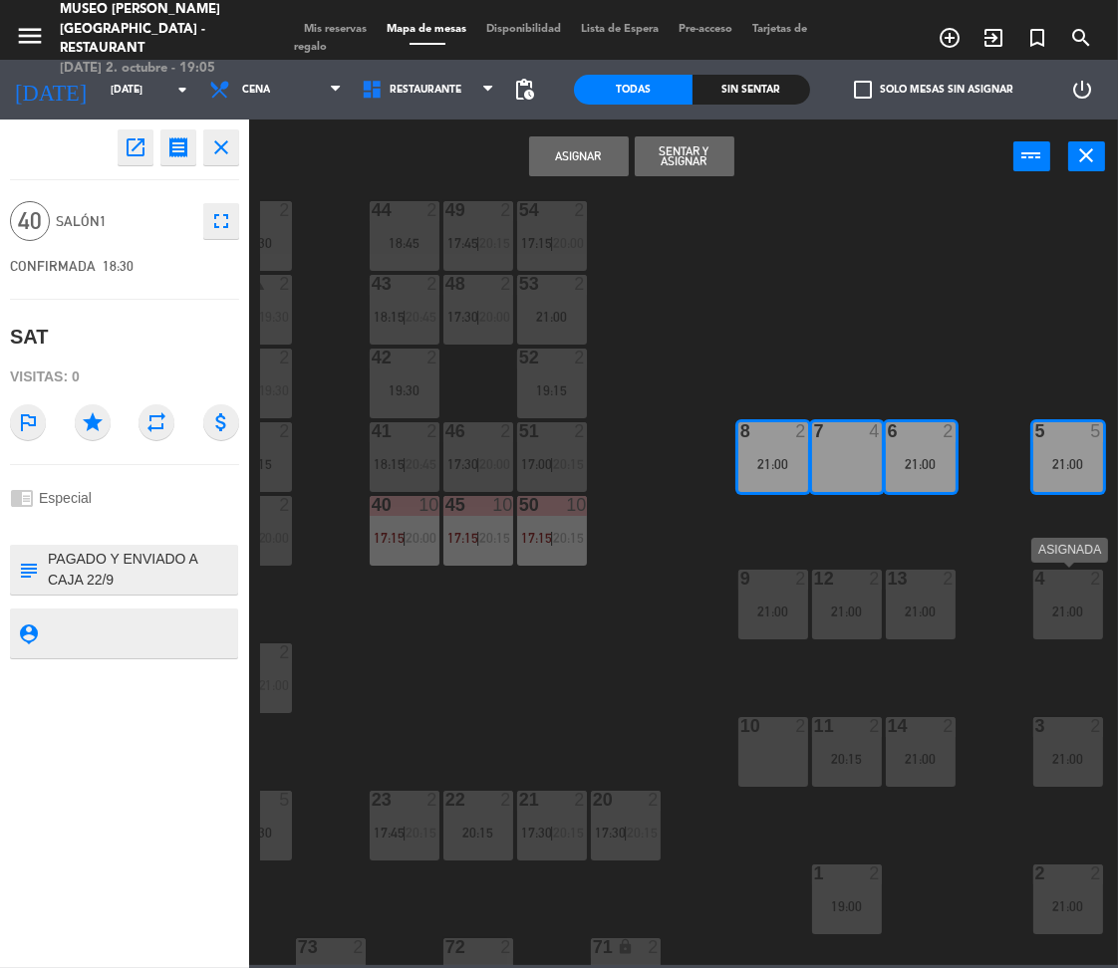
click at [1060, 575] on div at bounding box center [1067, 579] width 33 height 18
click at [909, 605] on div "21:00" at bounding box center [921, 612] width 70 height 14
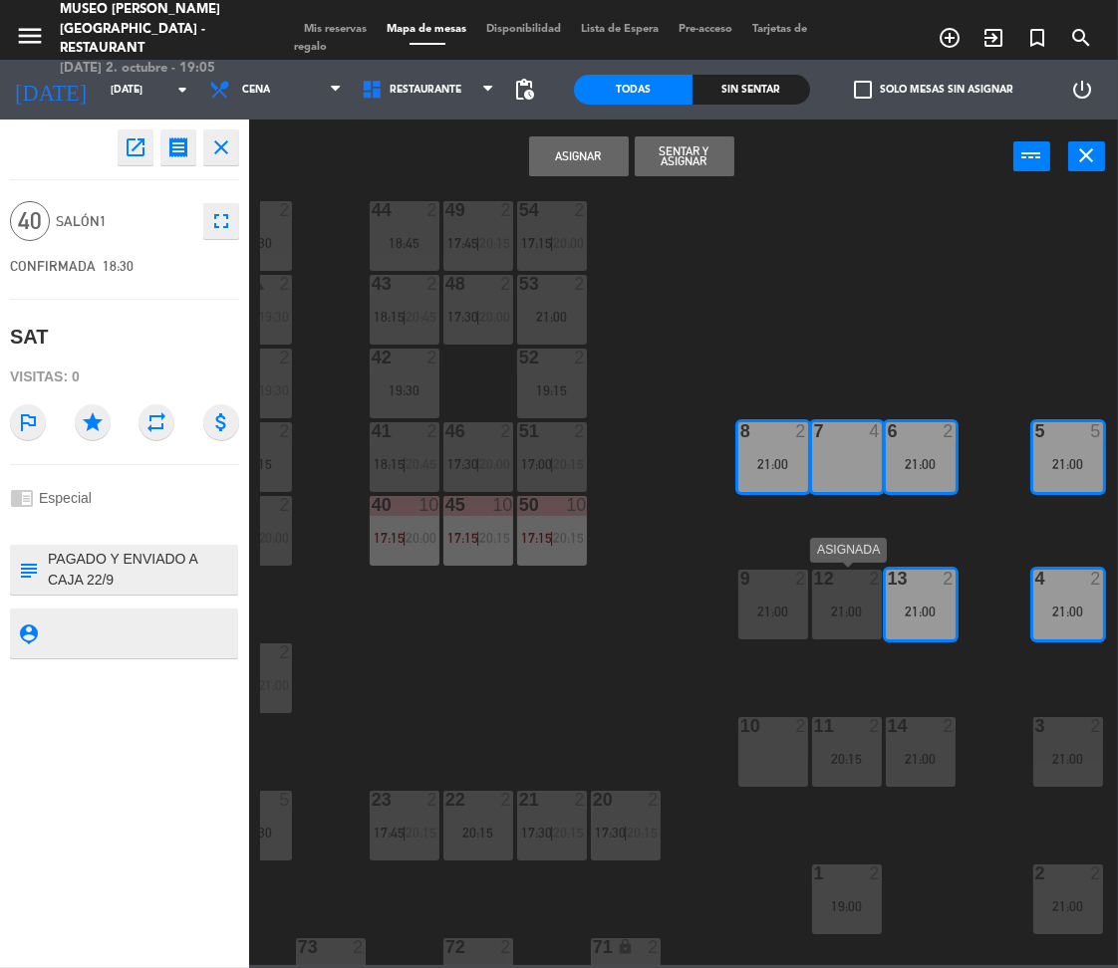
click at [827, 593] on div "12 2 21:00" at bounding box center [847, 605] width 70 height 70
click at [767, 581] on div at bounding box center [772, 579] width 33 height 18
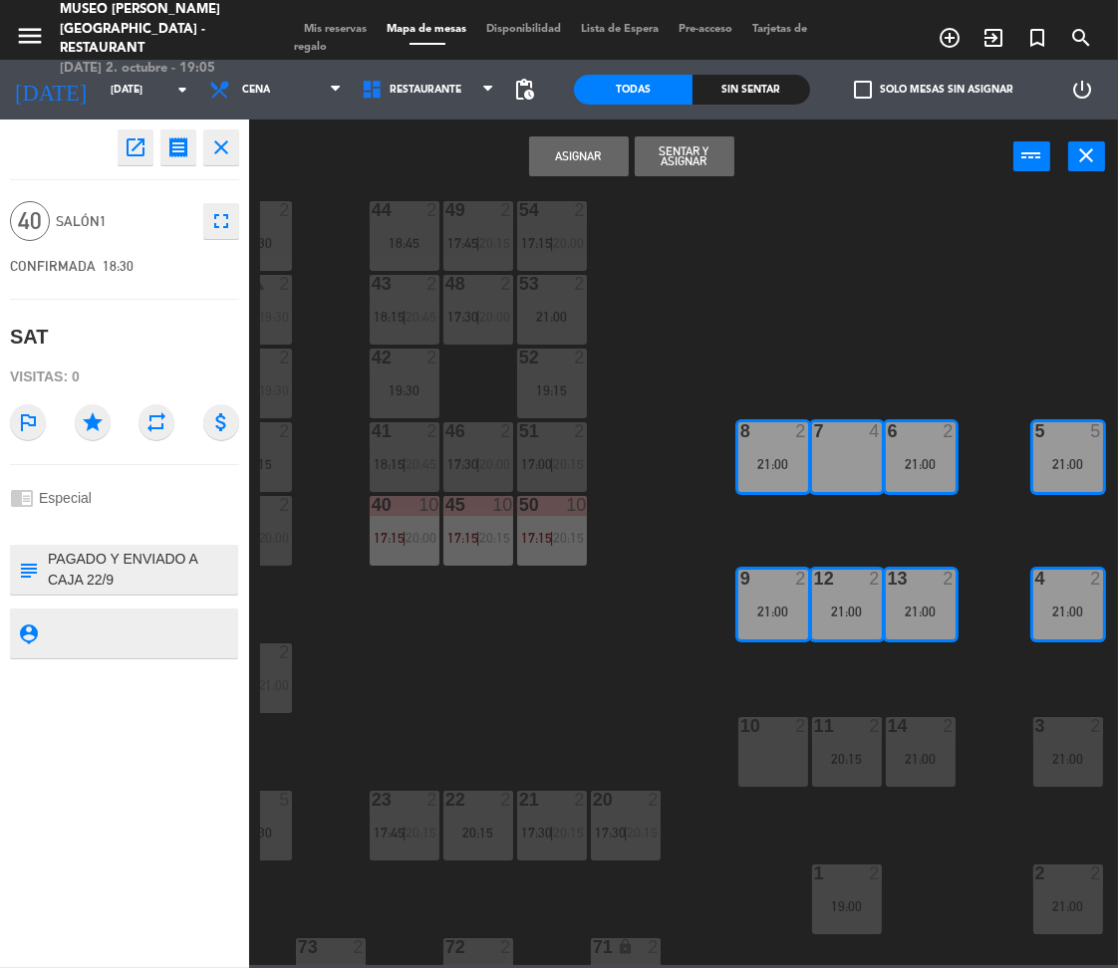
click at [791, 755] on div "10 2" at bounding box center [773, 752] width 70 height 70
click at [869, 756] on div "20:15" at bounding box center [847, 759] width 70 height 14
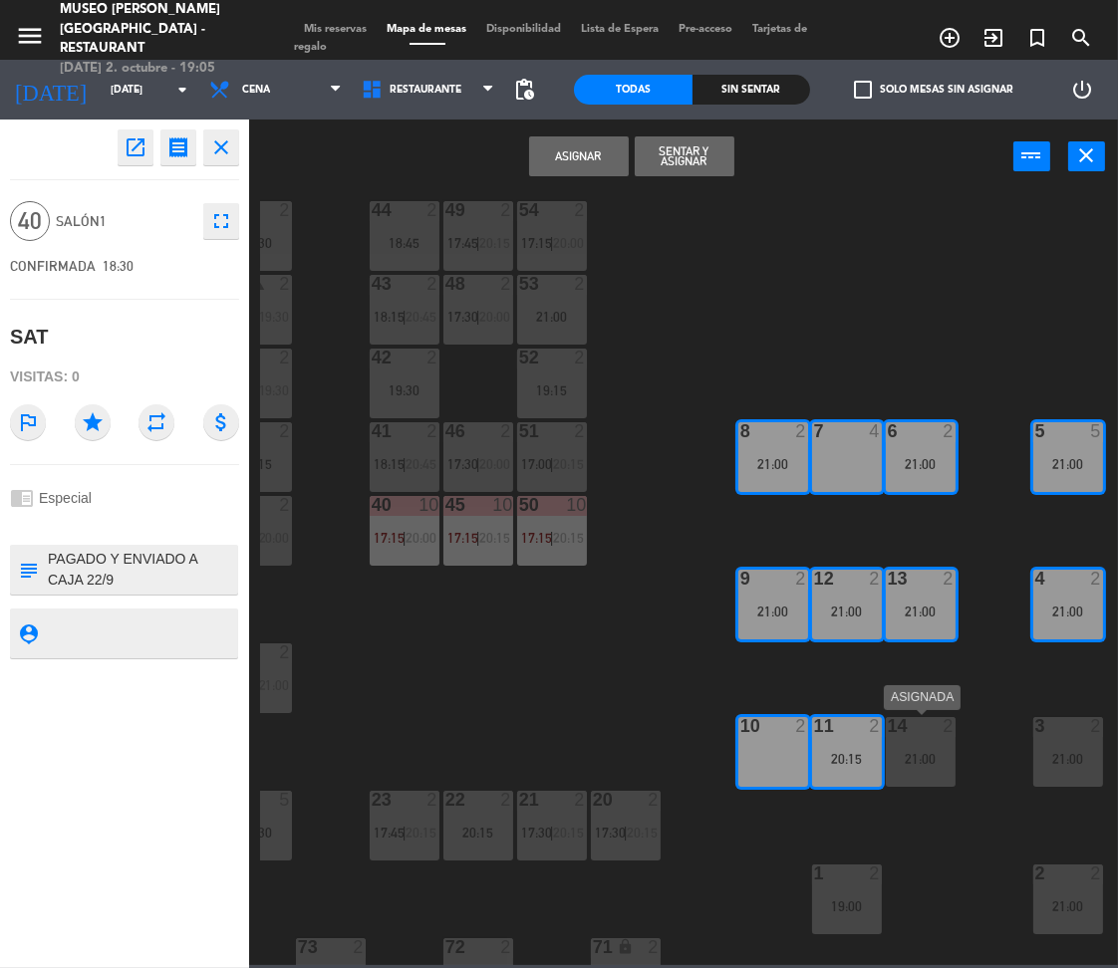
click at [933, 758] on div "21:00" at bounding box center [921, 759] width 70 height 14
click at [1086, 757] on div "21:00" at bounding box center [1068, 759] width 70 height 14
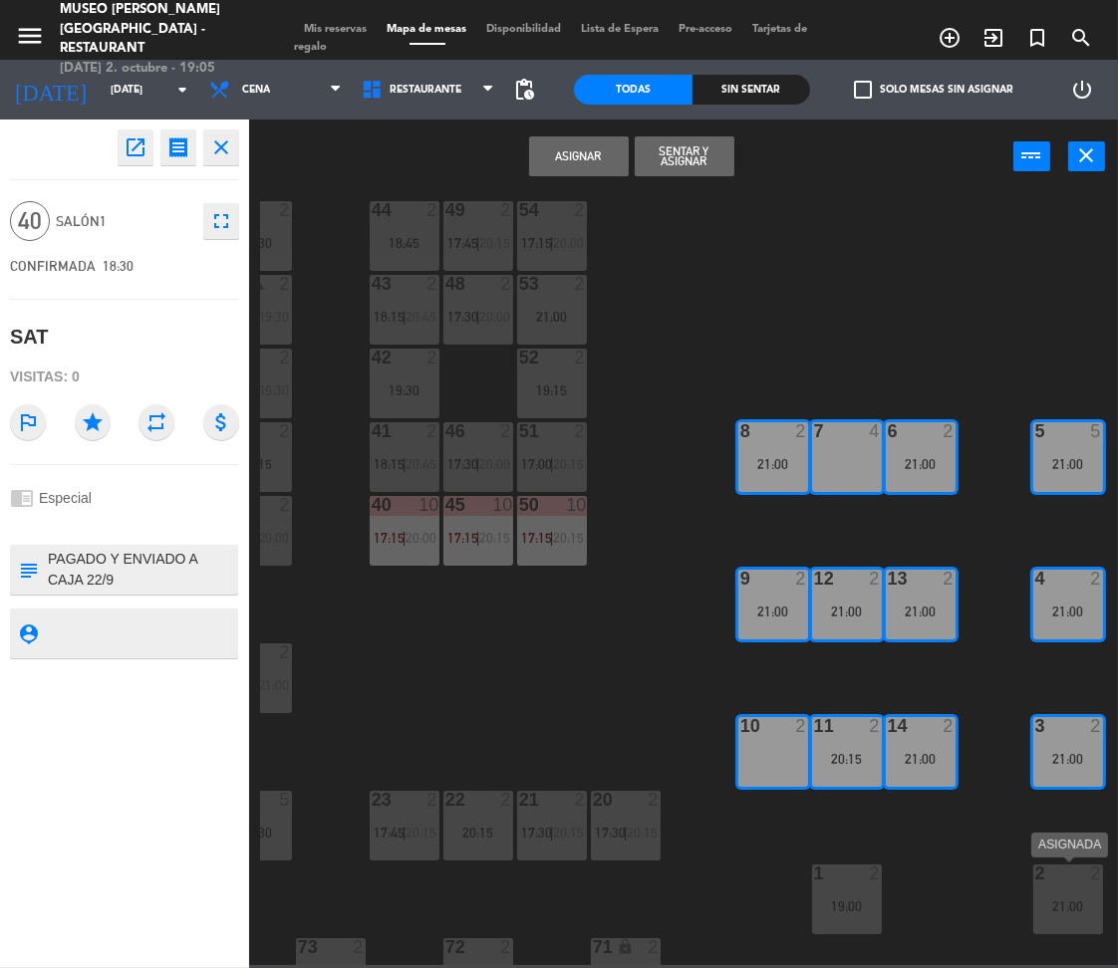
click at [1086, 865] on div "2" at bounding box center [1100, 874] width 33 height 18
click at [1081, 900] on div "21:00" at bounding box center [1068, 907] width 70 height 14
click at [852, 886] on div "1 2 19:00" at bounding box center [847, 900] width 70 height 70
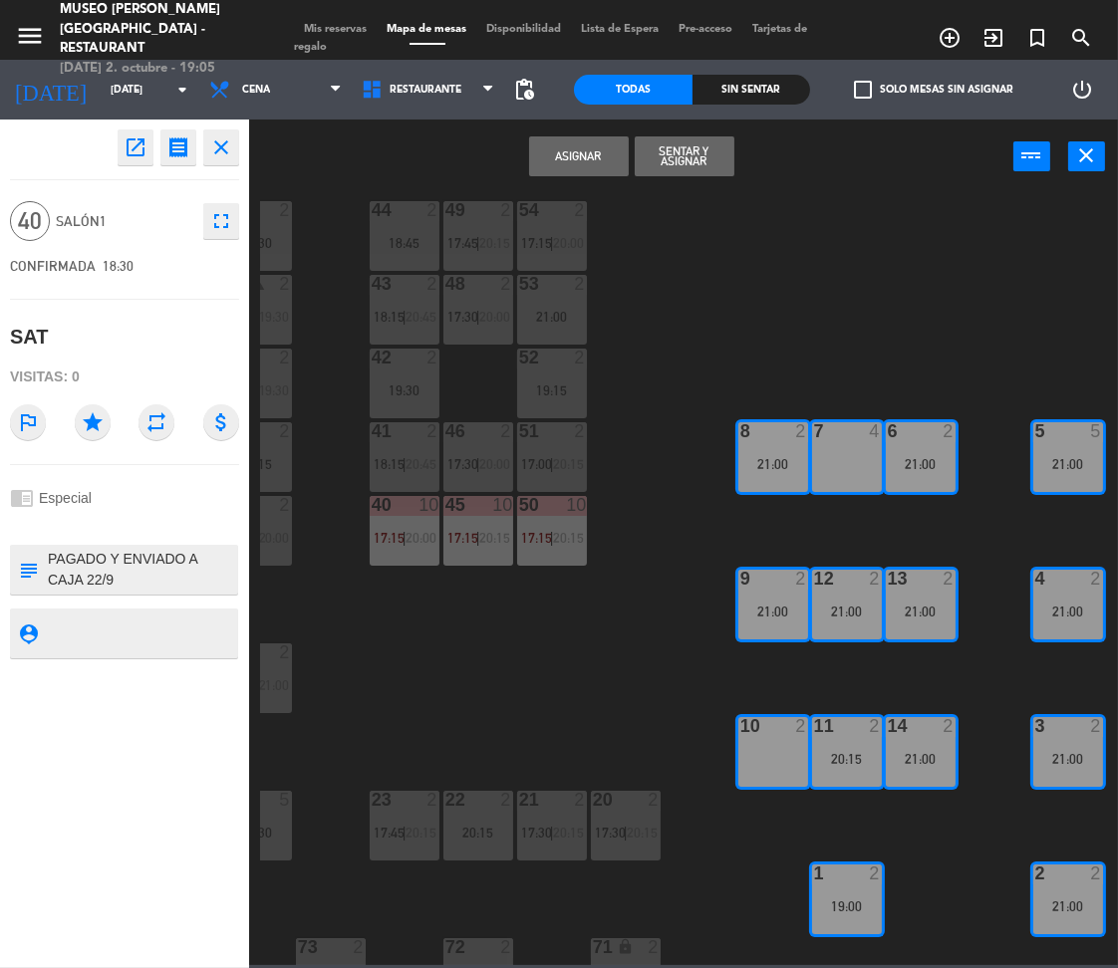
click at [575, 159] on button "Asignar" at bounding box center [579, 156] width 100 height 40
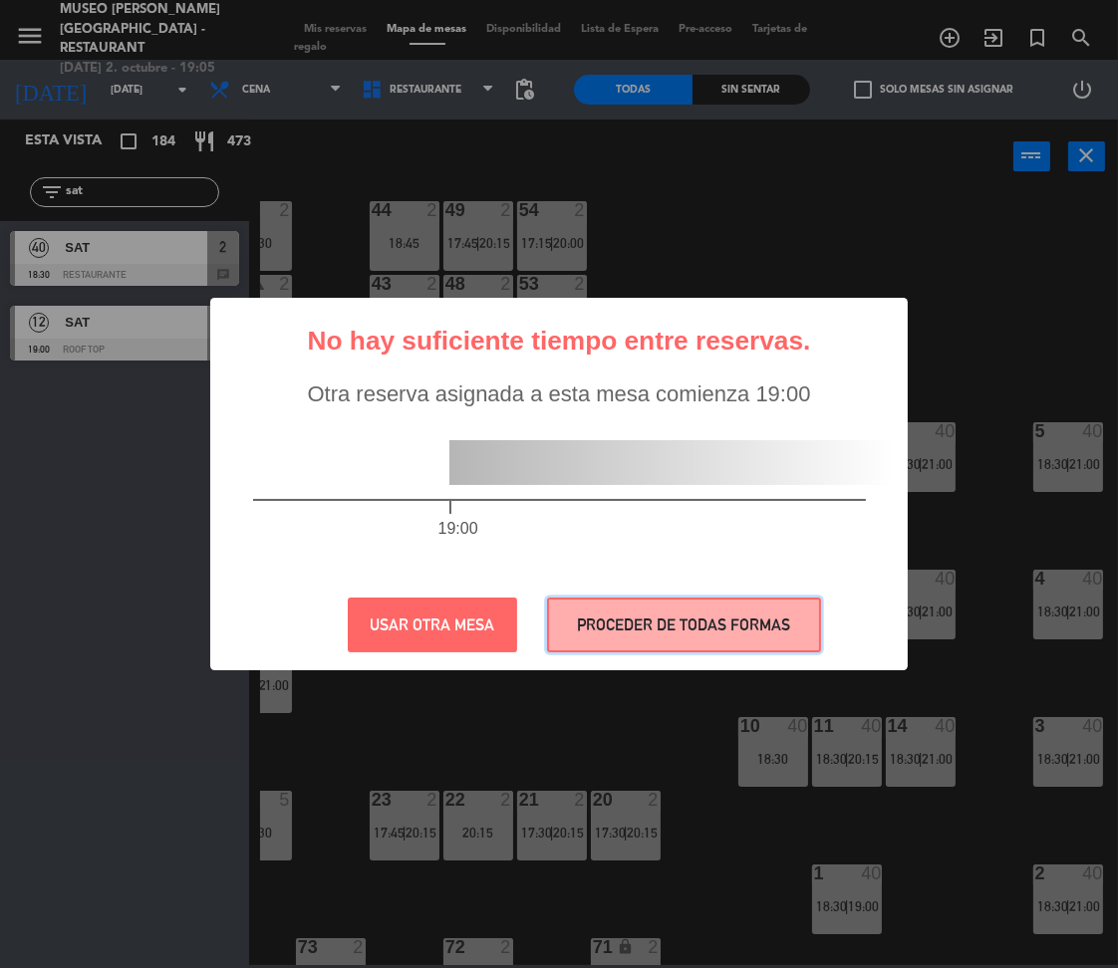
click at [774, 615] on button "PROCEDER DE TODAS FORMAS" at bounding box center [684, 625] width 274 height 55
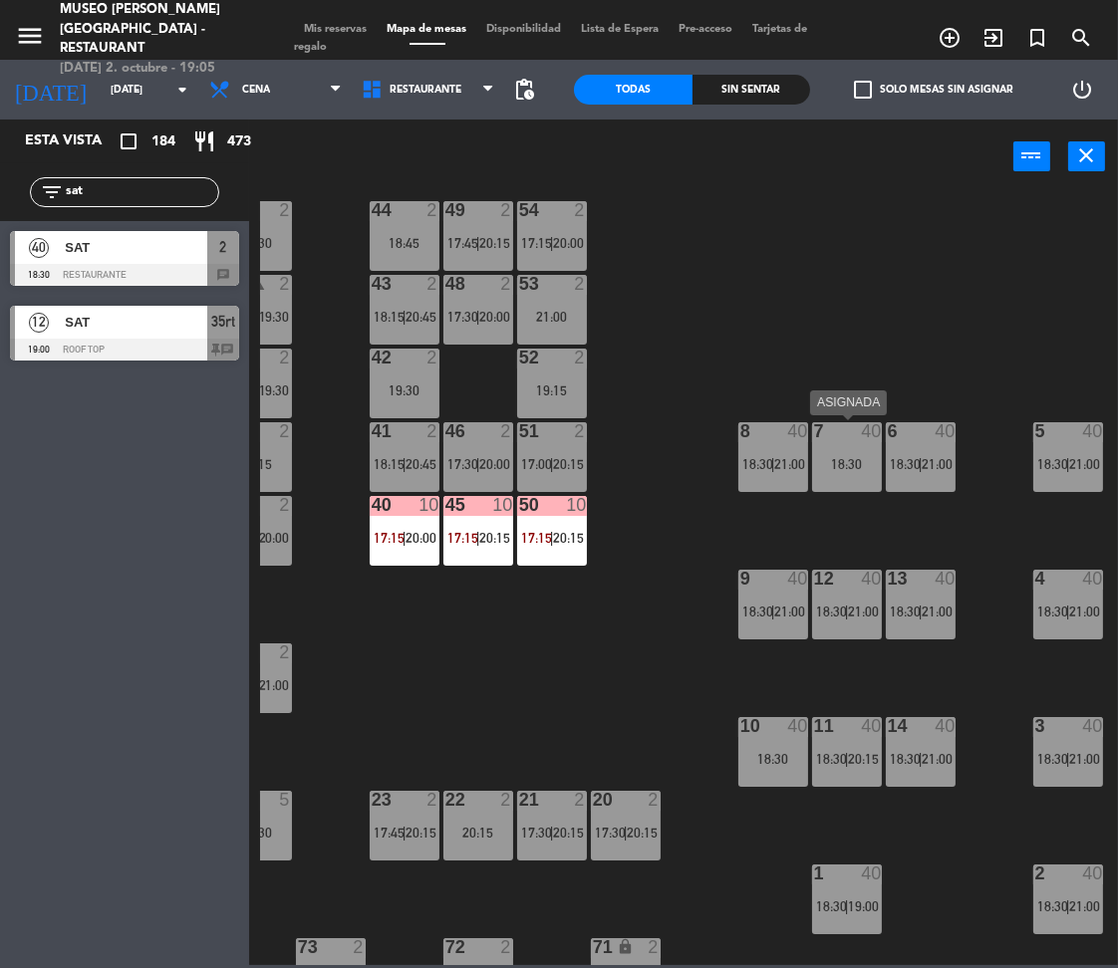
click at [864, 468] on div "18:30" at bounding box center [847, 464] width 70 height 14
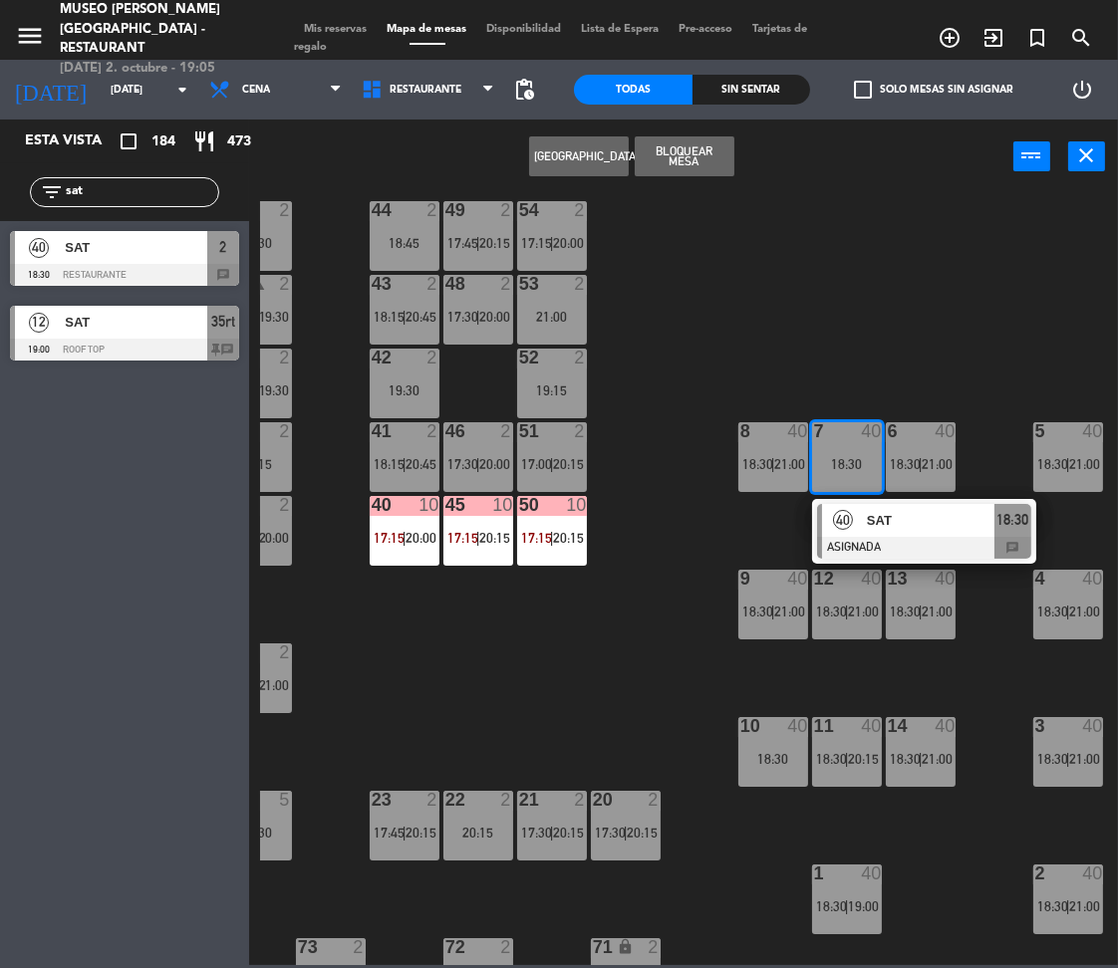
click at [901, 528] on span "SAT" at bounding box center [931, 520] width 128 height 21
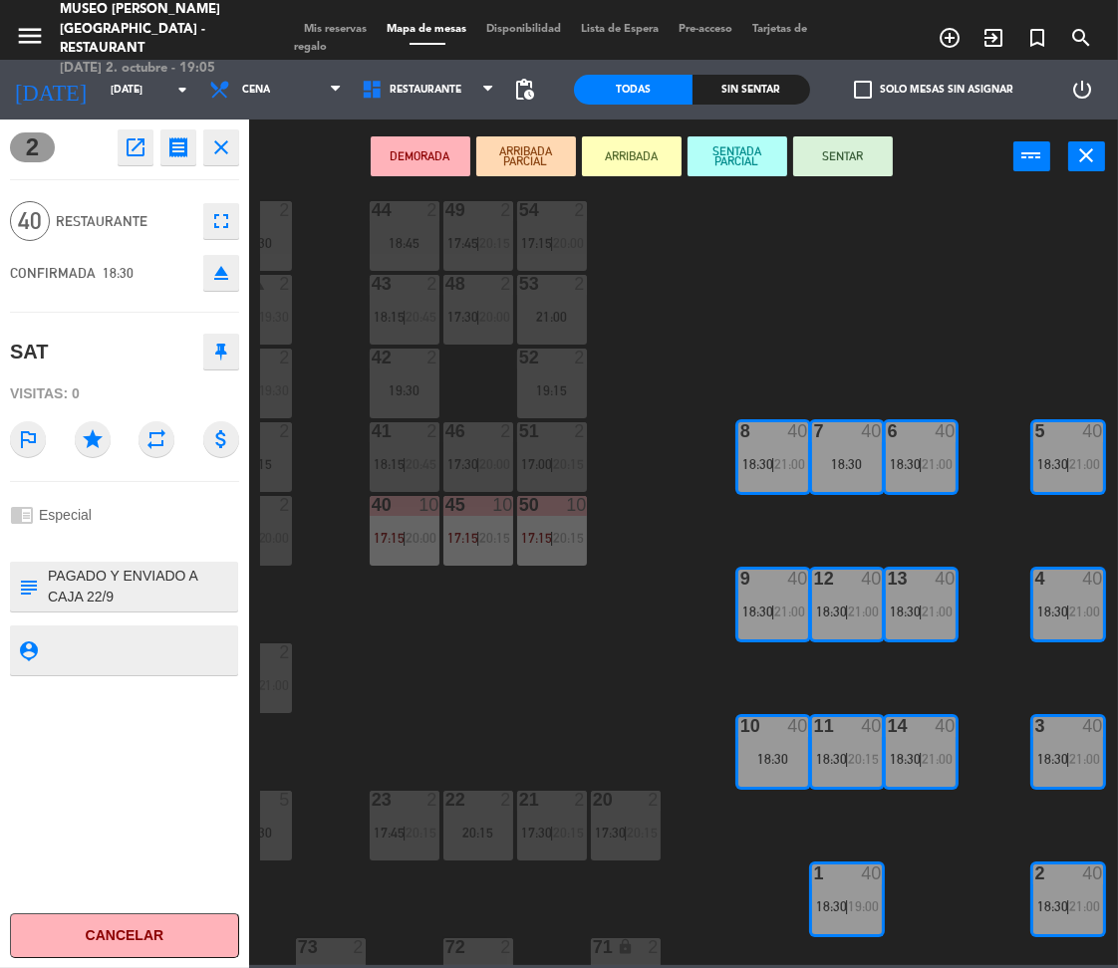
click at [422, 139] on button "DEMORADA" at bounding box center [421, 156] width 100 height 40
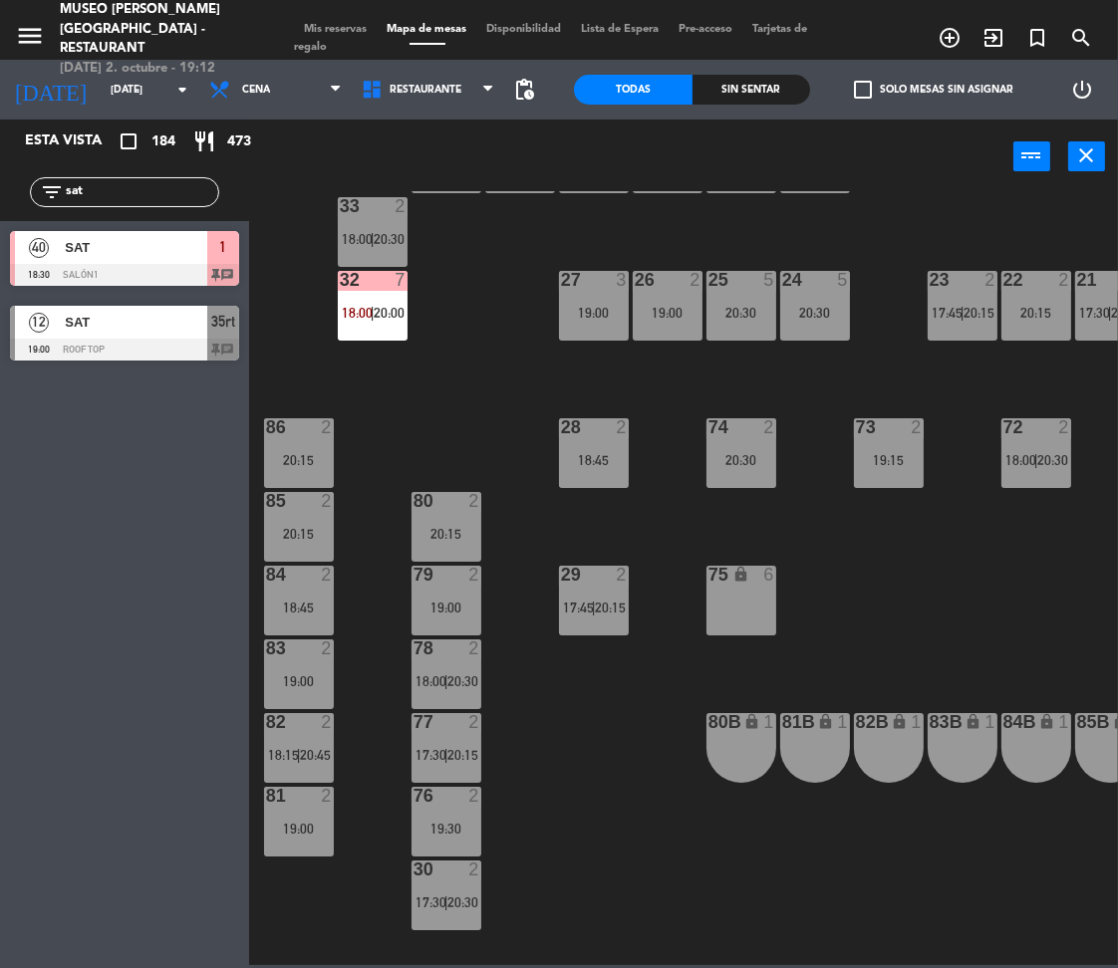
scroll to position [531, 0]
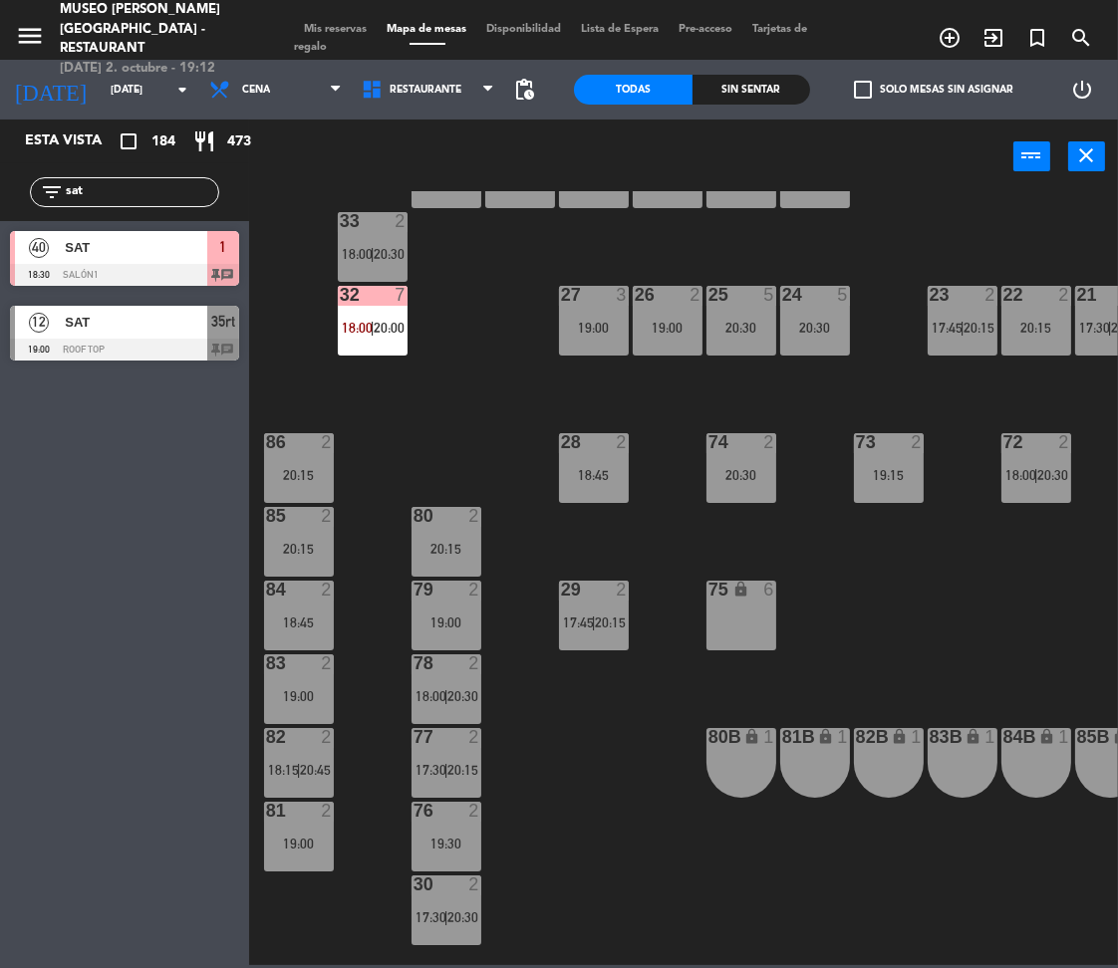
click at [116, 189] on input "sat" at bounding box center [141, 192] width 154 height 22
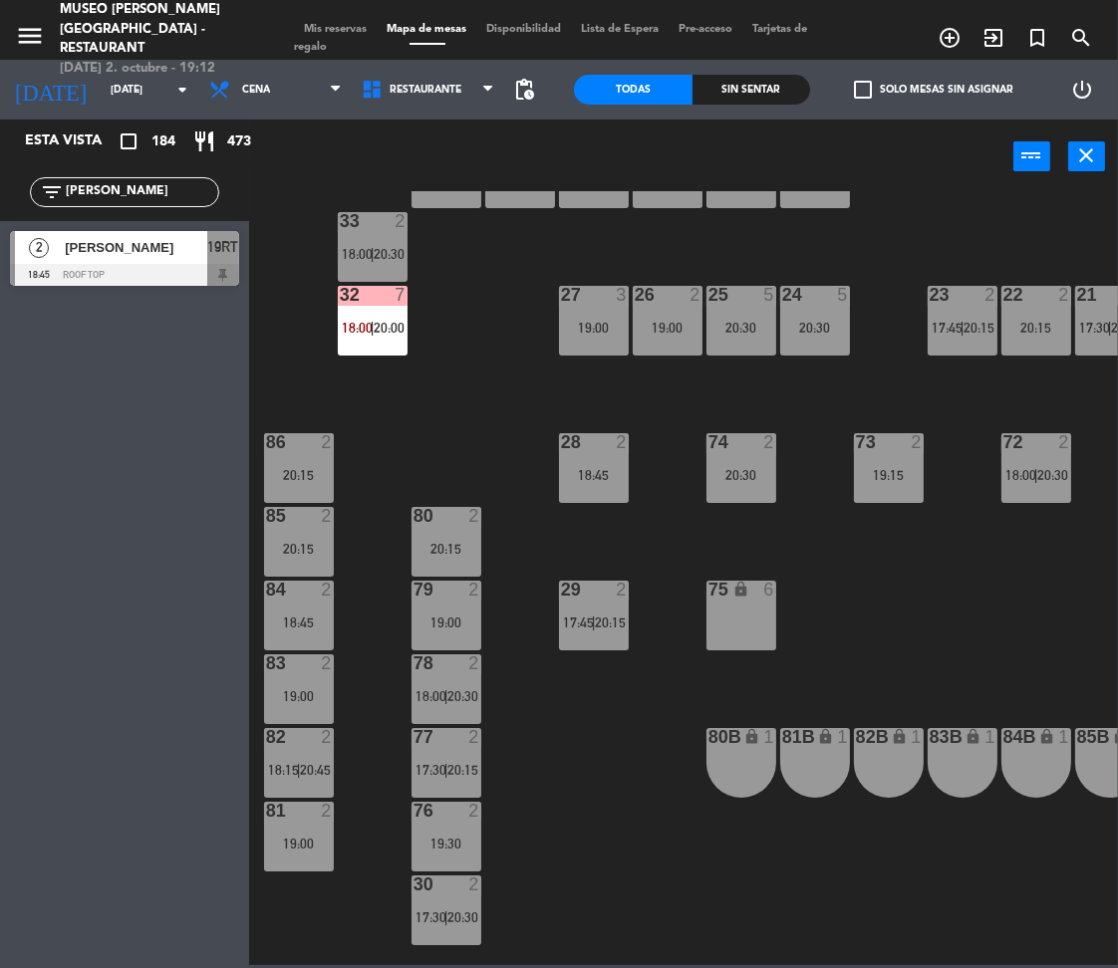
type input "[PERSON_NAME]"
click at [453, 411] on div "44 2 18:45 49 2 17:45 | 20:15 54 2 17:15 | 20:00 64 2 19:30 48 2 17:30 | 20:00 …" at bounding box center [689, 578] width 858 height 774
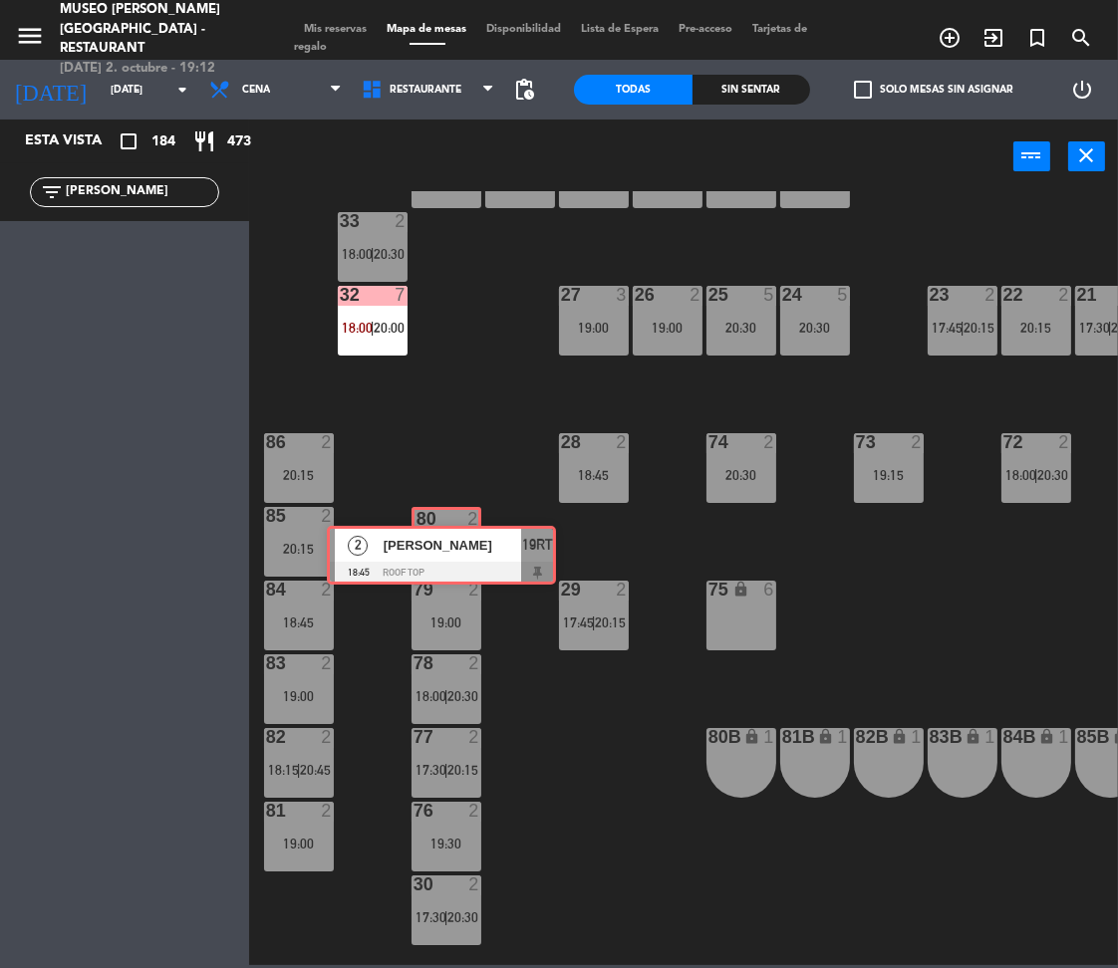
drag, startPoint x: 136, startPoint y: 254, endPoint x: 453, endPoint y: 548, distance: 432.2
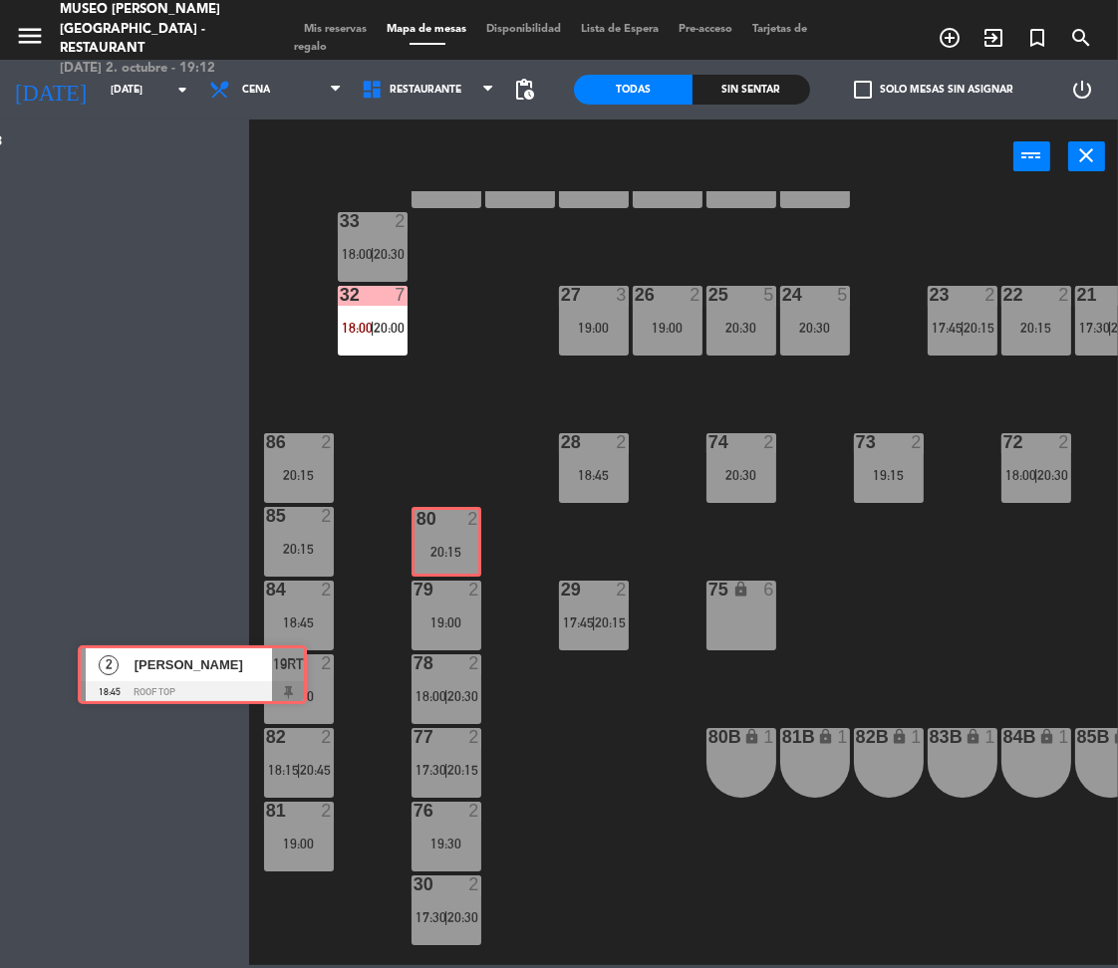
click at [453, 548] on div "Esta vista crop_square 184 restaurant 473 filter_list [PERSON_NAME] 2 [PERSON_N…" at bounding box center [559, 543] width 1118 height 846
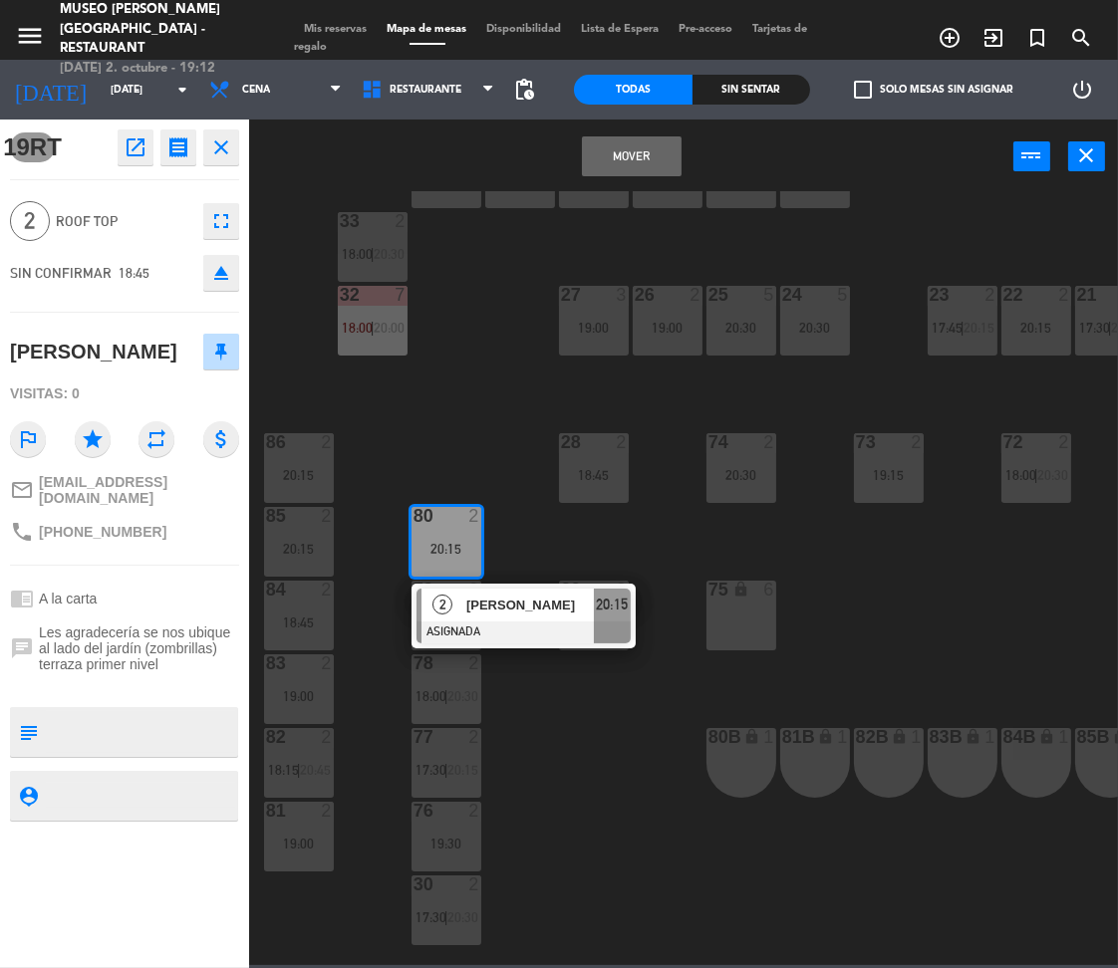
click at [625, 159] on button "Mover" at bounding box center [632, 156] width 100 height 40
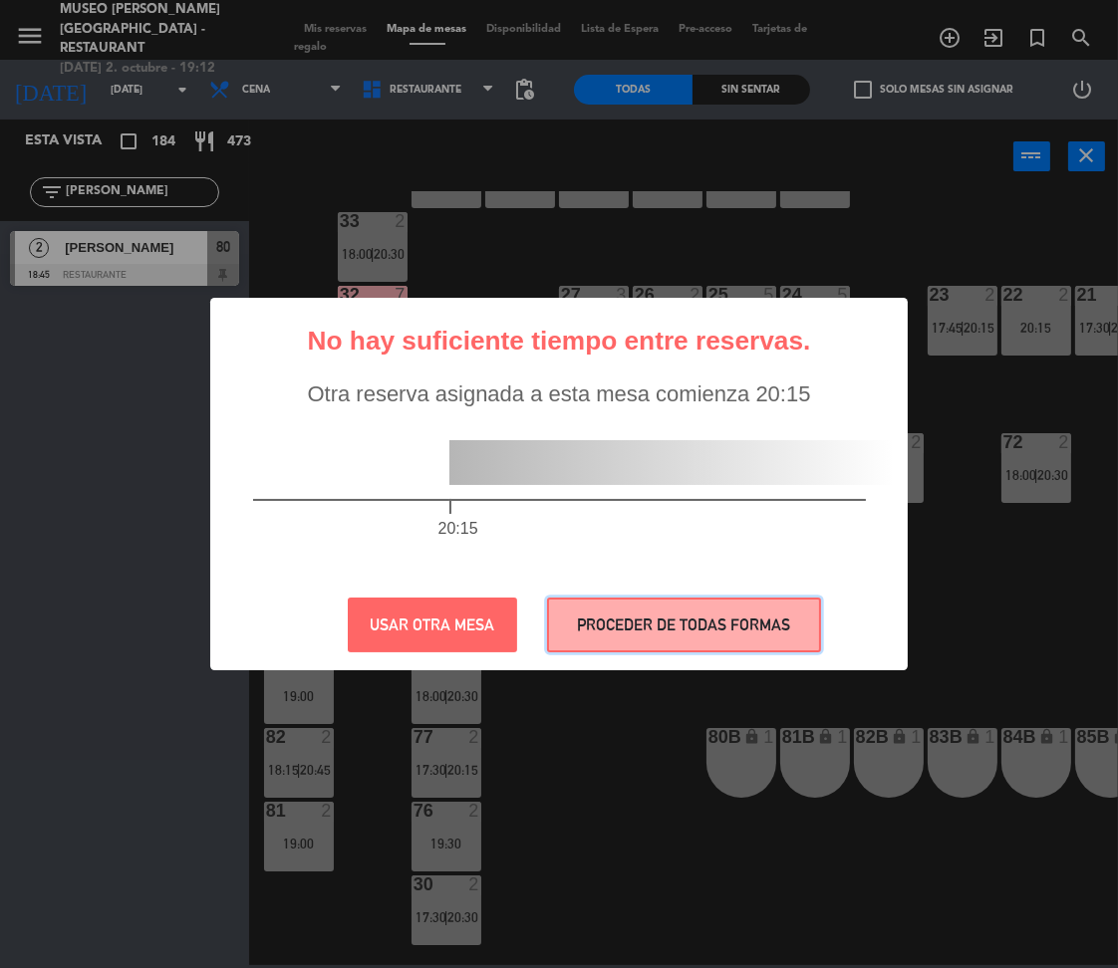
click at [655, 607] on button "PROCEDER DE TODAS FORMAS" at bounding box center [684, 625] width 274 height 55
